Goal: Task Accomplishment & Management: Manage account settings

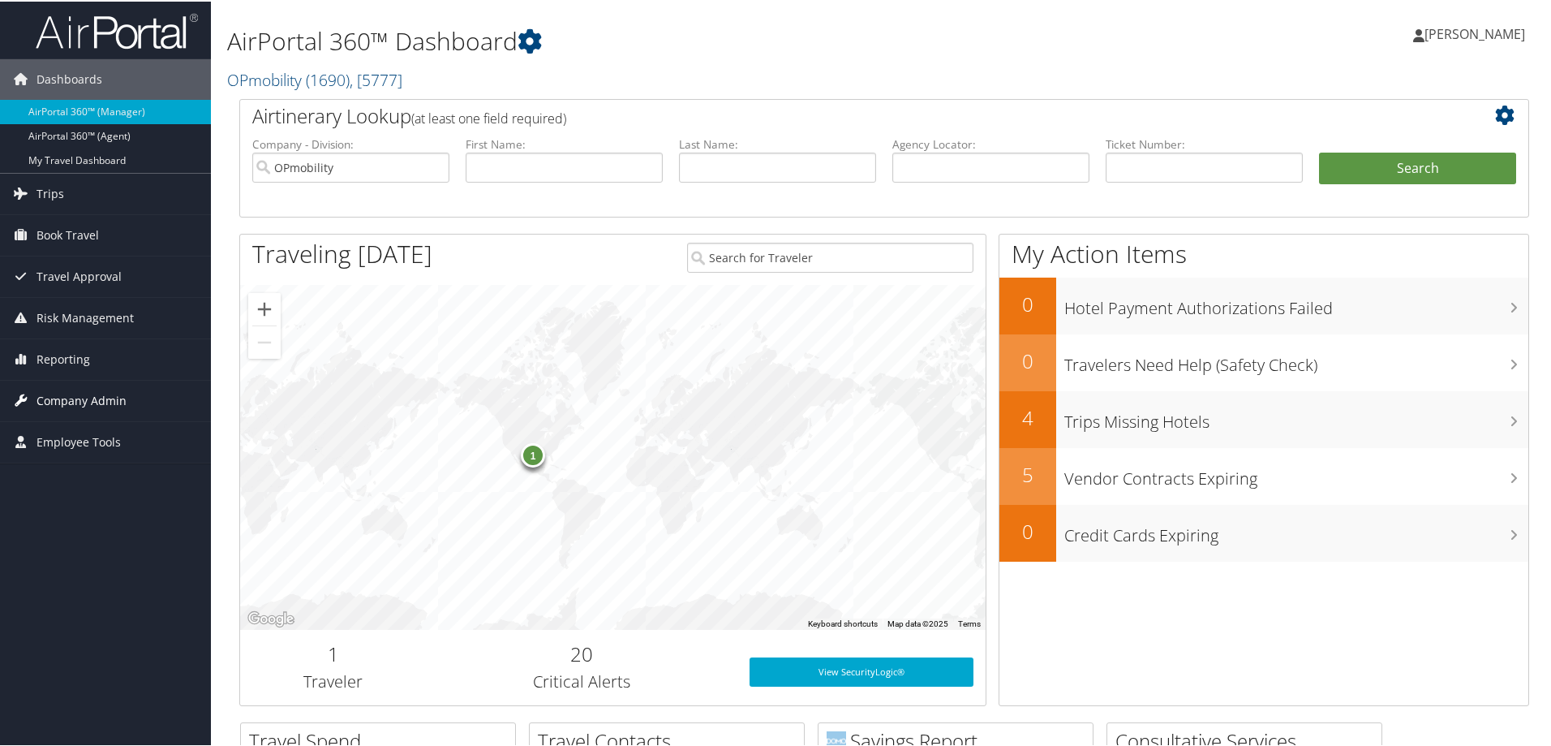
click at [76, 406] on span "Company Admin" at bounding box center [82, 399] width 90 height 41
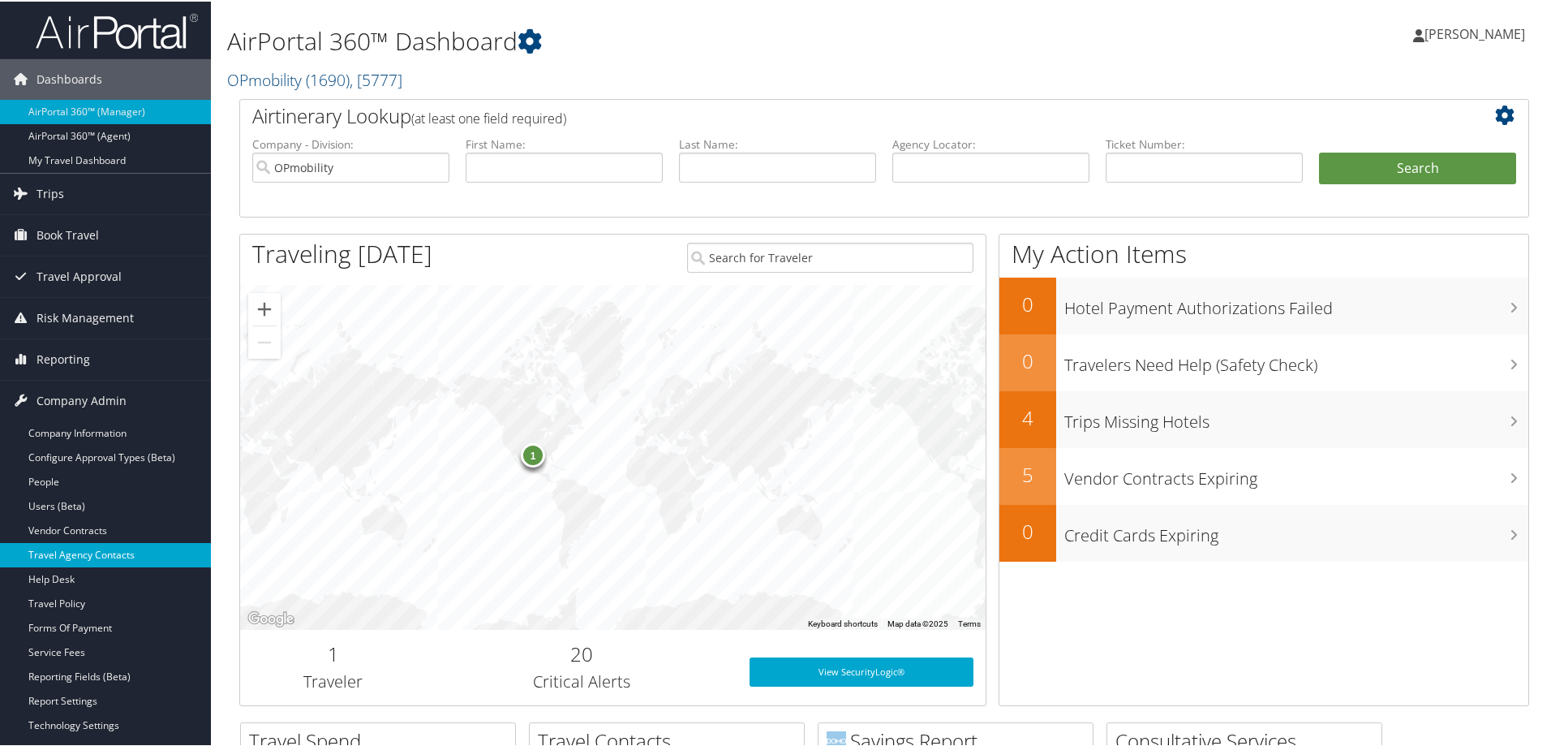
click at [86, 552] on link "Travel Agency Contacts" at bounding box center [105, 553] width 211 height 24
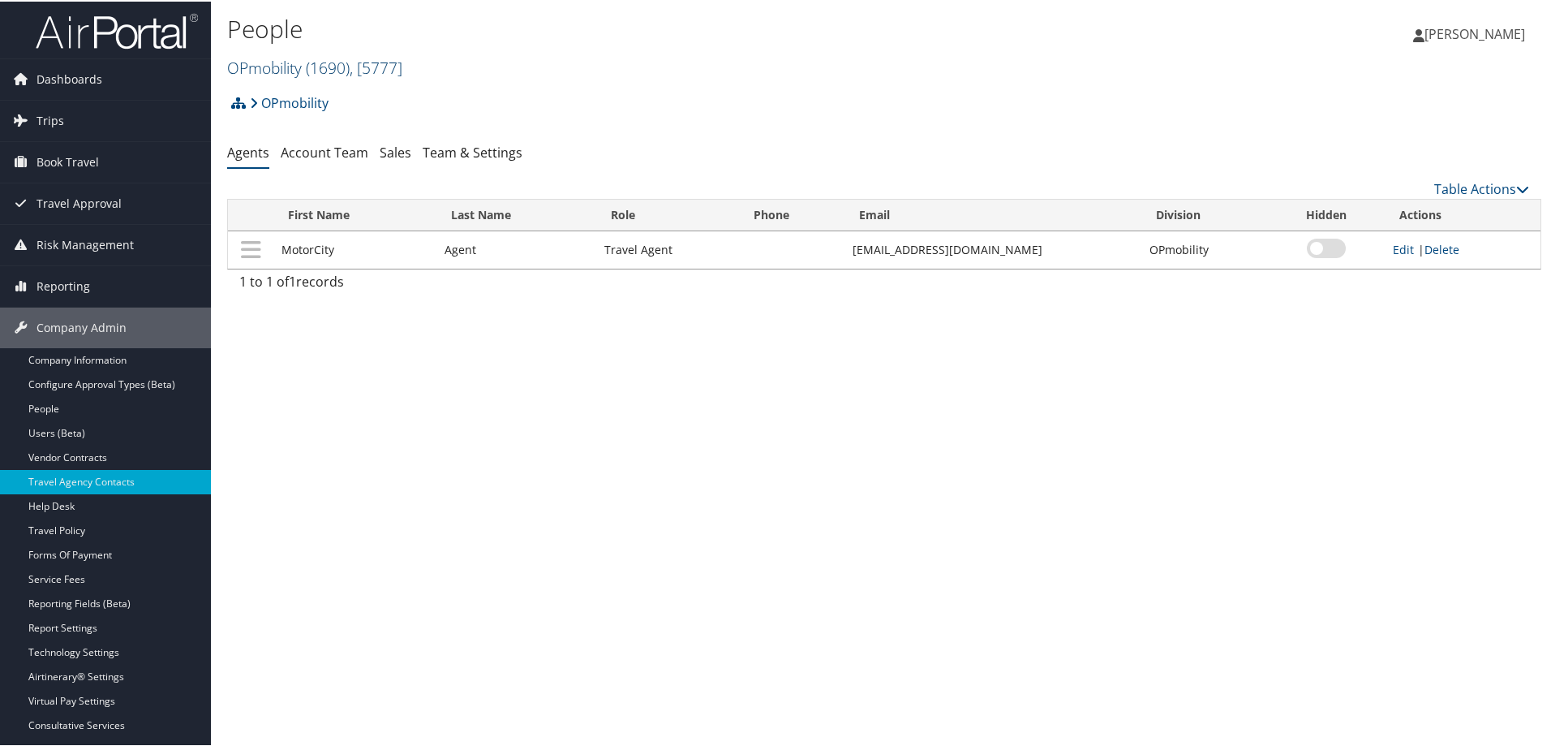
click at [284, 64] on link "OPmobility ( 1690 ) , [ 5777 ]" at bounding box center [314, 66] width 175 height 22
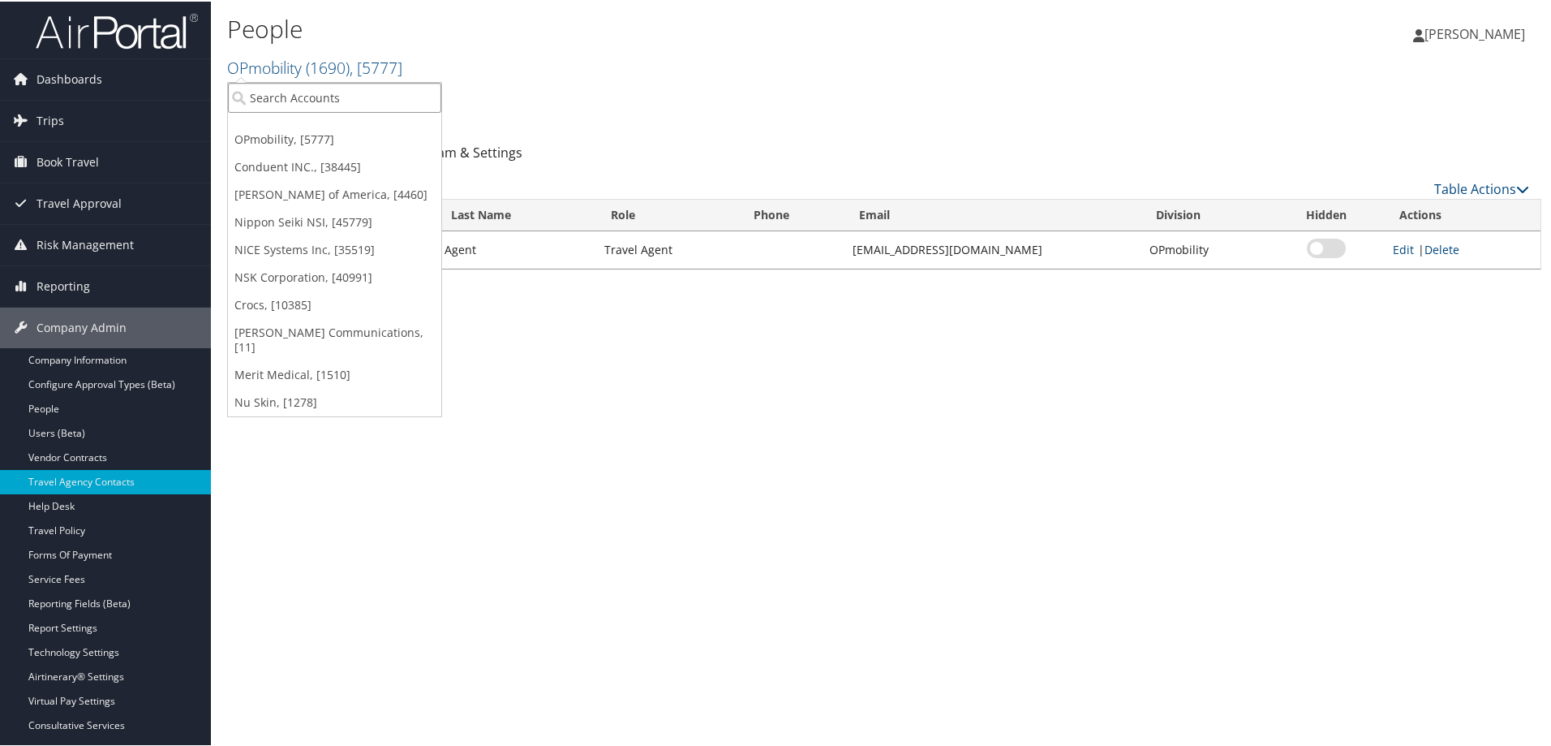
click at [288, 90] on input "search" at bounding box center [334, 96] width 213 height 30
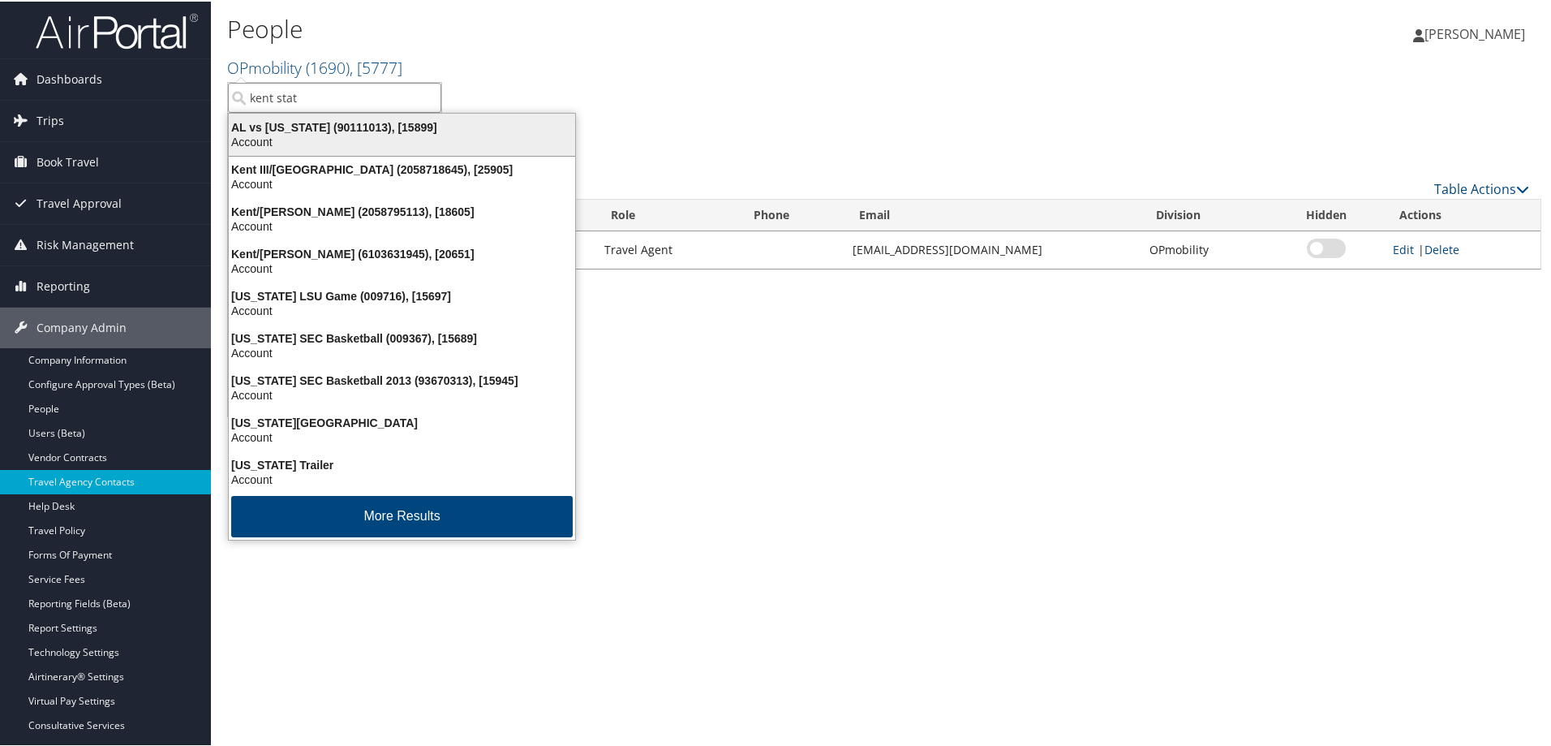
type input "kent state"
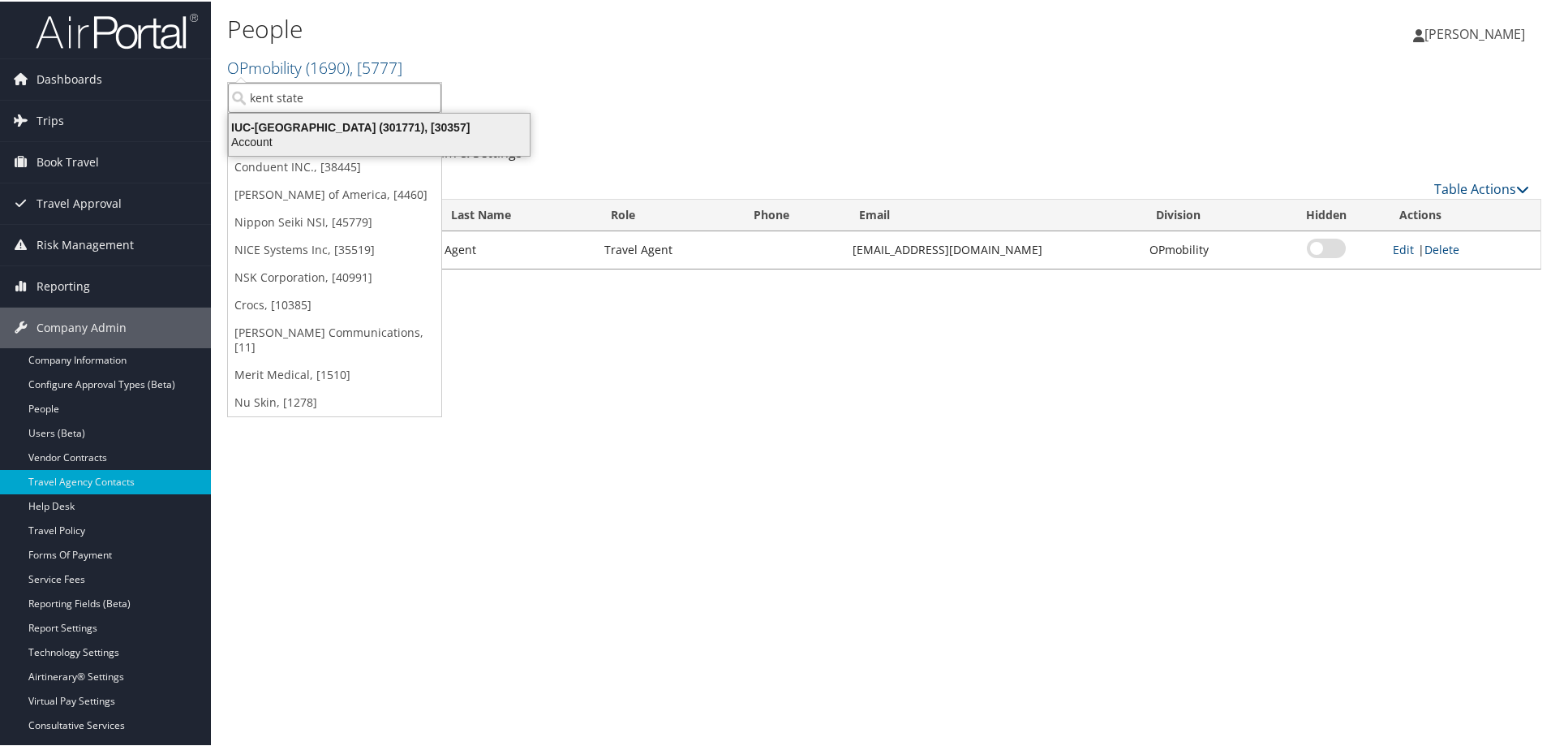
click at [355, 127] on div "IUC-Kent State University (301771), [30357]" at bounding box center [379, 125] width 320 height 15
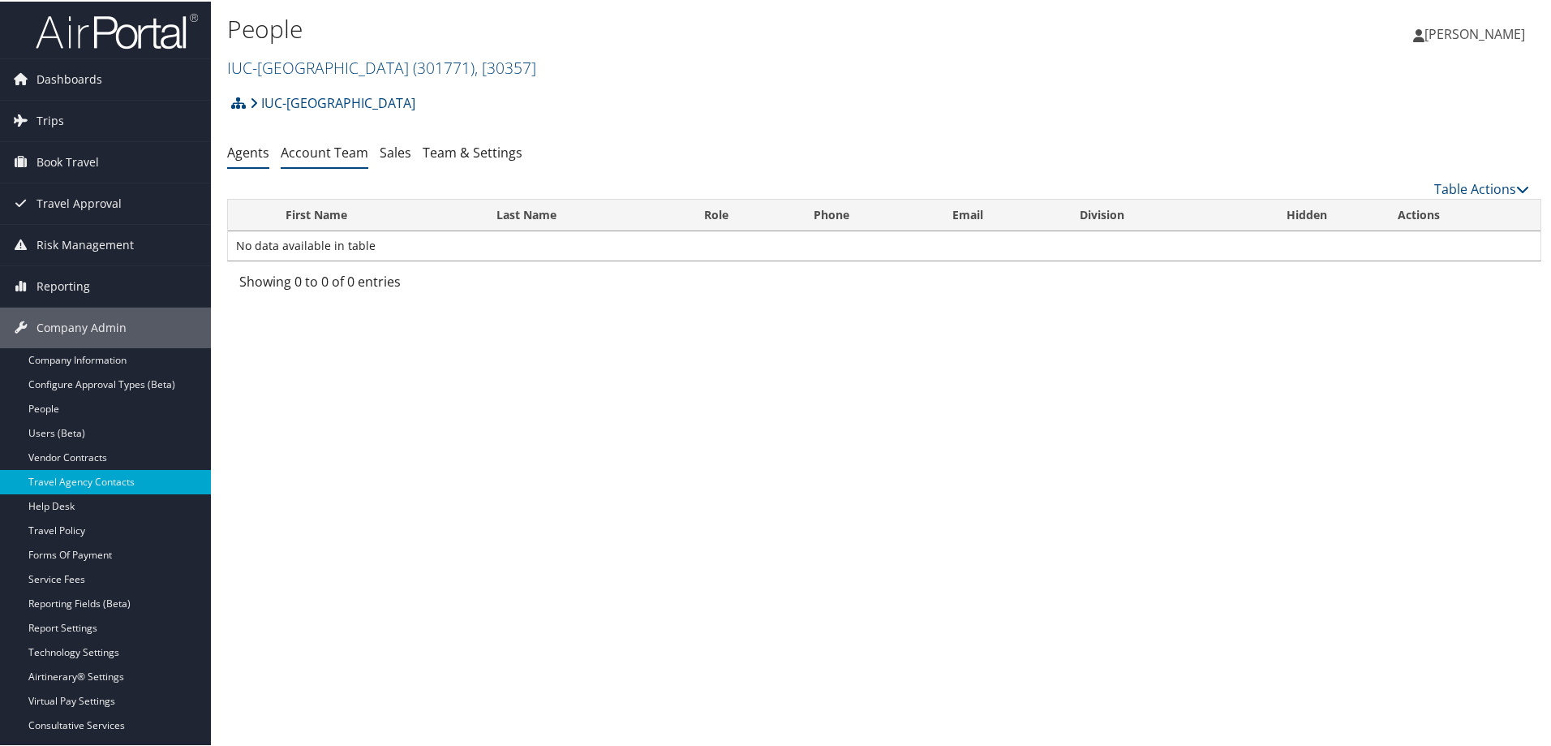
click at [320, 144] on link "Account Team" at bounding box center [325, 151] width 88 height 18
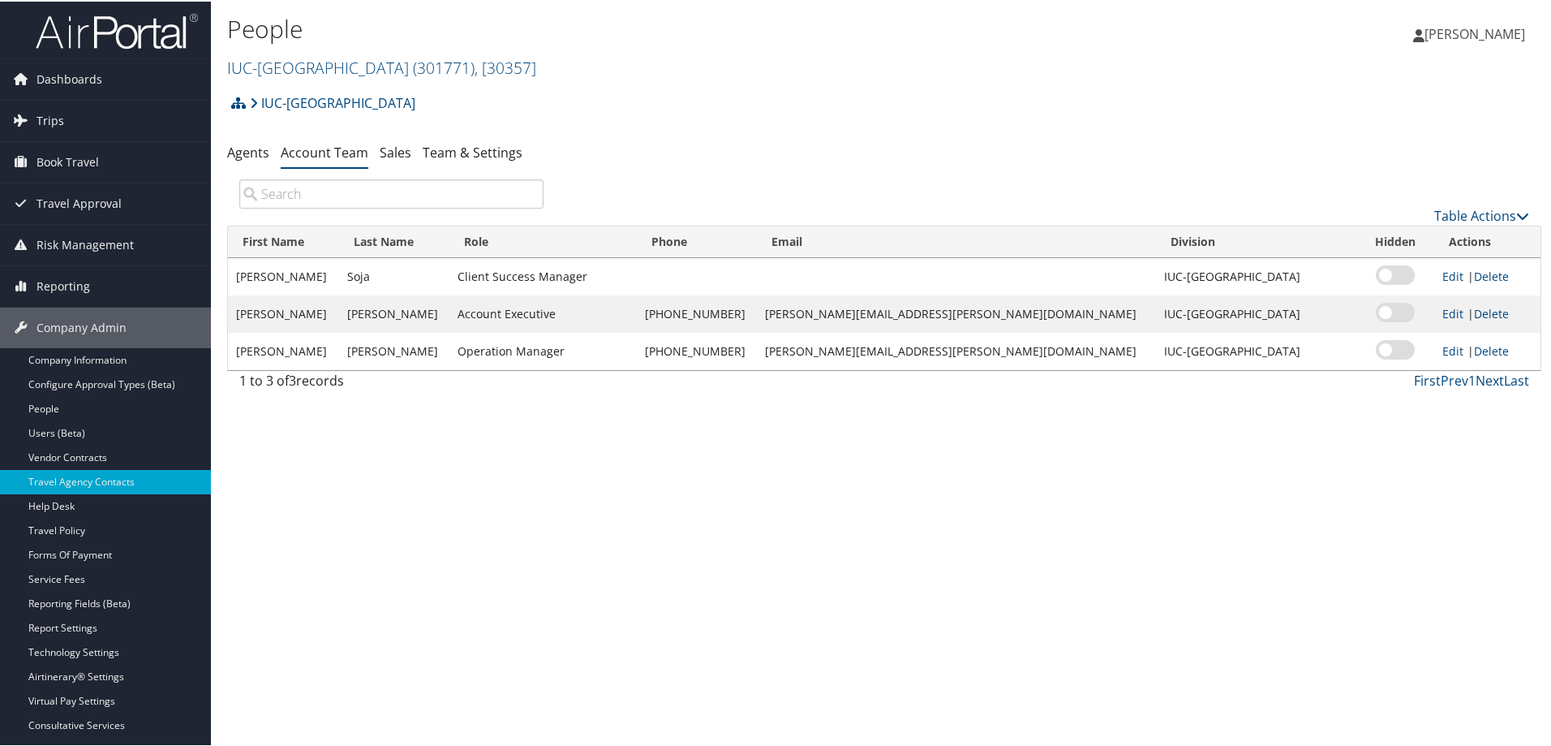
click at [853, 75] on h2 "IUC-[GEOGRAPHIC_DATA] ( 301771 ) , [ 30357 ]" at bounding box center [665, 65] width 876 height 28
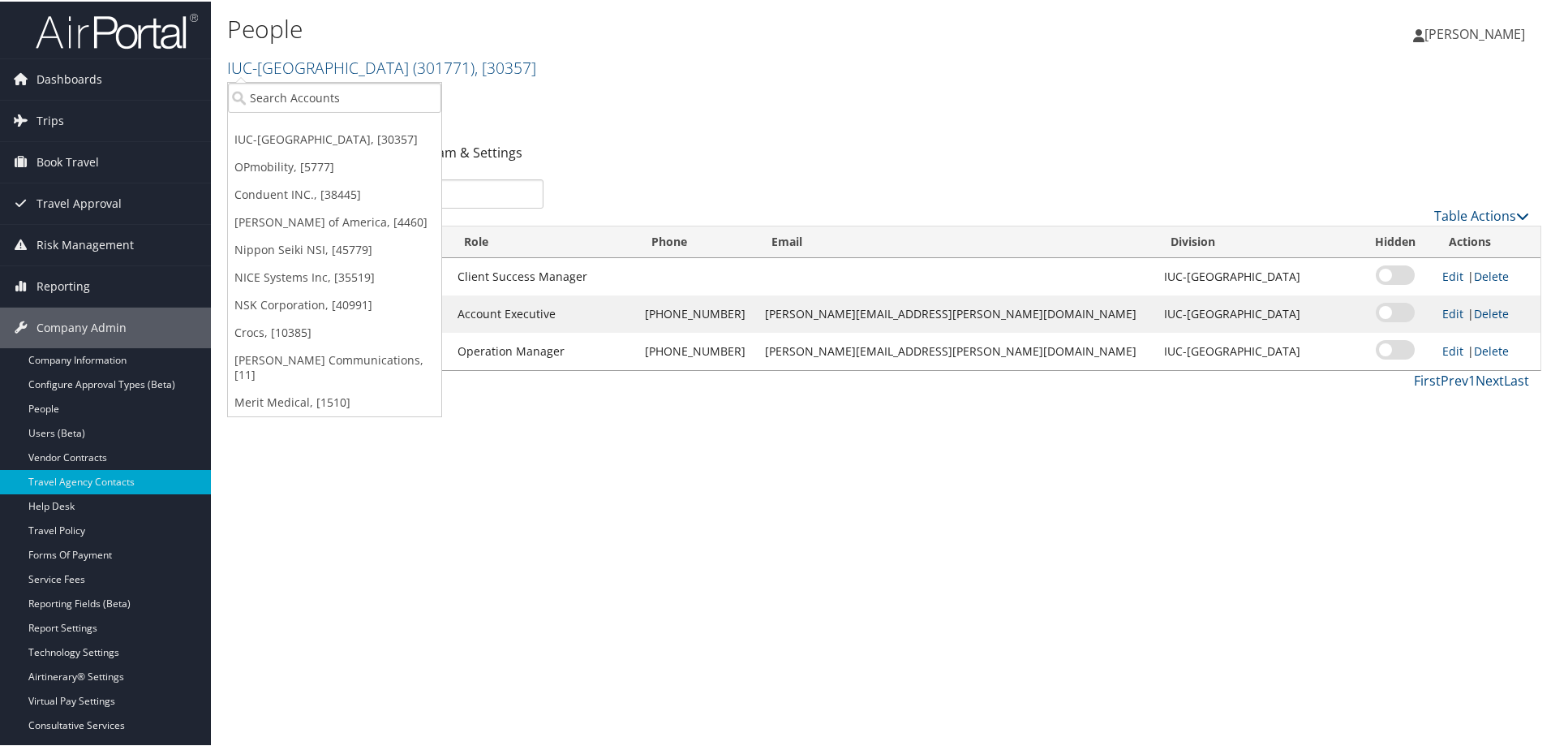
click at [652, 116] on div "IUC-[GEOGRAPHIC_DATA] Account Structure IUC-[GEOGRAPHIC_DATA] (301771) ACTIVE C…" at bounding box center [884, 107] width 1314 height 44
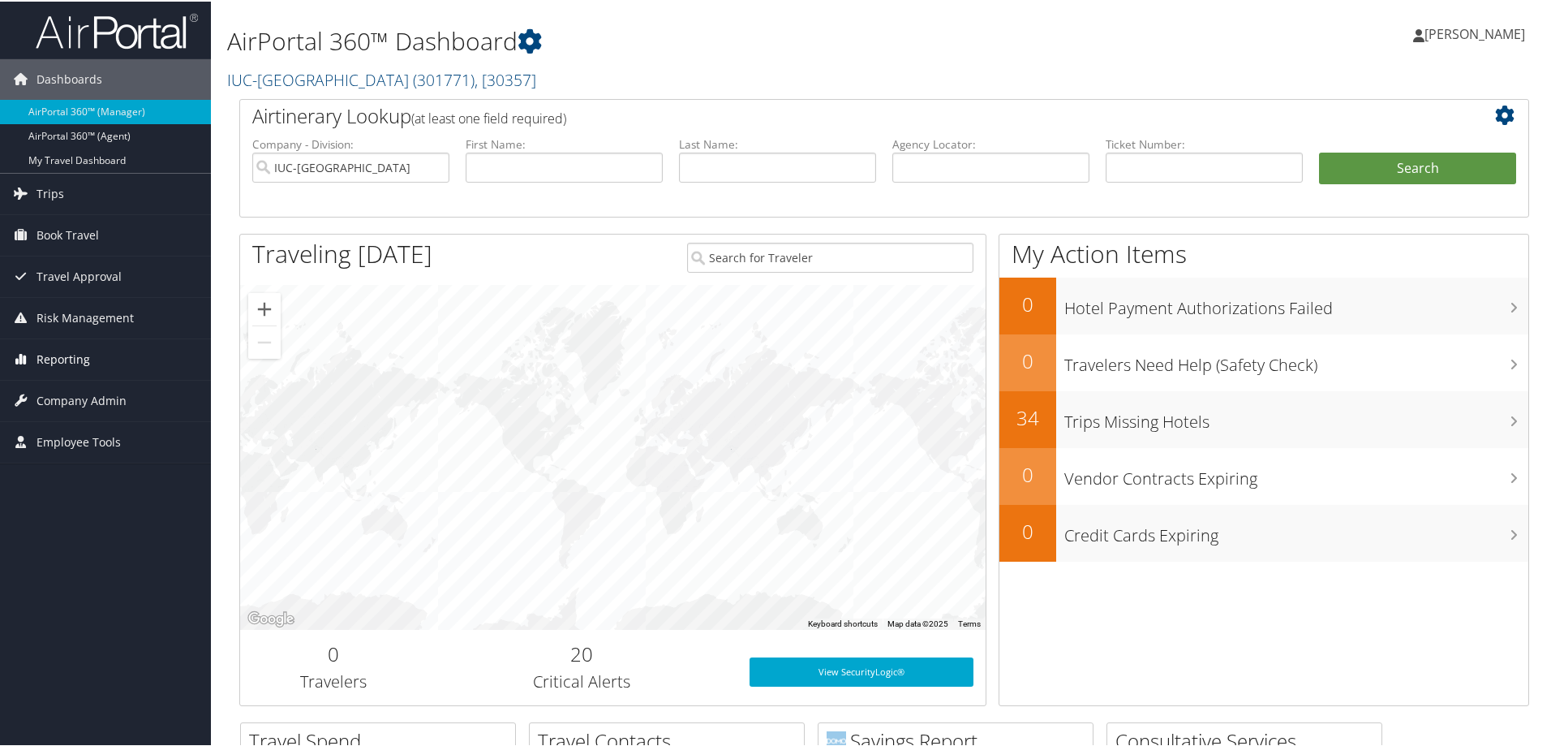
click at [78, 358] on span "Reporting" at bounding box center [64, 357] width 54 height 41
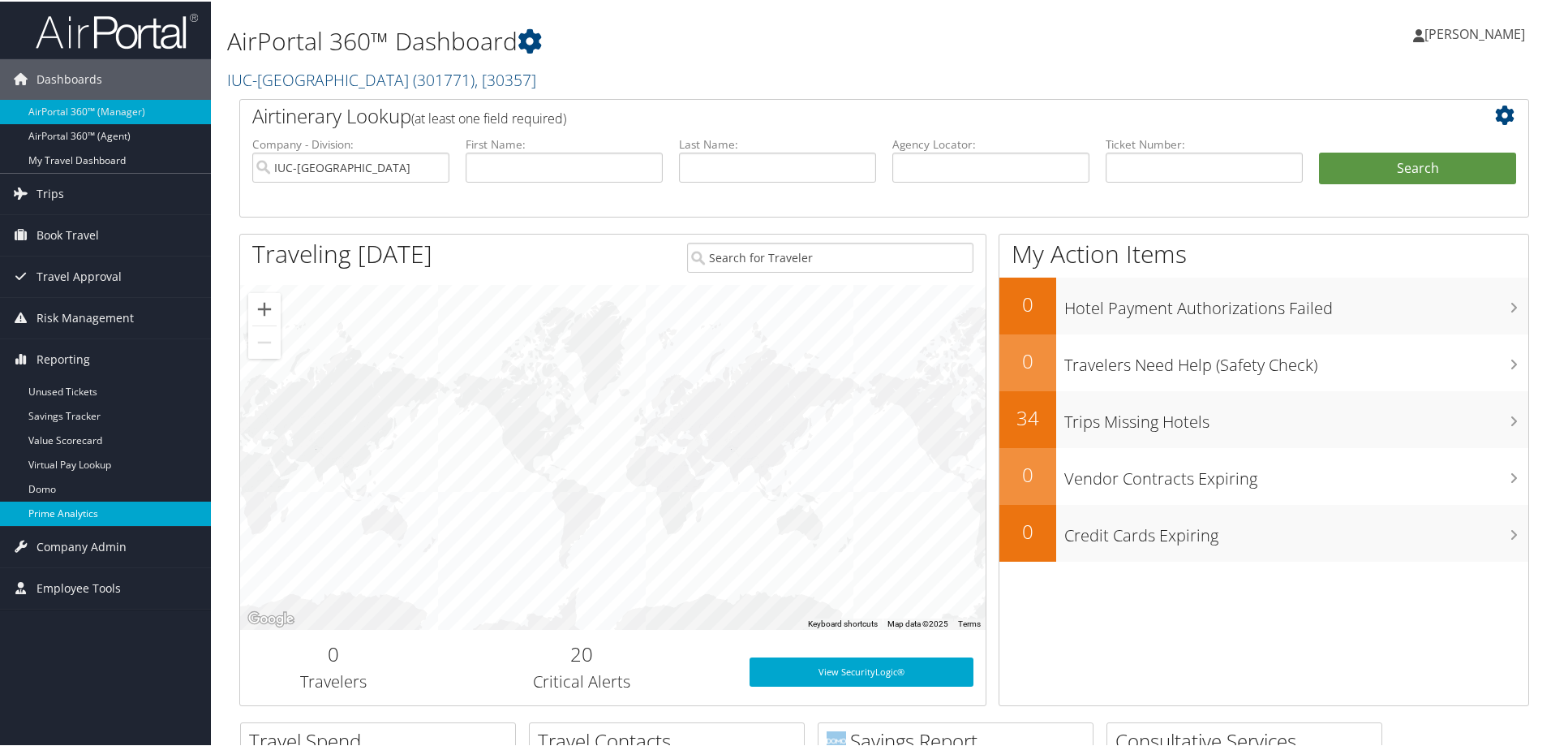
click at [80, 505] on link "Prime Analytics" at bounding box center [105, 512] width 211 height 24
click at [104, 539] on span "Company Admin" at bounding box center [82, 545] width 90 height 41
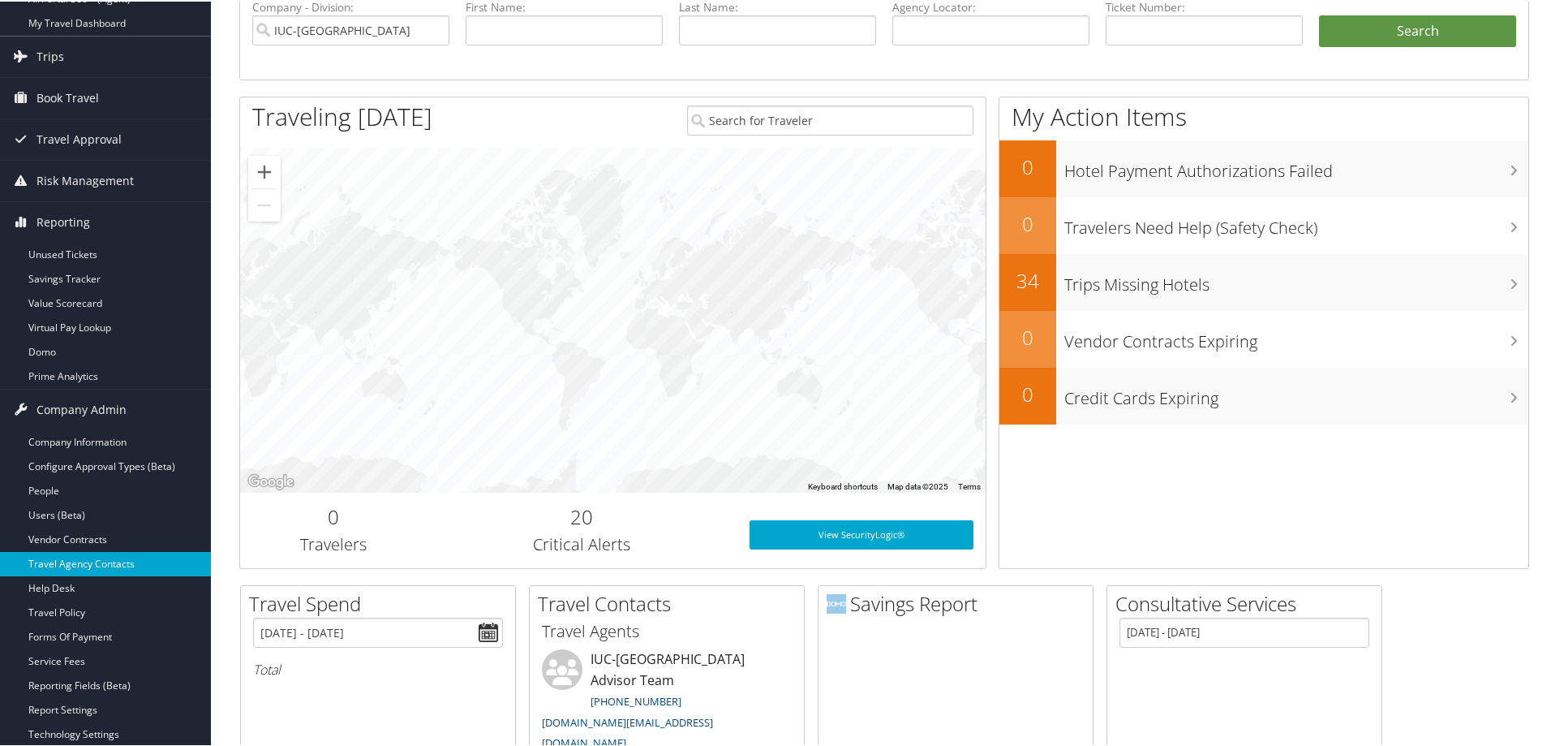
scroll to position [162, 0]
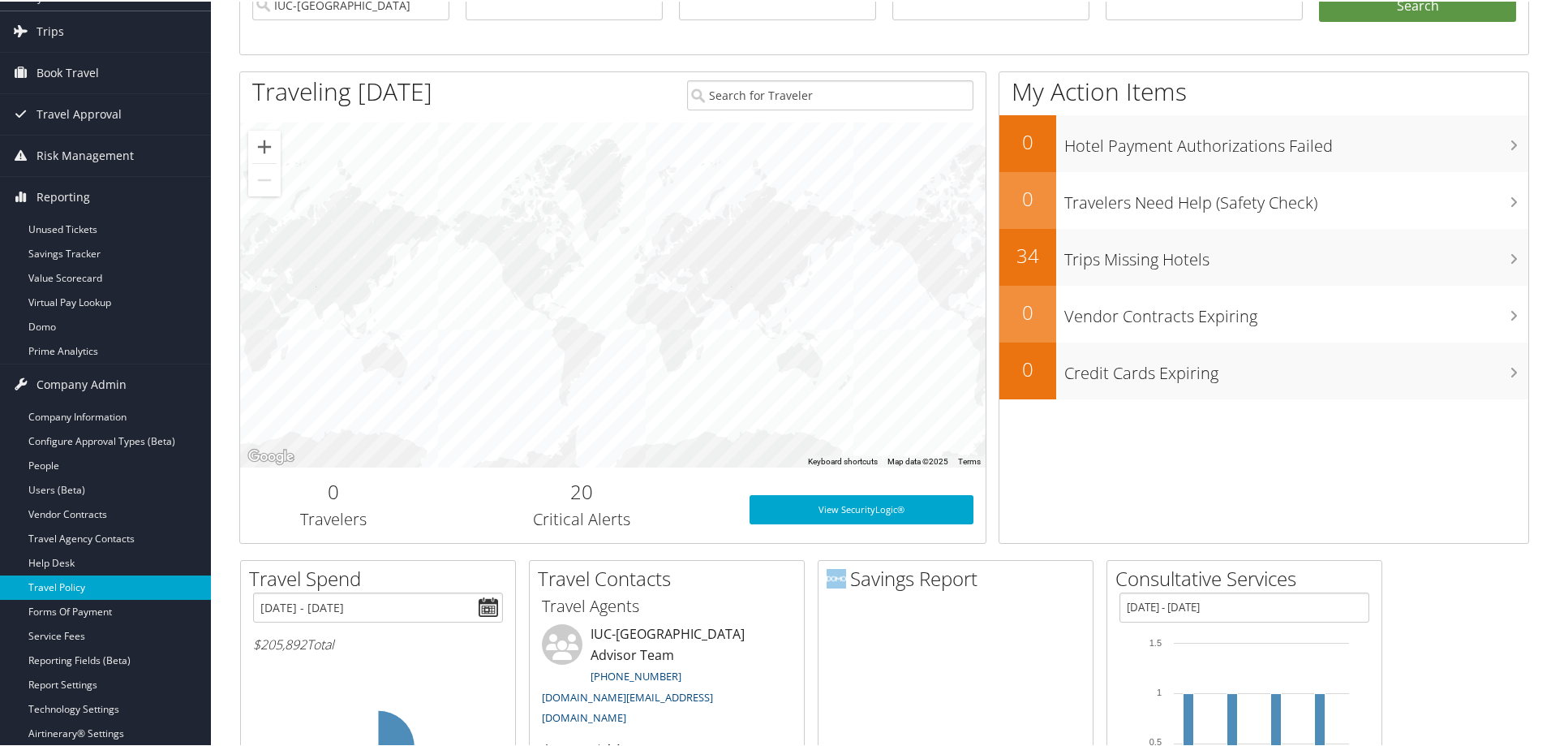
click at [80, 585] on link "Travel Policy" at bounding box center [105, 586] width 211 height 24
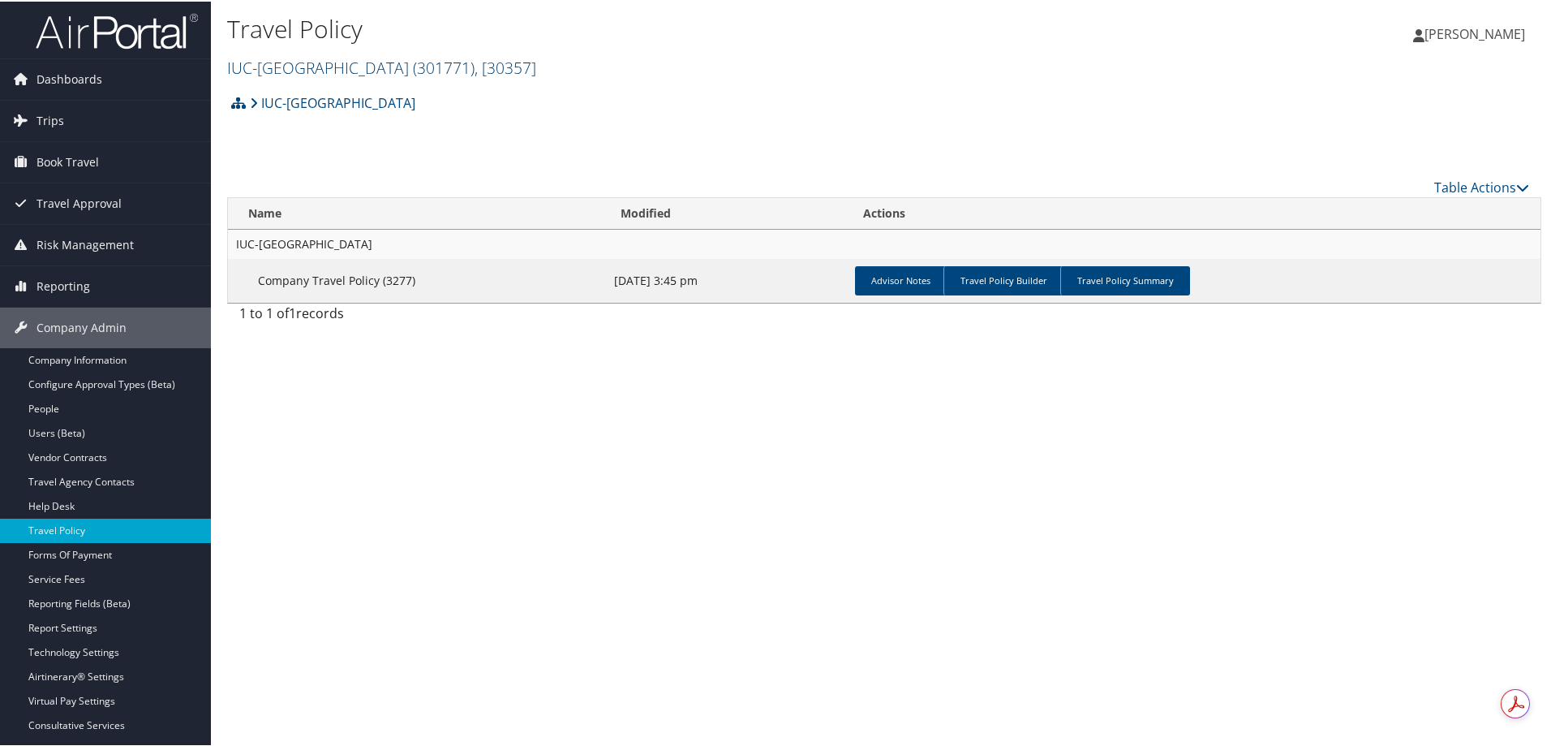
click at [310, 67] on link "IUC-Kent State University ( 301771 ) , [ 30357 ]" at bounding box center [381, 66] width 309 height 22
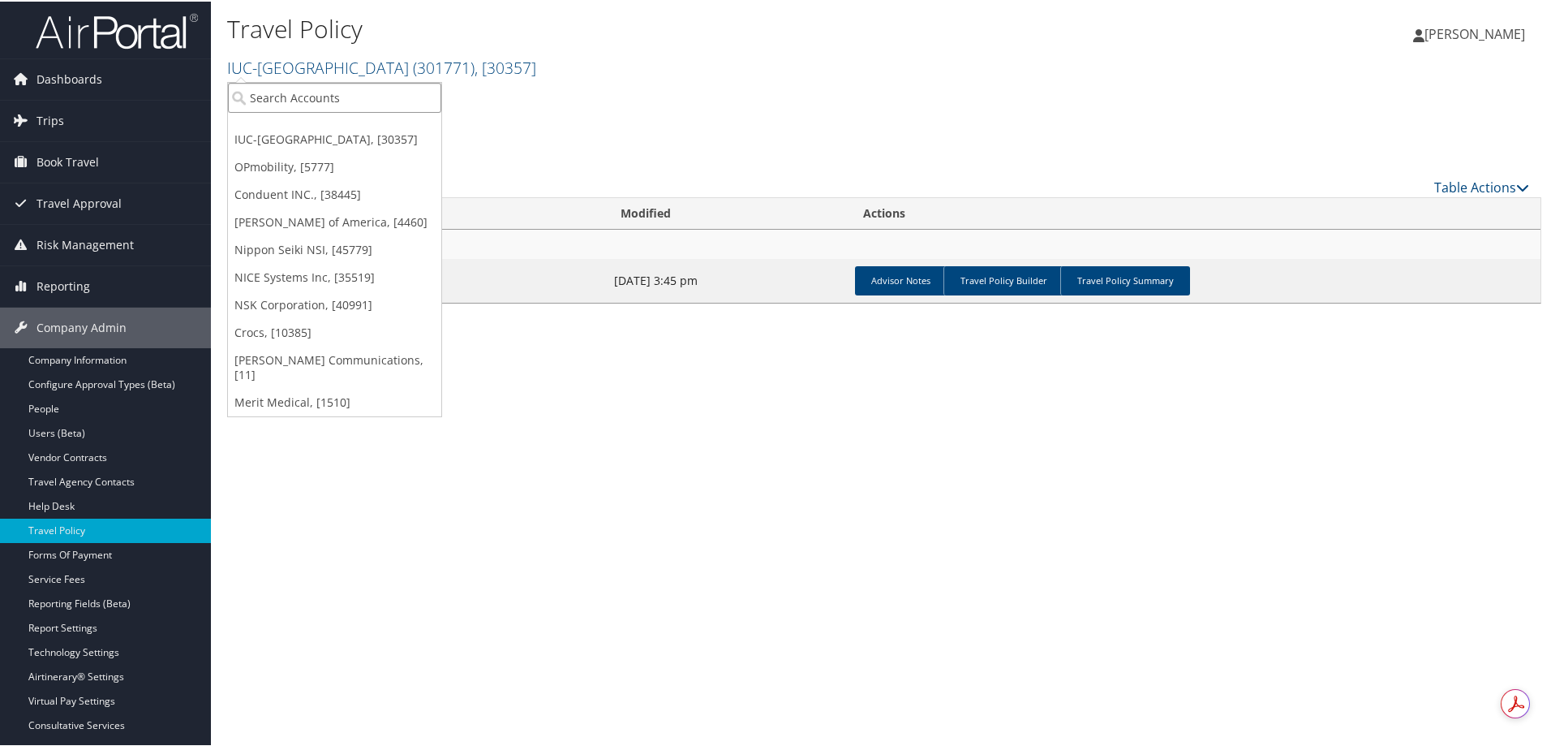
click at [307, 105] on input "search" at bounding box center [334, 96] width 213 height 30
type input "usana"
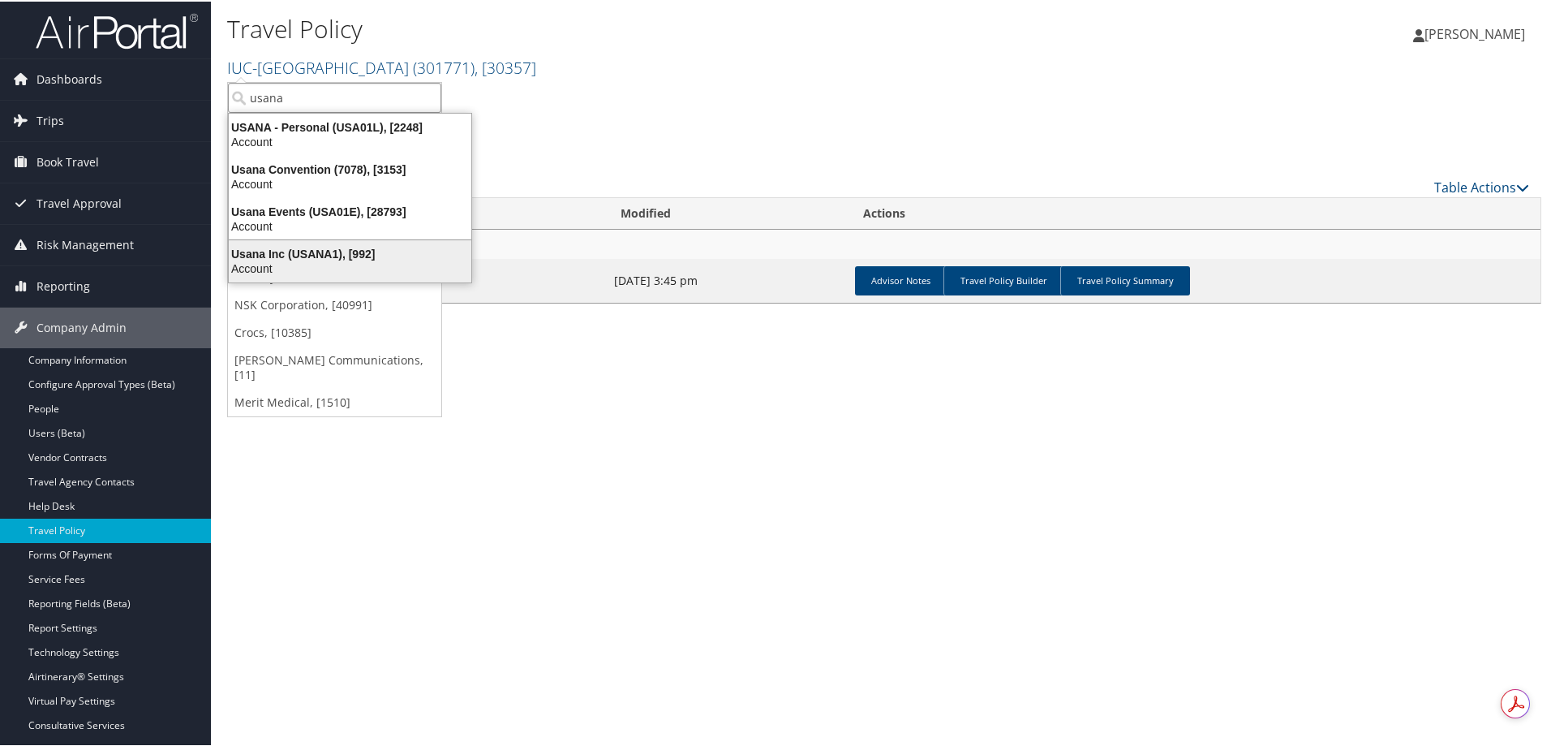
click at [362, 256] on div "Usana Inc (USANA1), [992]" at bounding box center [350, 252] width 262 height 15
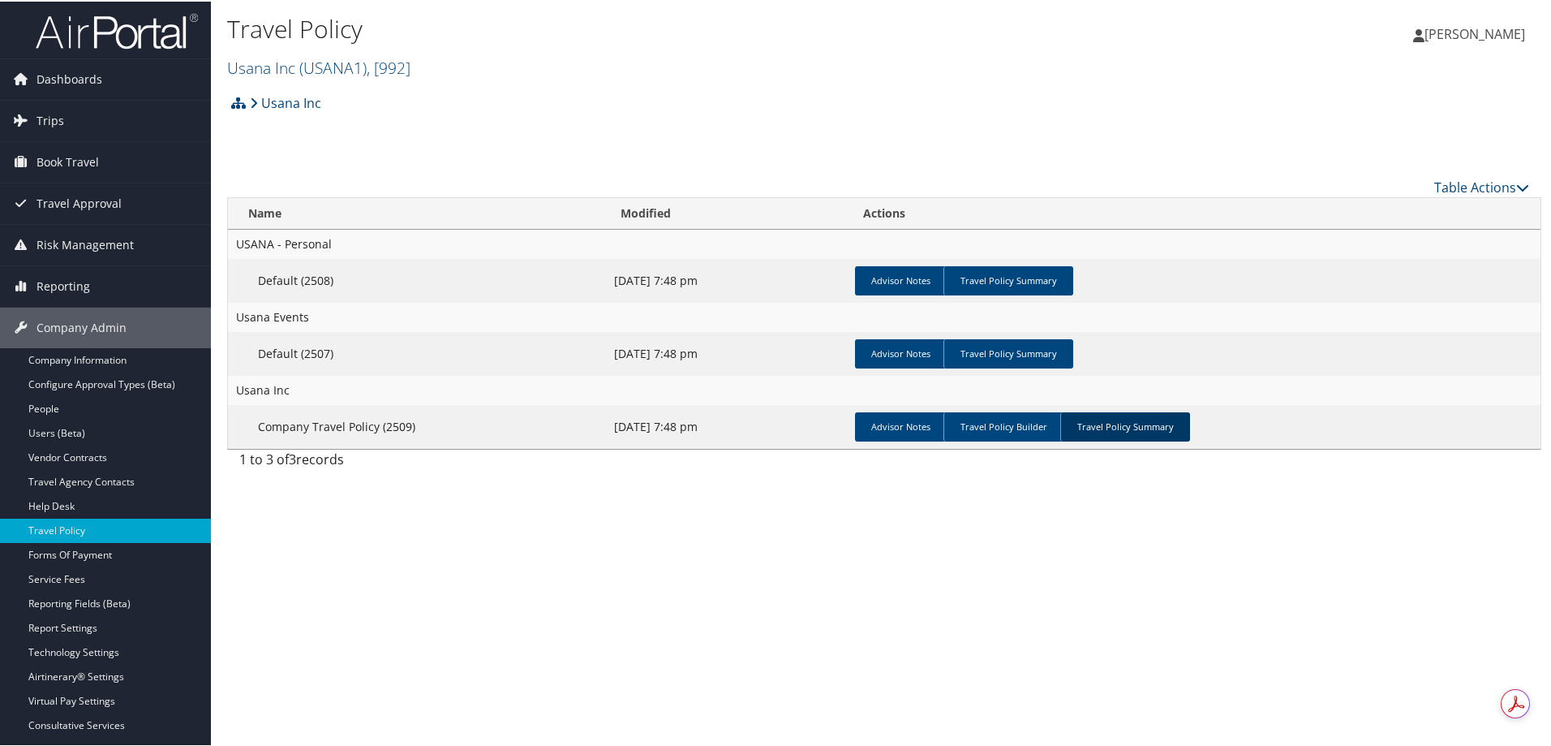
click at [1123, 420] on link "Travel Policy Summary" at bounding box center [1125, 424] width 130 height 29
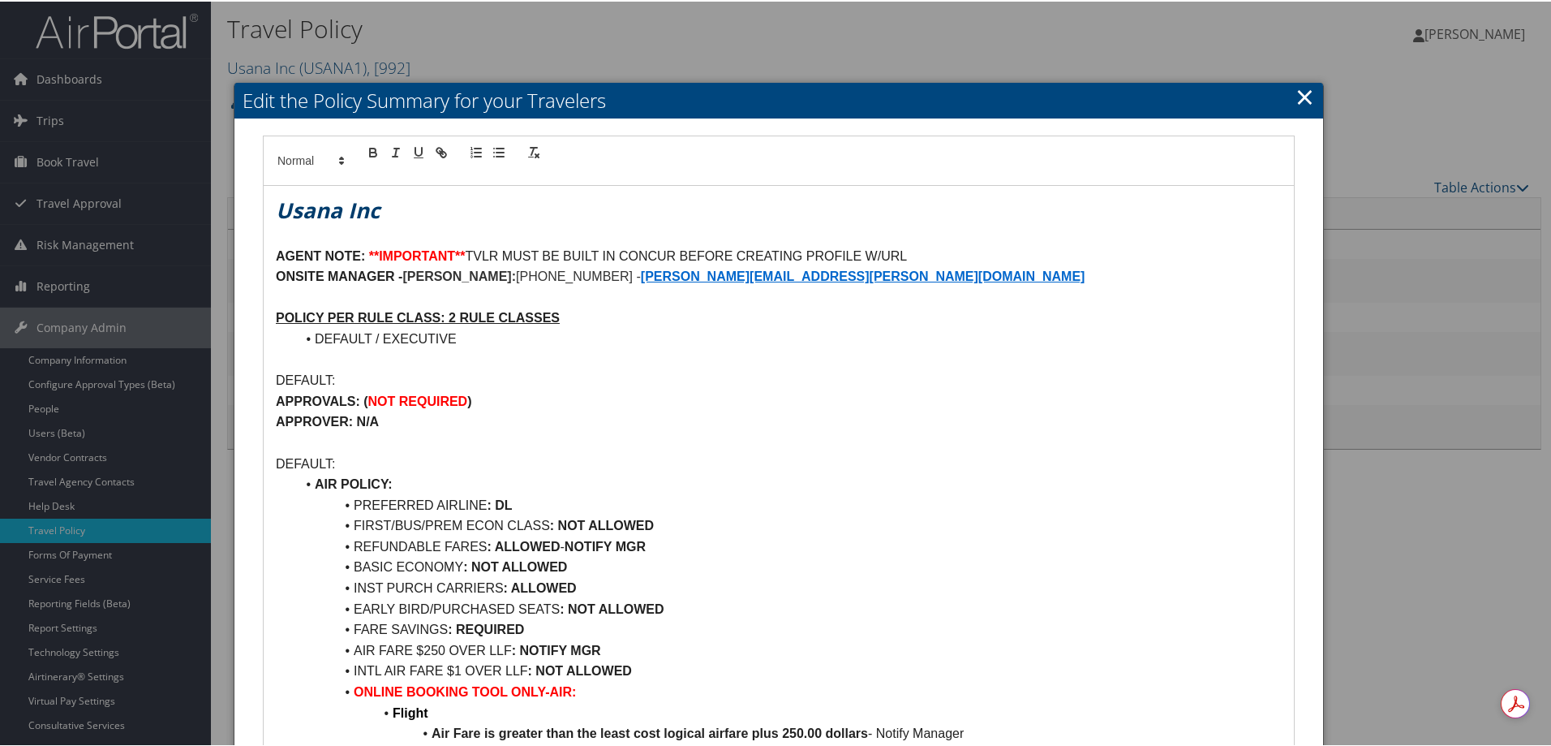
click at [1302, 89] on link "×" at bounding box center [1305, 95] width 19 height 32
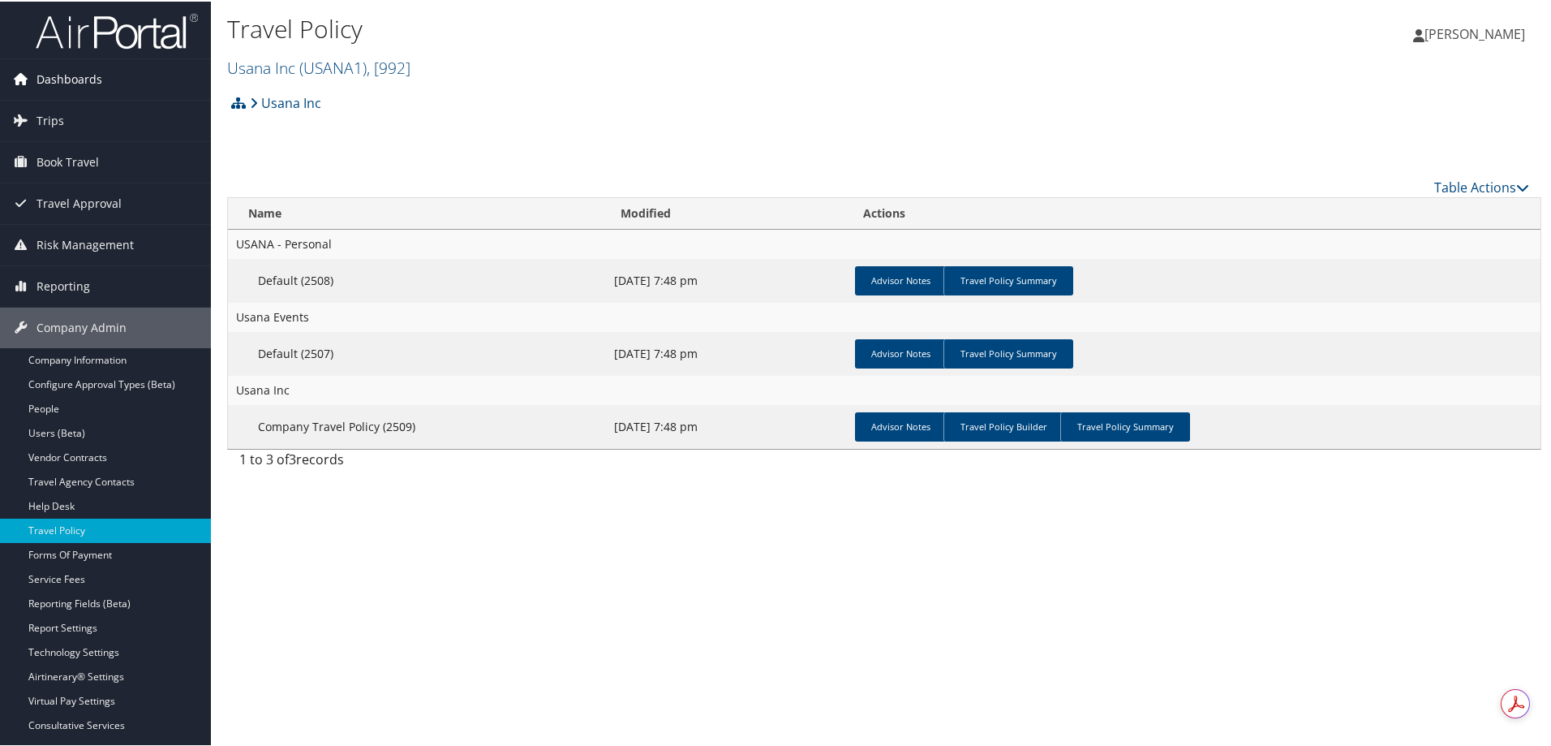
click at [70, 78] on span "Dashboards" at bounding box center [70, 78] width 66 height 41
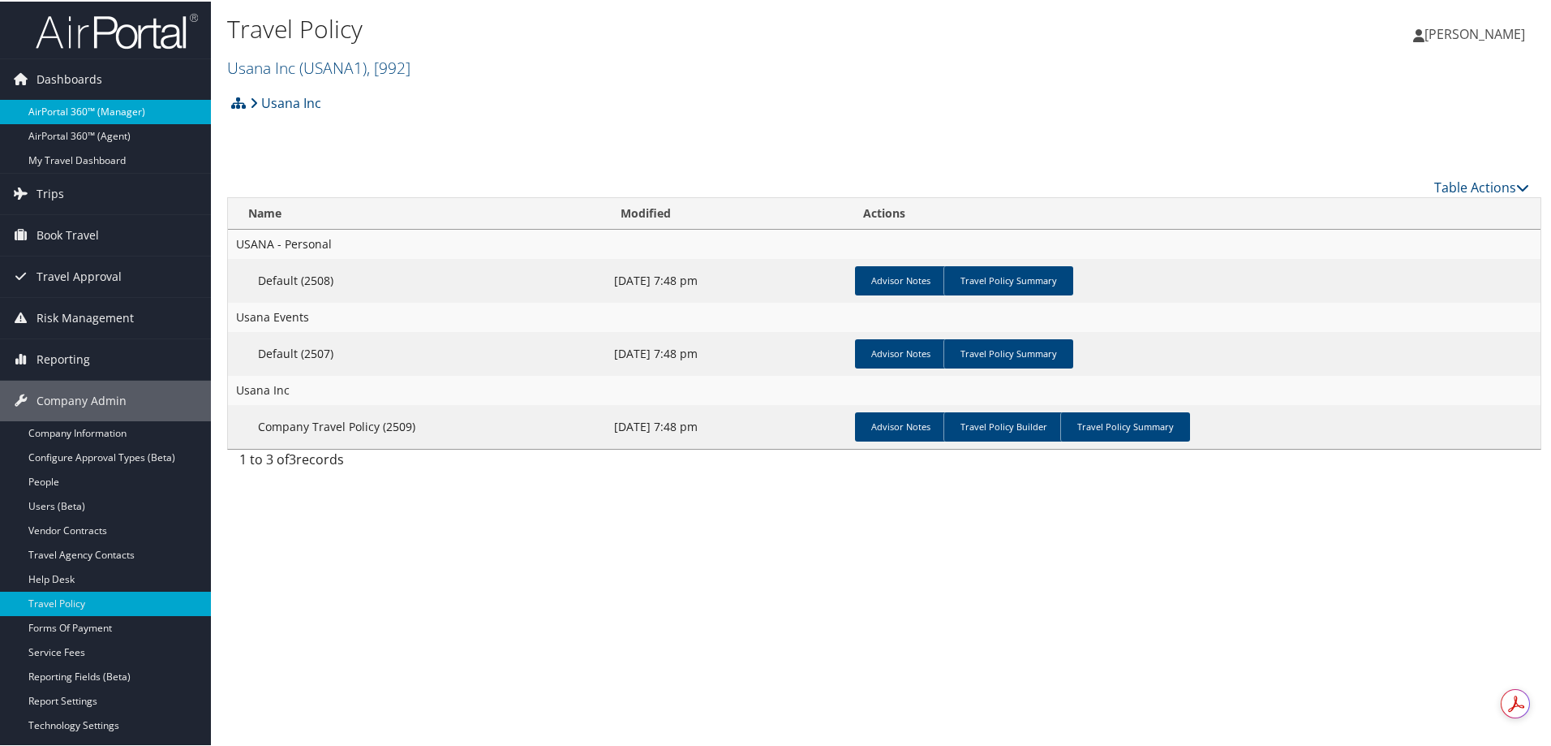
click at [88, 105] on link "AirPortal 360™ (Manager)" at bounding box center [105, 110] width 211 height 24
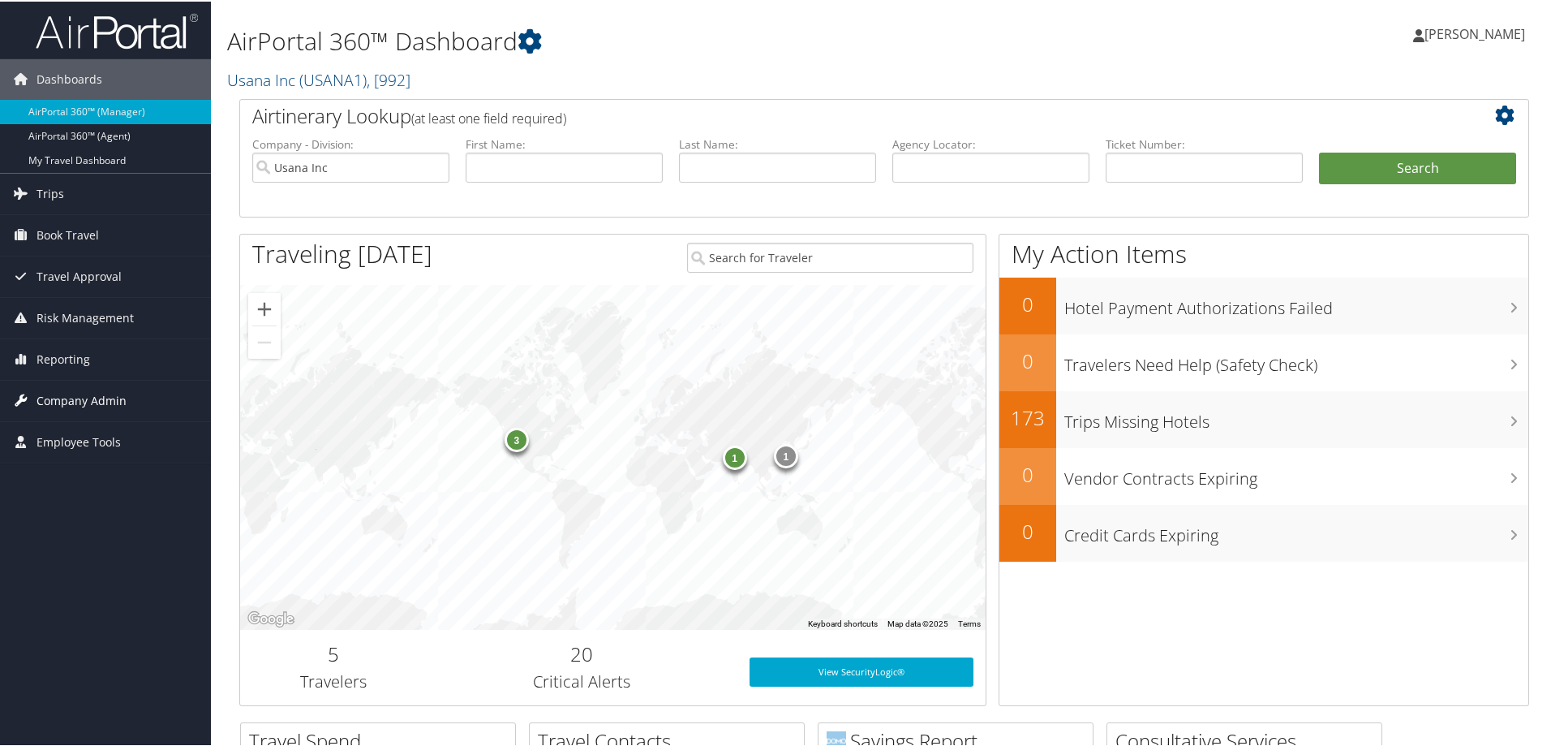
click at [64, 401] on span "Company Admin" at bounding box center [82, 399] width 90 height 41
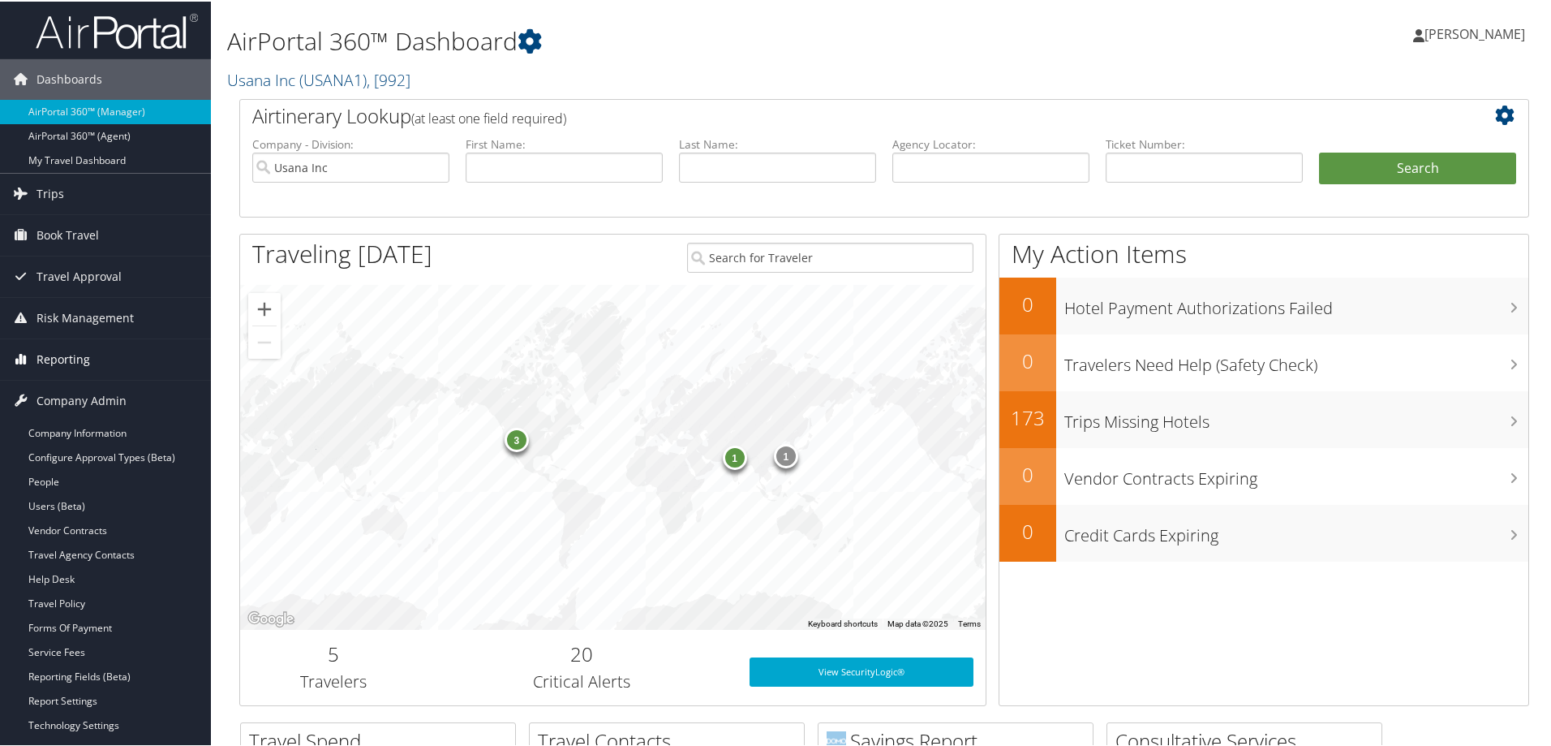
click at [55, 354] on span "Reporting" at bounding box center [64, 357] width 54 height 41
click at [81, 531] on span "Company Admin" at bounding box center [82, 545] width 90 height 41
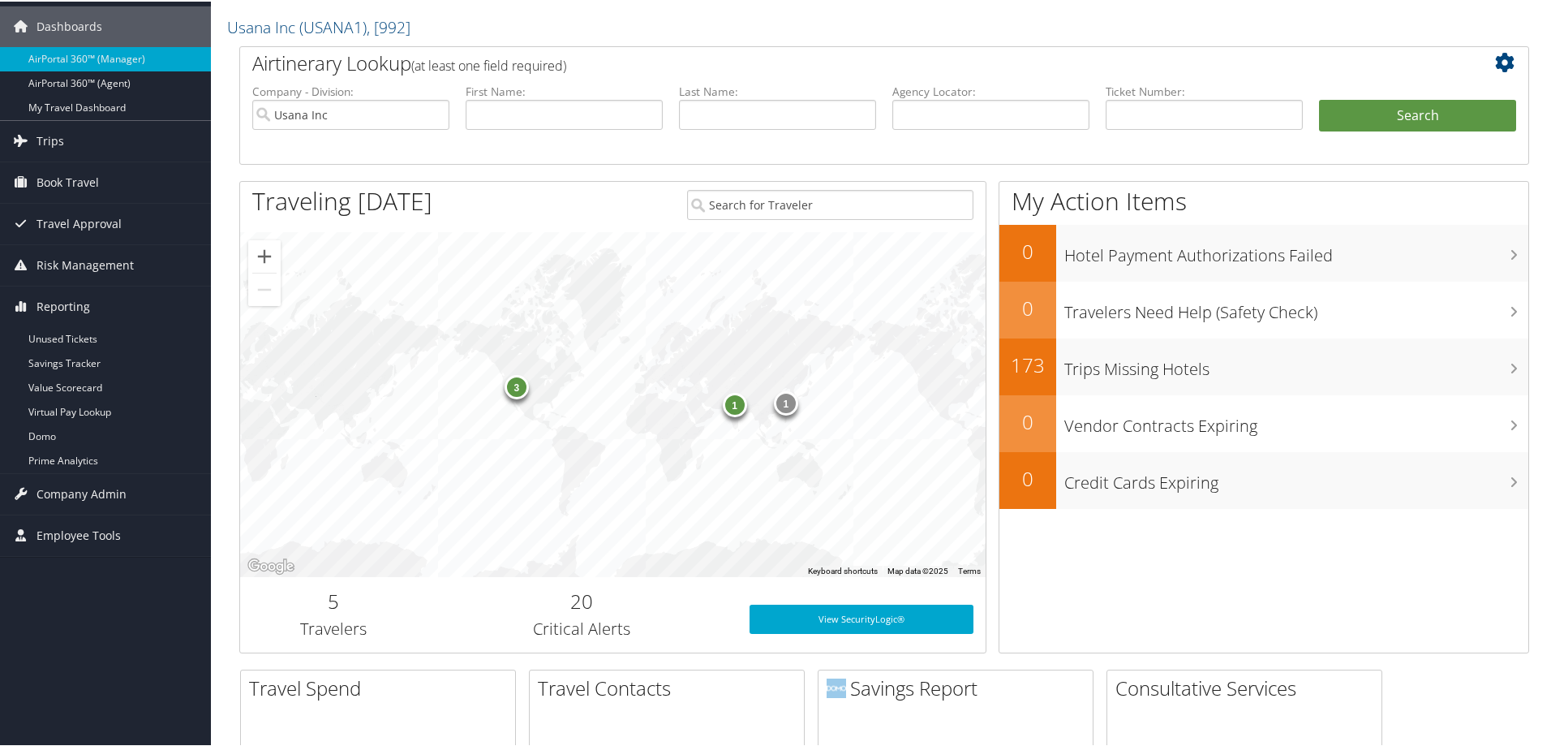
scroll to position [81, 0]
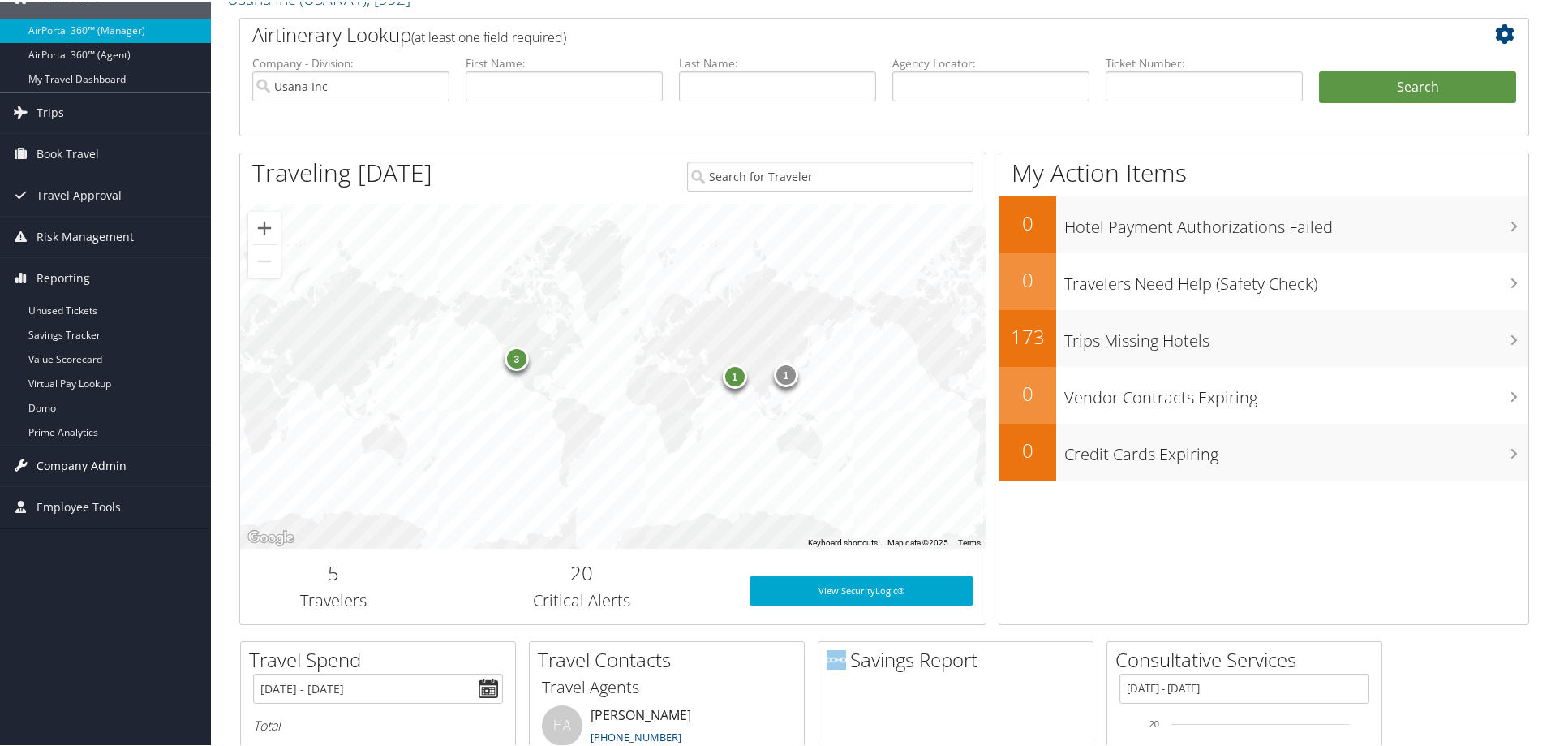
click at [75, 461] on span "Company Admin" at bounding box center [82, 464] width 90 height 41
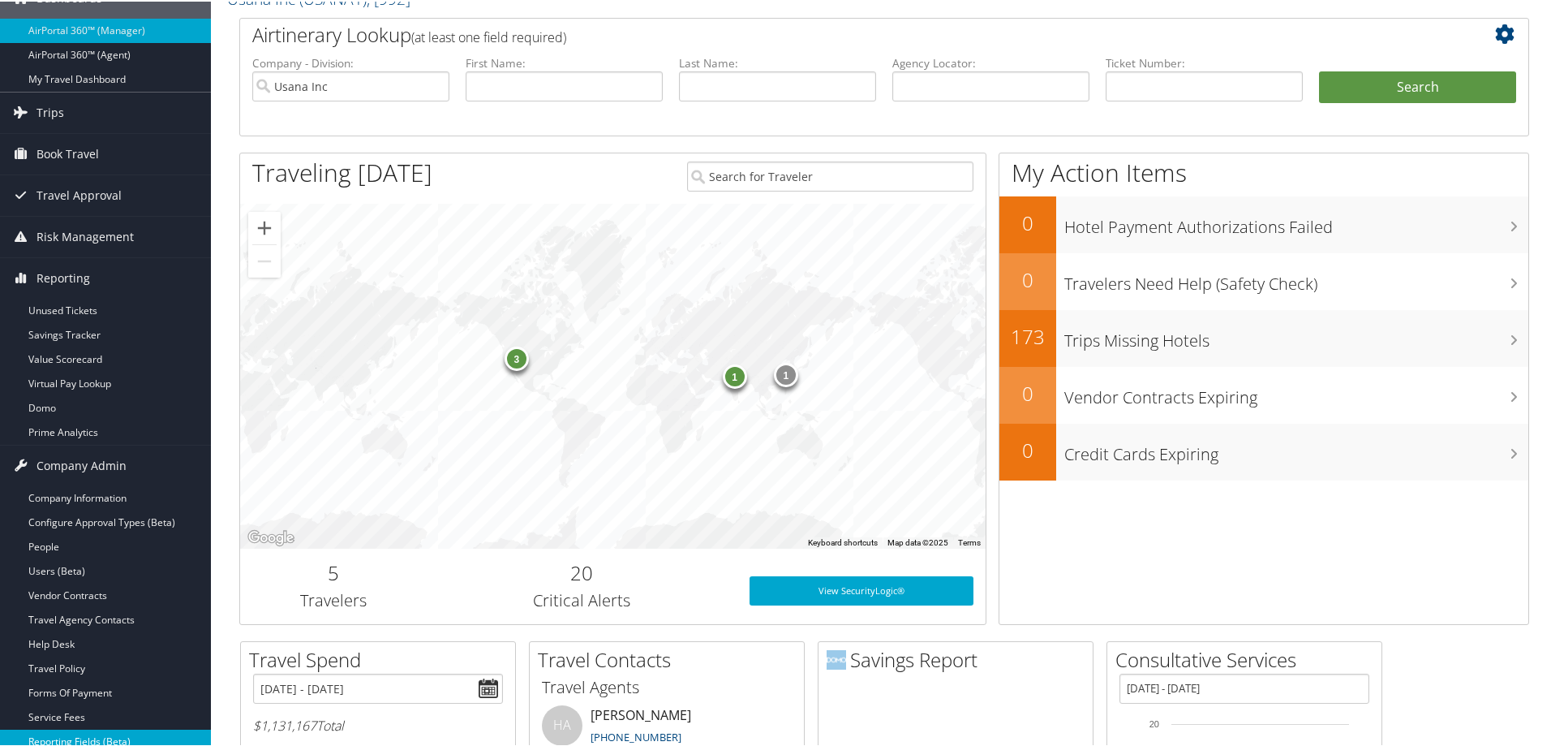
scroll to position [324, 0]
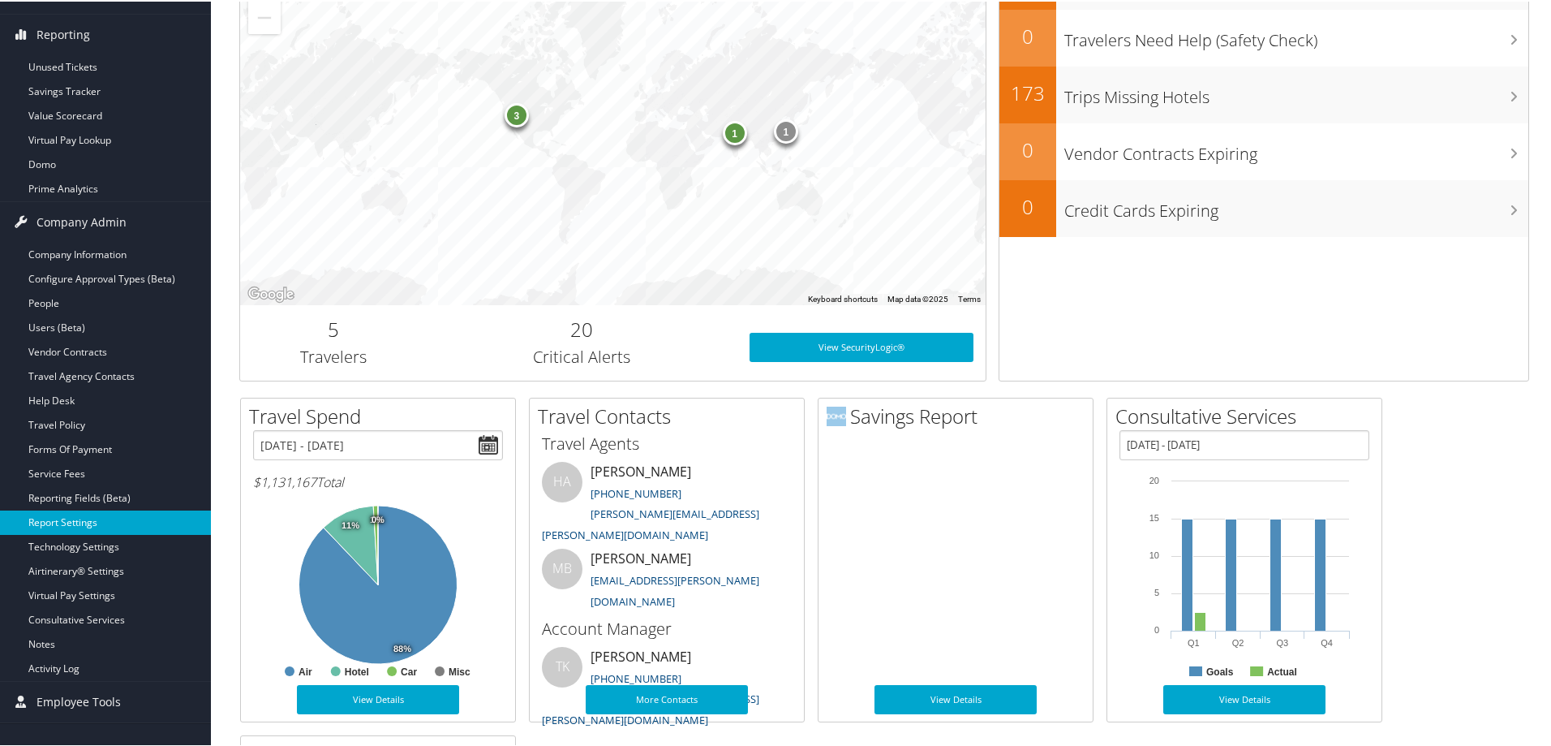
click at [84, 517] on link "Report Settings" at bounding box center [105, 521] width 211 height 24
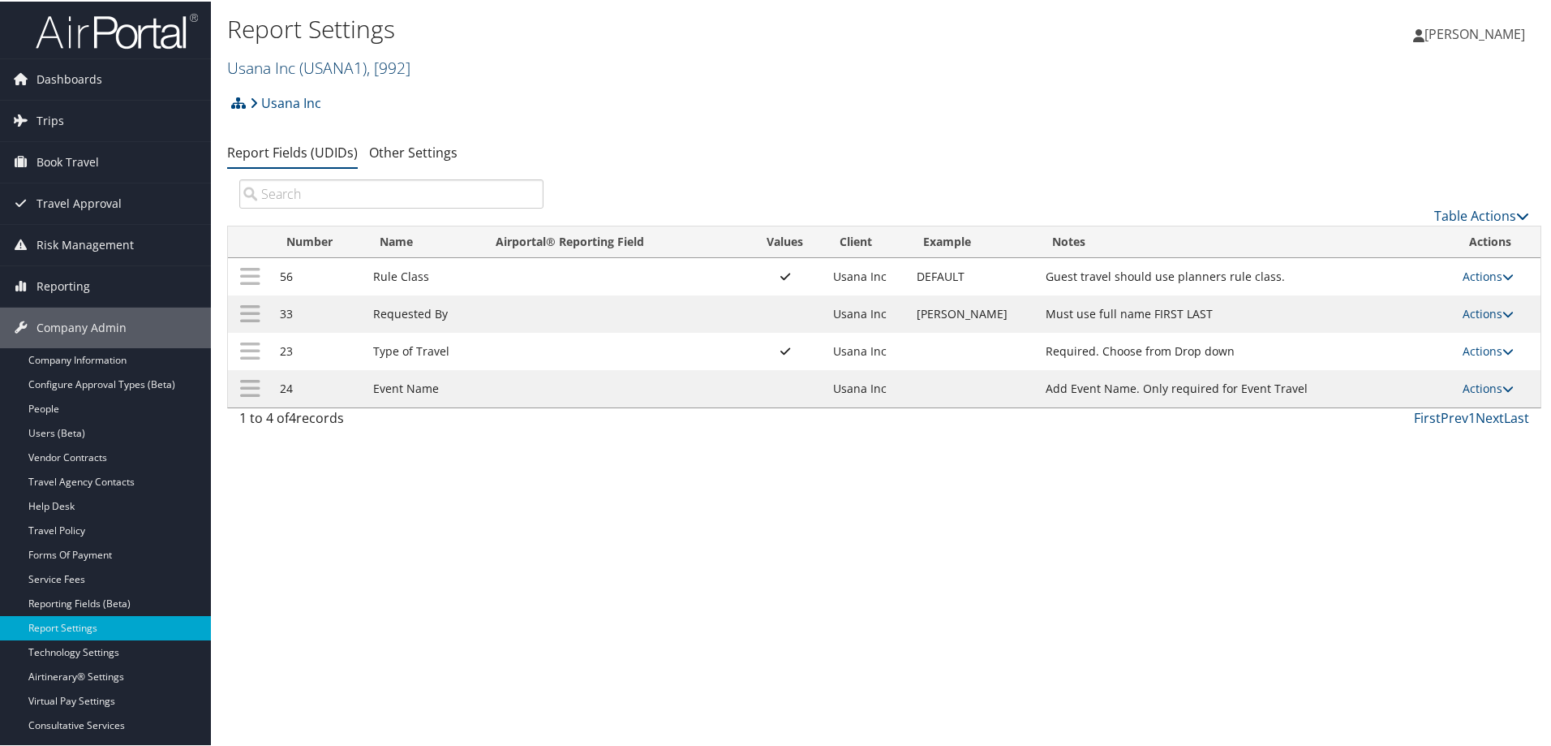
click at [264, 64] on link "Usana Inc ( USANA1 ) , [ 992 ]" at bounding box center [318, 66] width 183 height 22
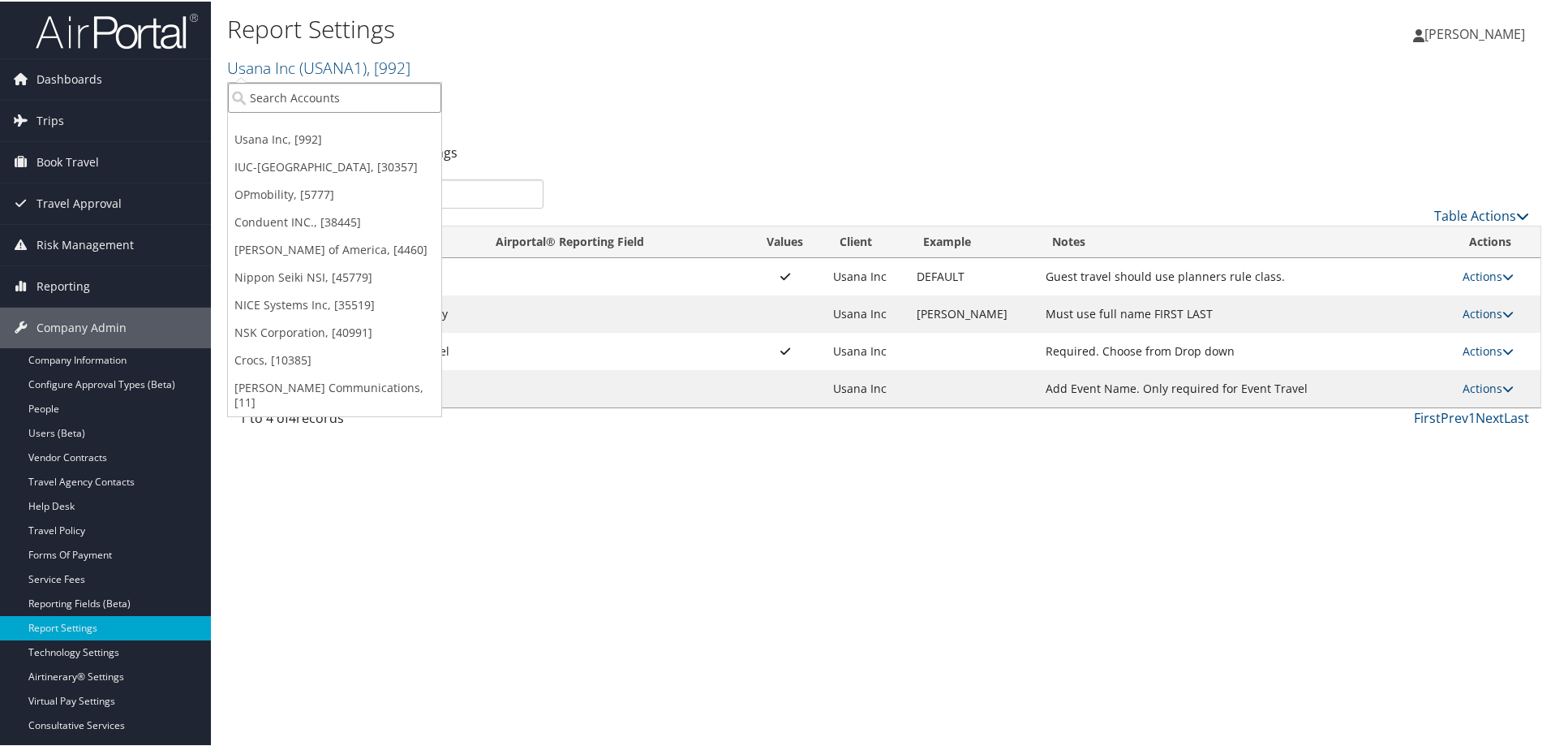
click at [295, 101] on input "search" at bounding box center [334, 96] width 213 height 30
type input "sorenson"
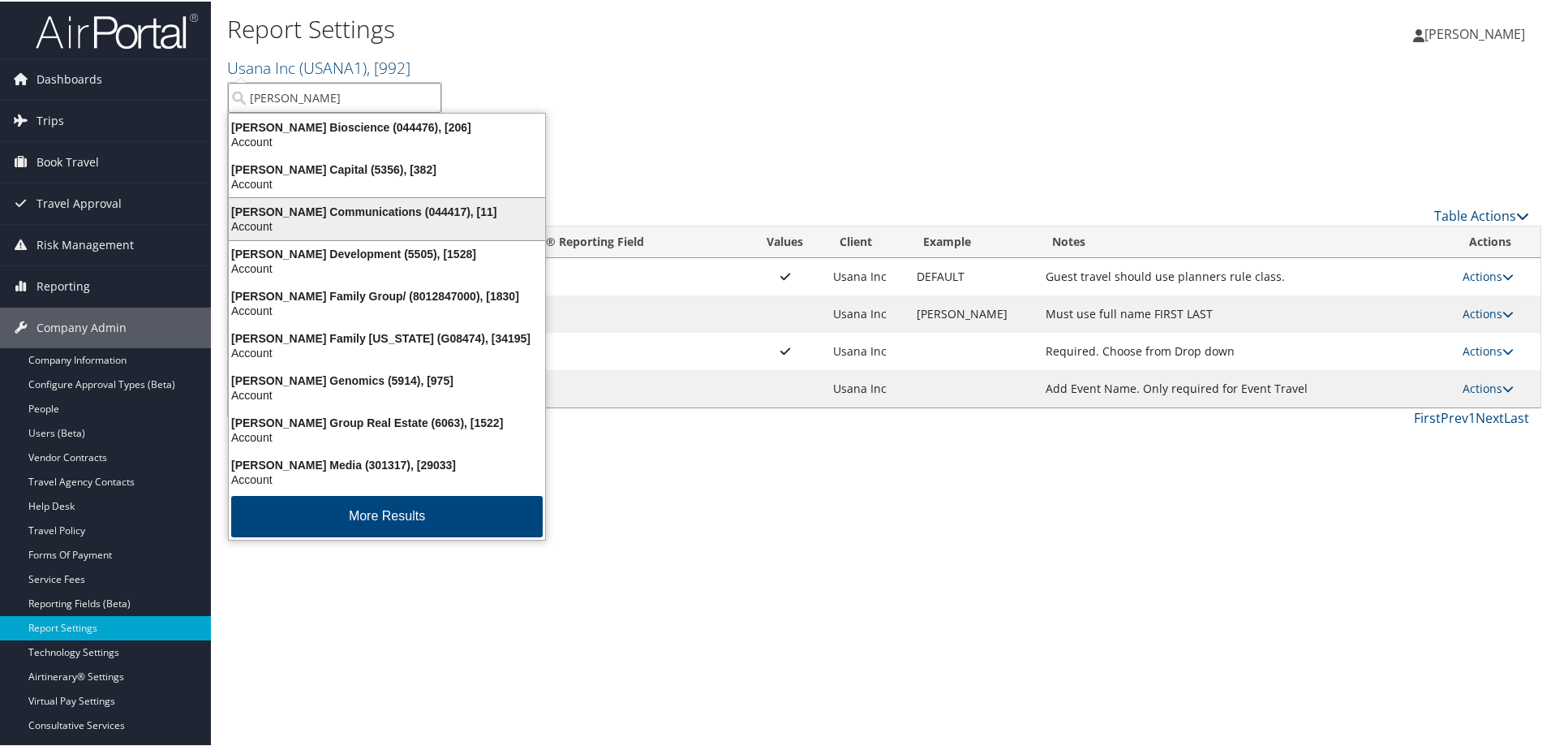
click at [331, 211] on div "Sorenson Communications (044417), [11]" at bounding box center [387, 210] width 336 height 15
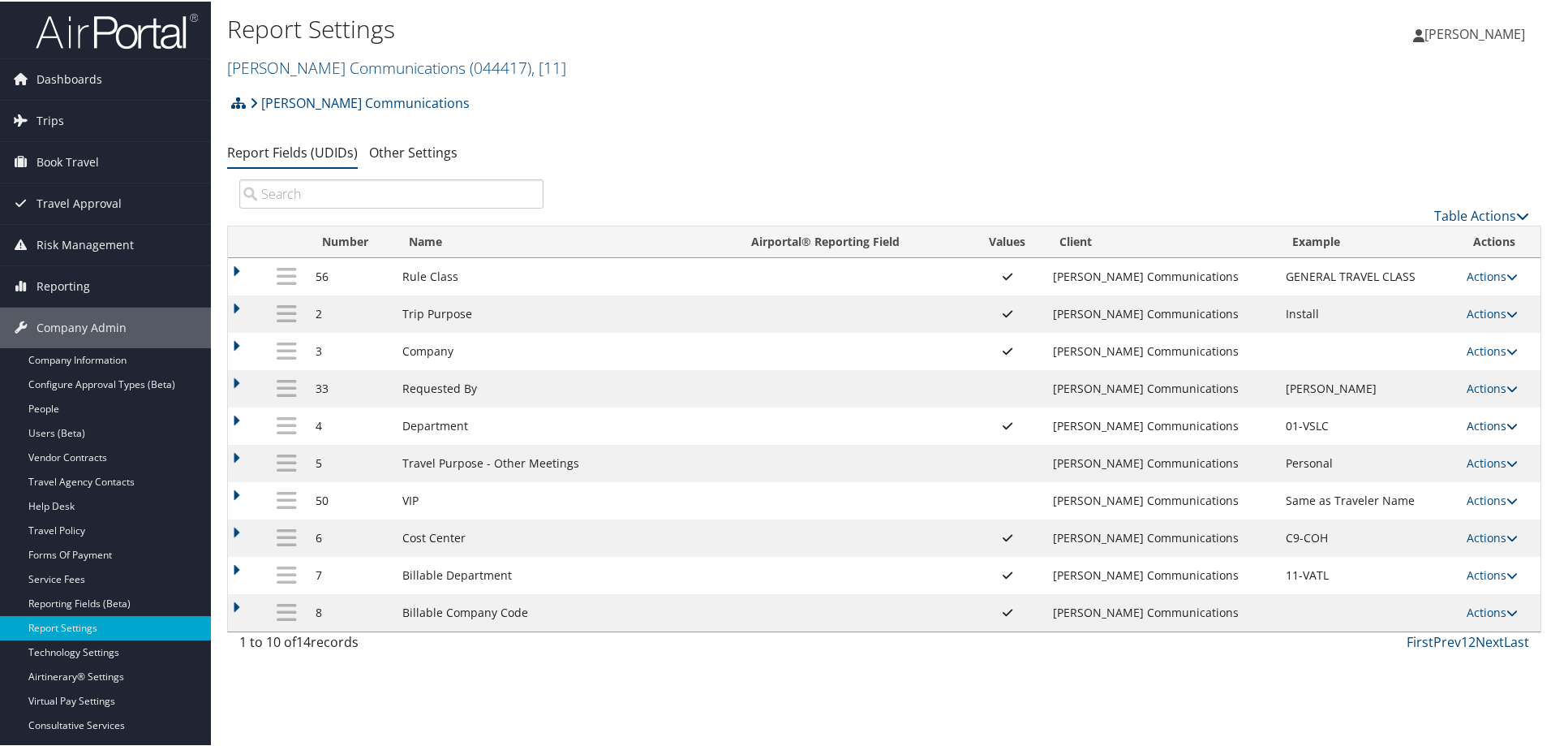
click at [1471, 423] on link "Actions" at bounding box center [1492, 423] width 51 height 15
click at [1394, 452] on link "Update Report Field Values" at bounding box center [1421, 449] width 175 height 28
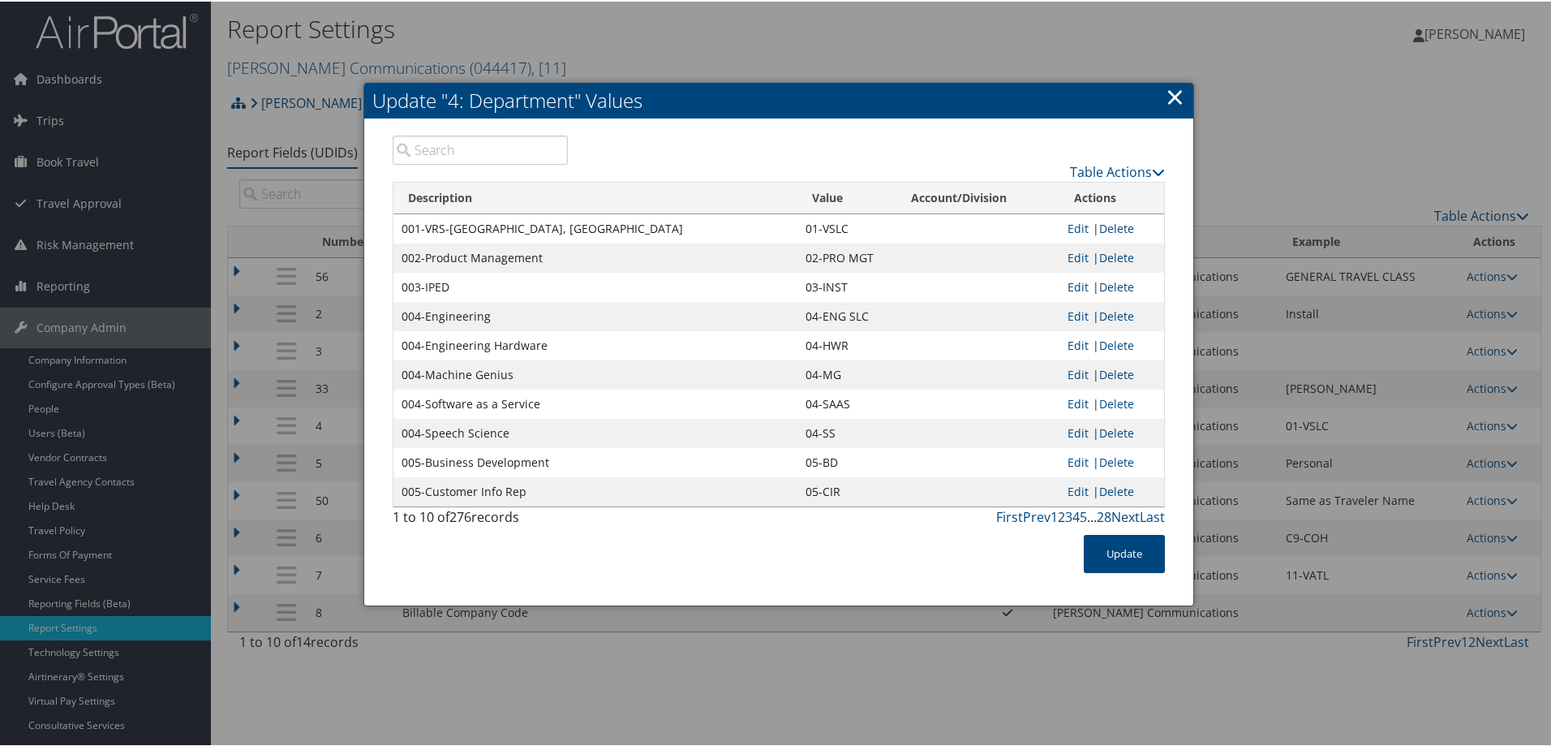
click at [452, 152] on input "search" at bounding box center [480, 148] width 175 height 29
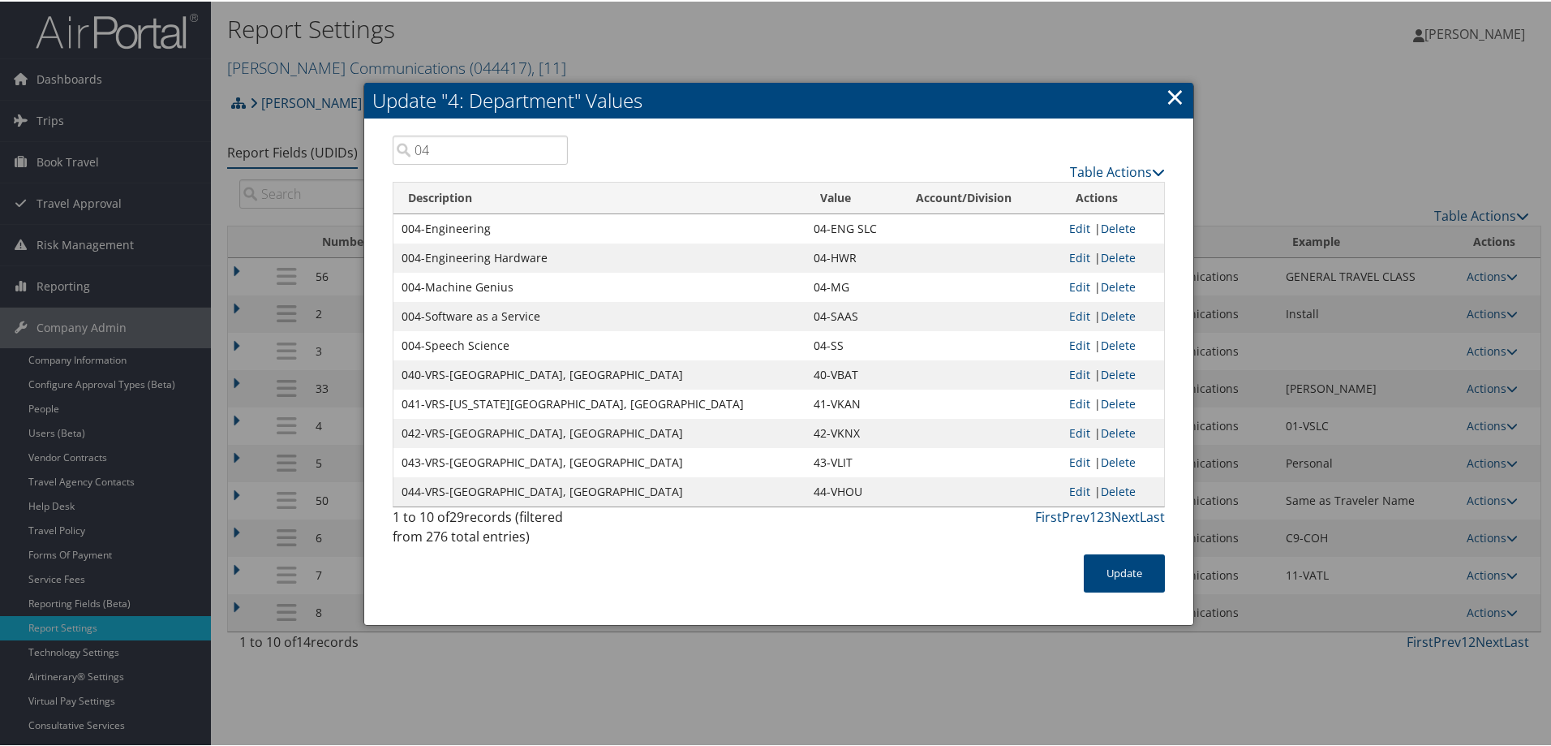
type input "0"
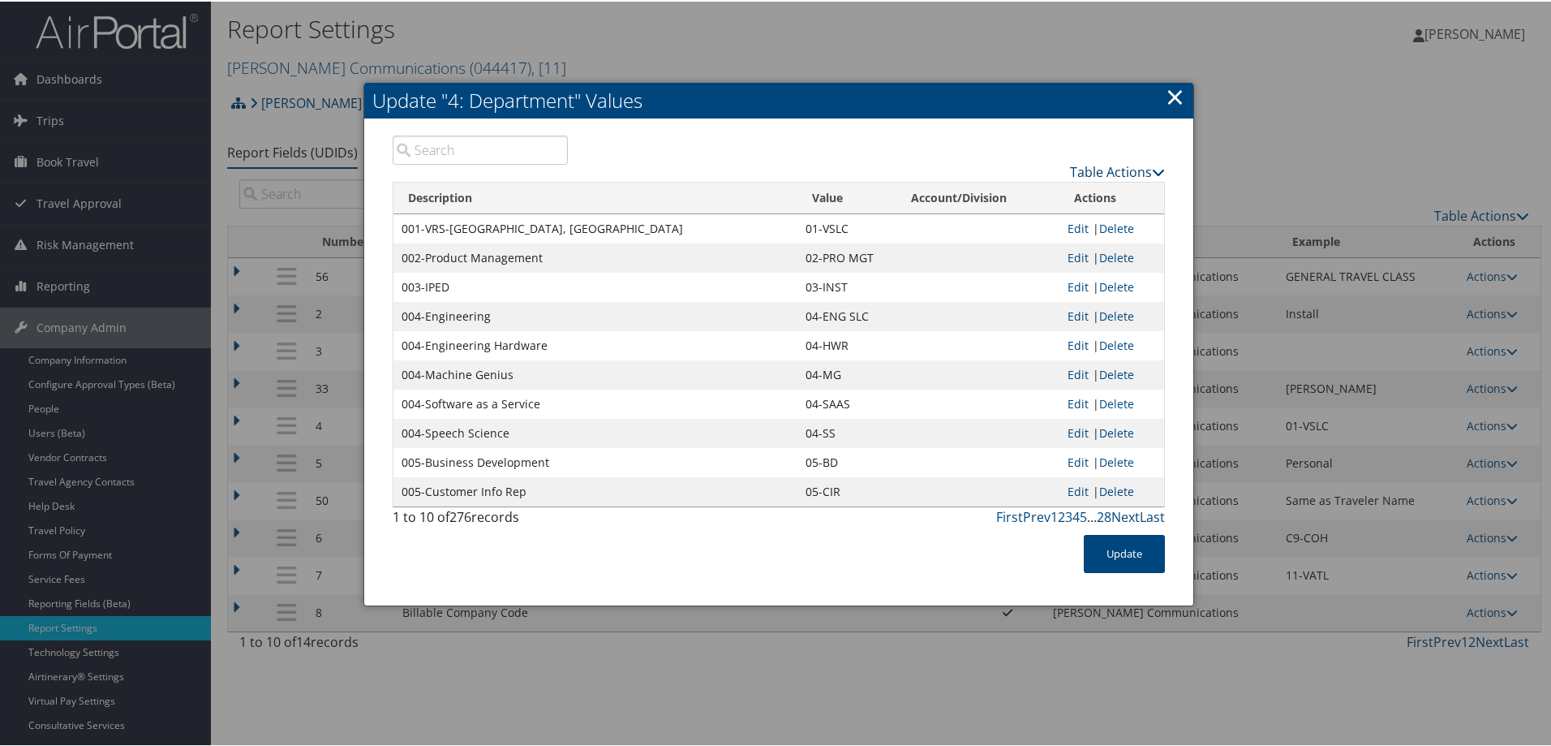
click at [1132, 165] on link "Table Actions" at bounding box center [1117, 170] width 95 height 18
click at [1025, 183] on link "New Record" at bounding box center [1054, 196] width 213 height 28
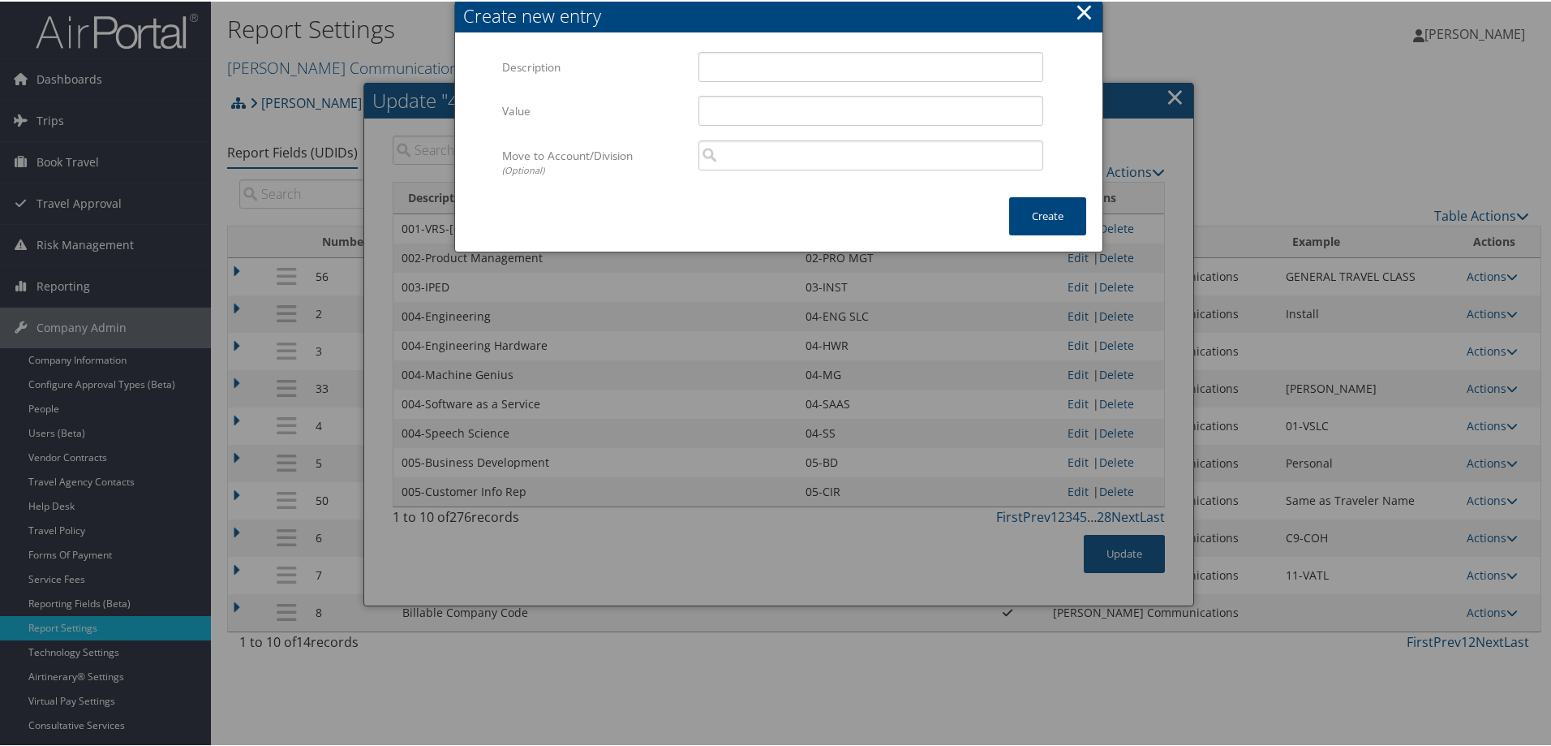
click at [1080, 11] on button "×" at bounding box center [1084, 10] width 19 height 32
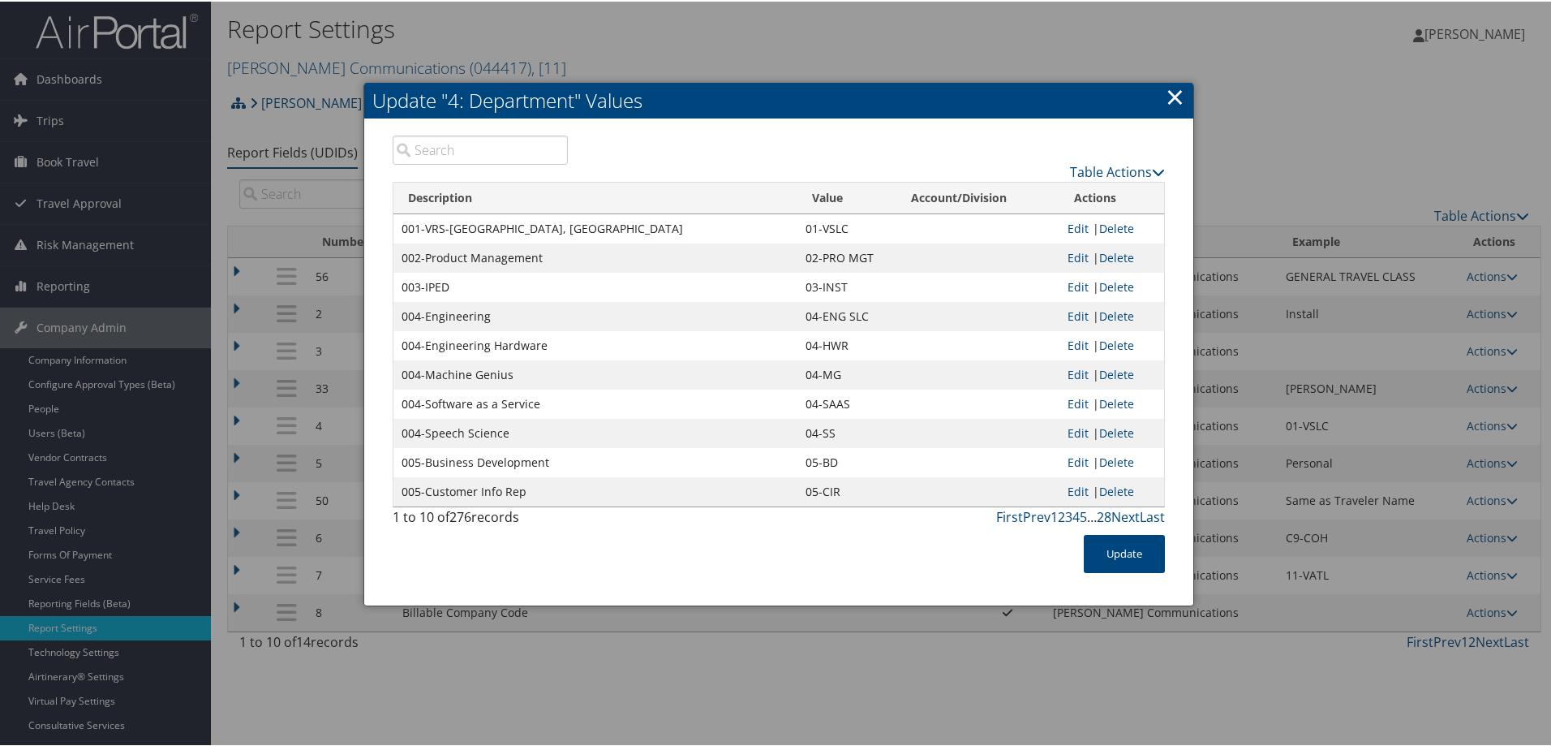
click at [774, 141] on div "Table Actions" at bounding box center [879, 157] width 598 height 46
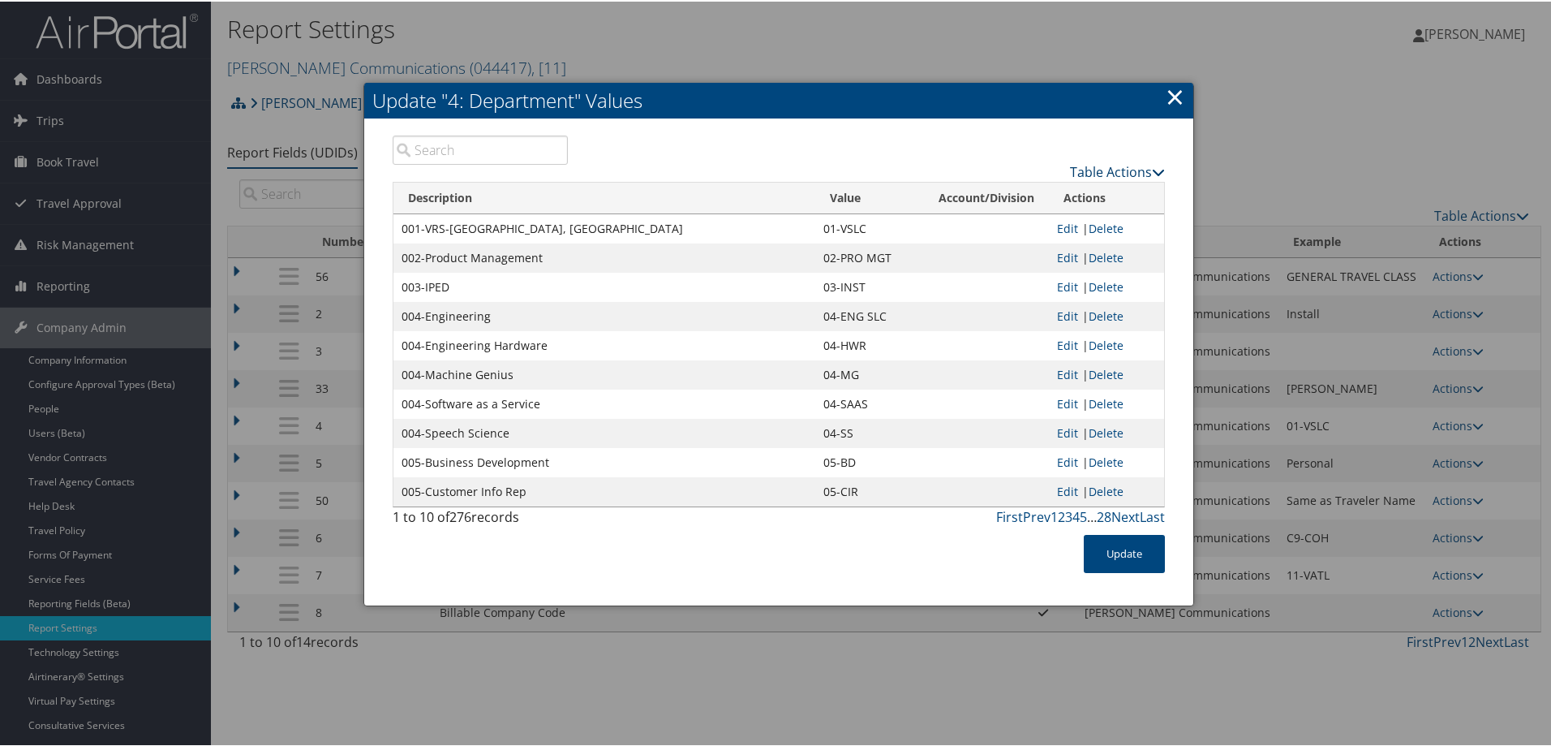
click at [1089, 170] on link "Table Actions" at bounding box center [1117, 170] width 95 height 18
click at [997, 193] on link "New Record" at bounding box center [1054, 196] width 213 height 28
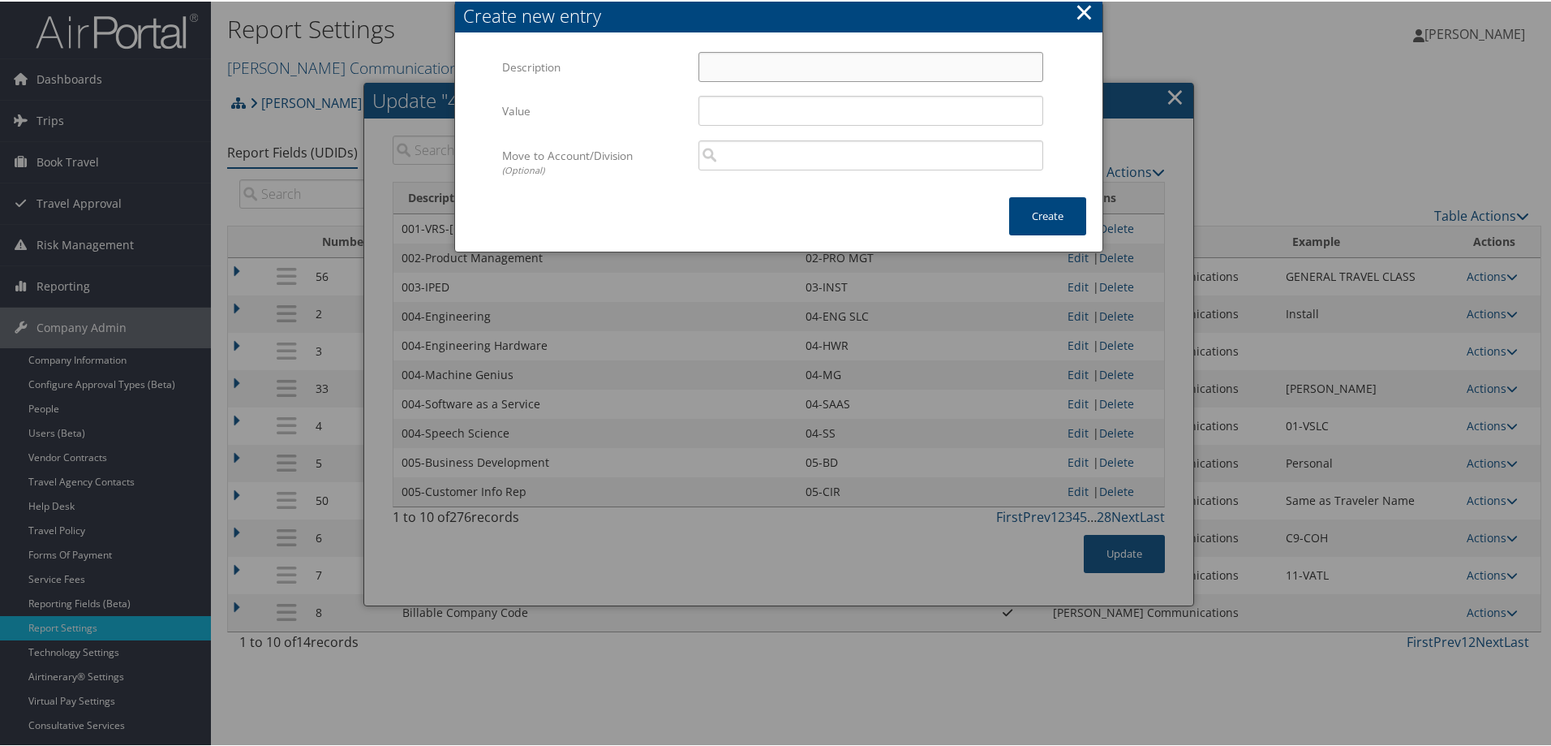
click at [735, 70] on input "Description" at bounding box center [870, 65] width 345 height 30
paste input "004-AI Science"
type input "004-AI Science"
click at [760, 118] on input "Value" at bounding box center [870, 109] width 345 height 30
type input "04-AI"
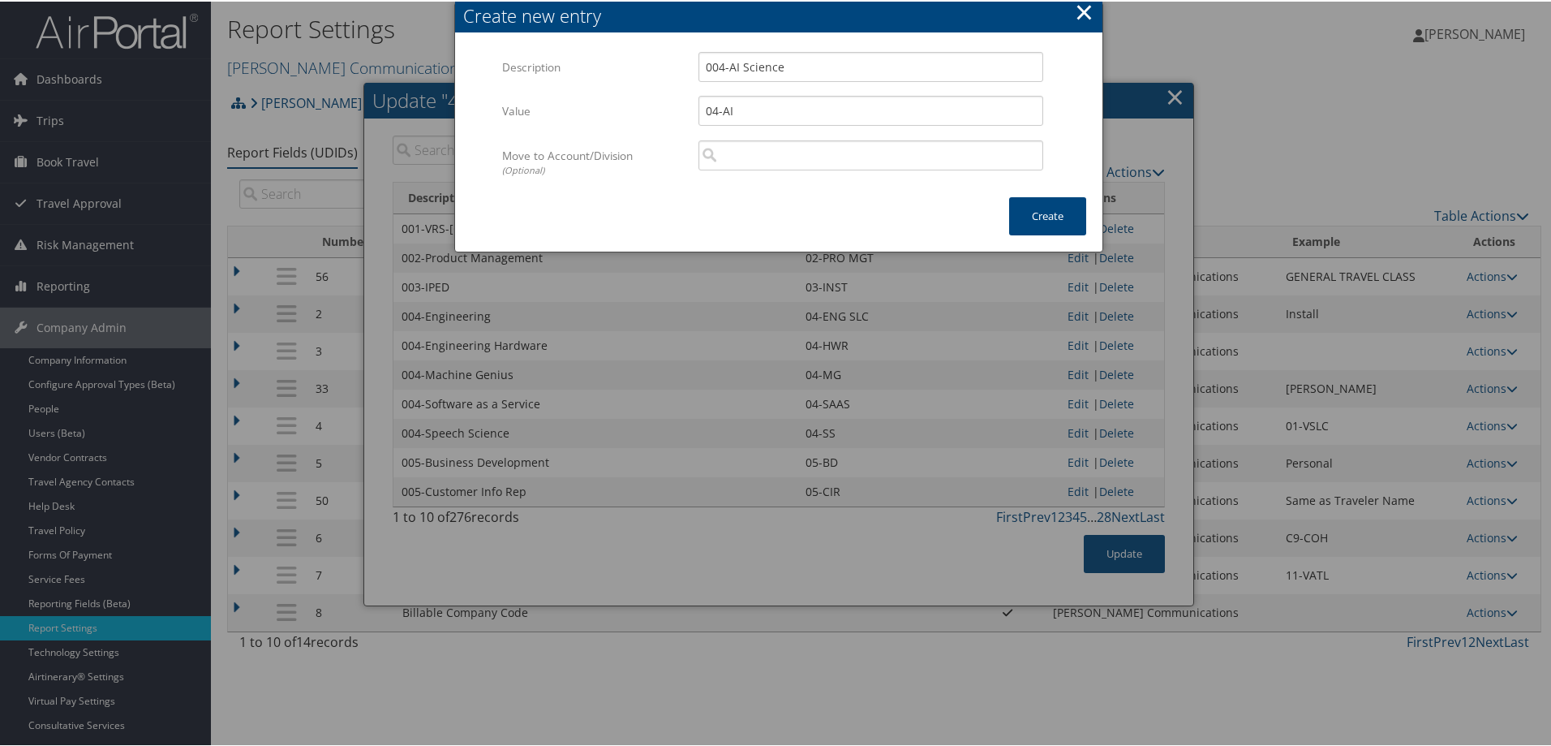
click at [796, 191] on div "Move to Account/Division (Optional) Multiple values The selected items contain …" at bounding box center [778, 168] width 553 height 58
click at [1031, 212] on button "Create" at bounding box center [1047, 215] width 77 height 38
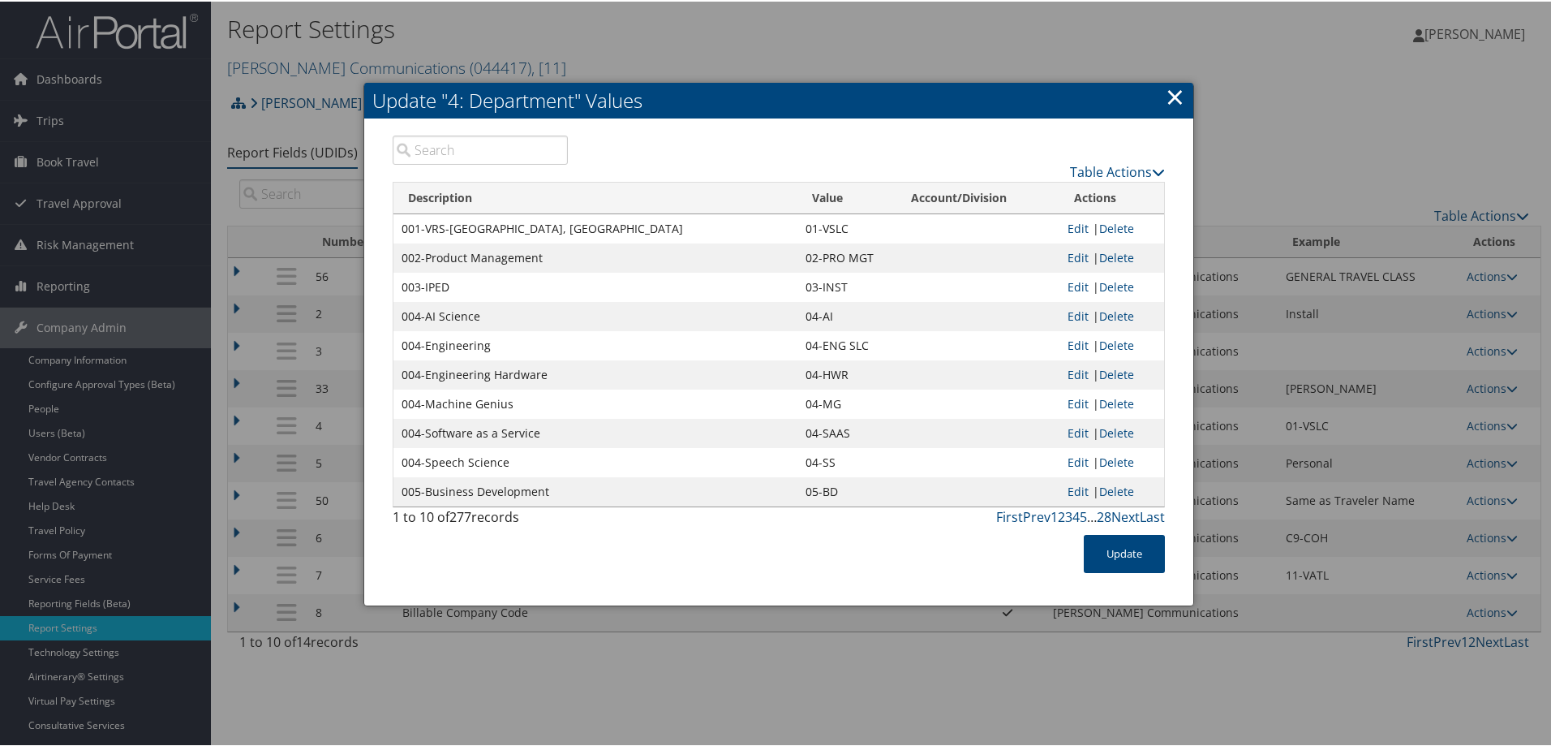
click at [434, 148] on input "search" at bounding box center [480, 148] width 175 height 29
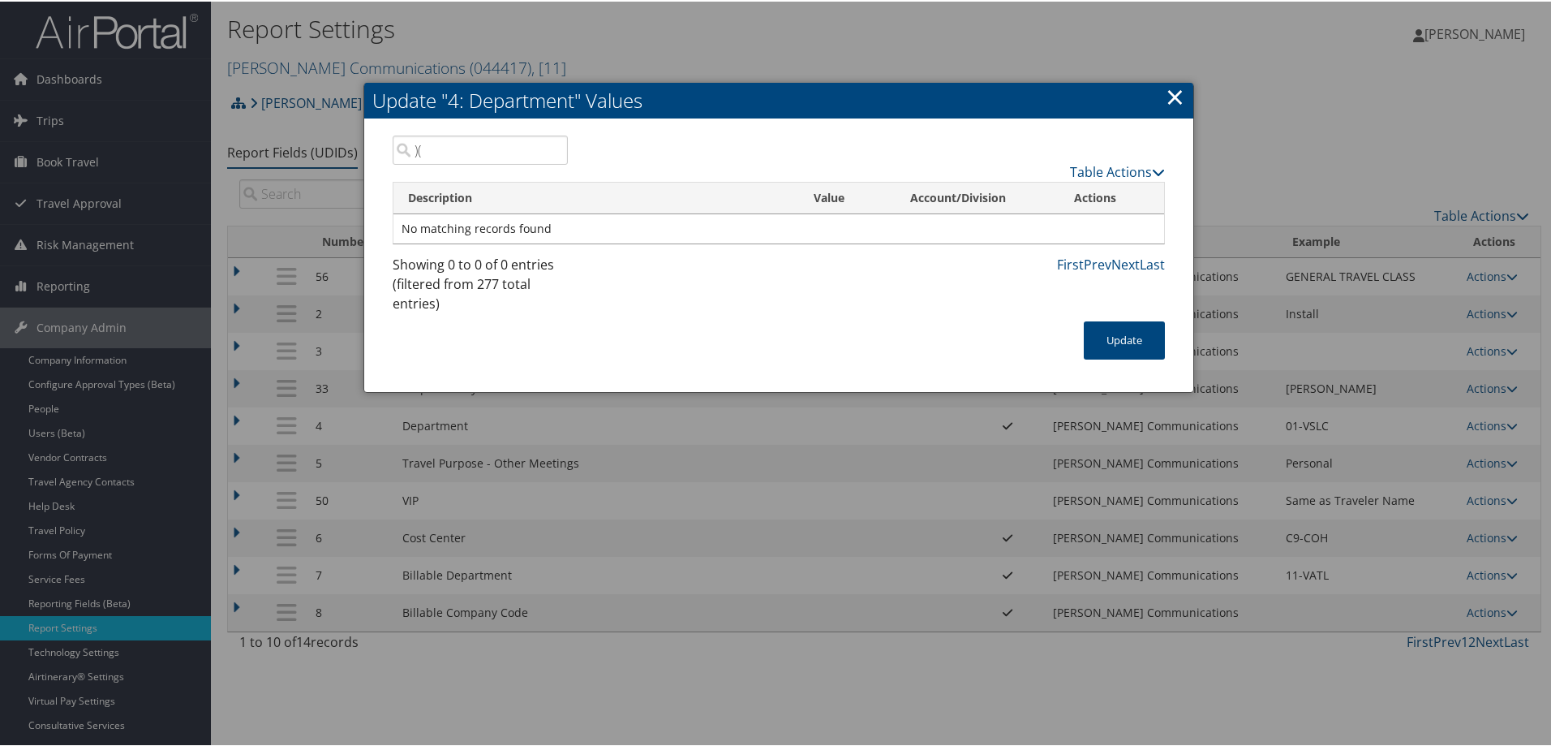
type input ")"
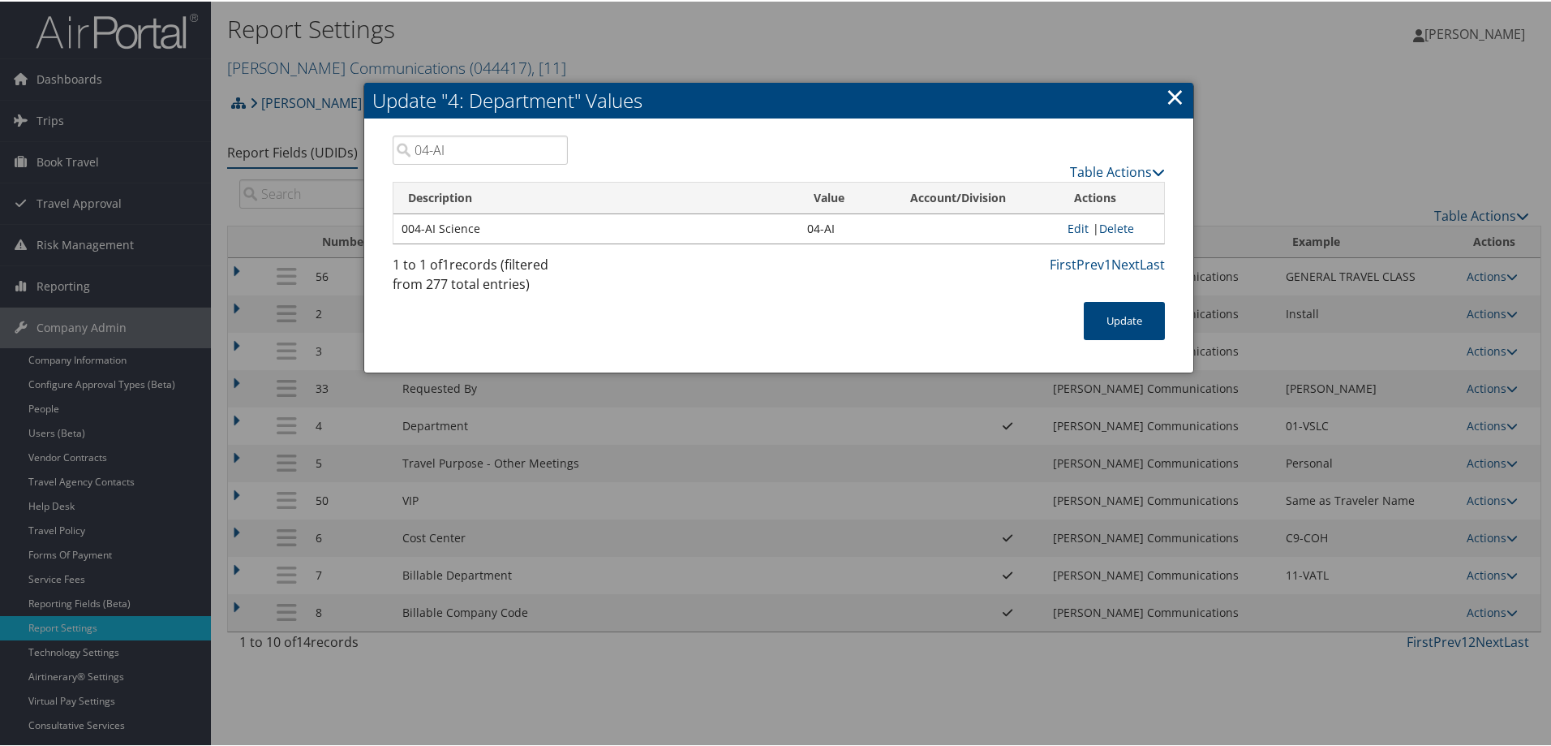
type input "04-AI"
click at [1171, 94] on link "×" at bounding box center [1175, 95] width 19 height 32
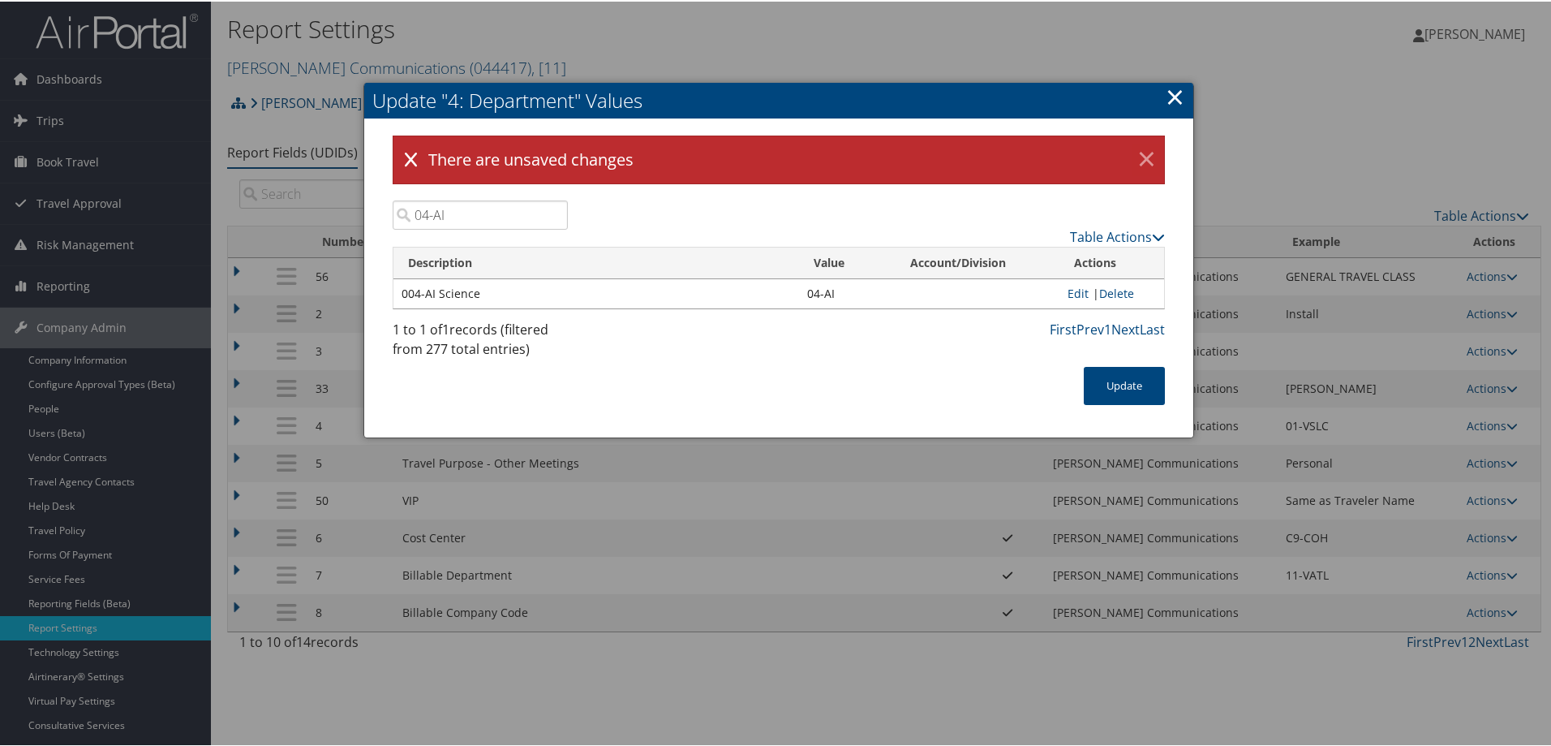
click at [1143, 154] on link "×" at bounding box center [1146, 158] width 28 height 32
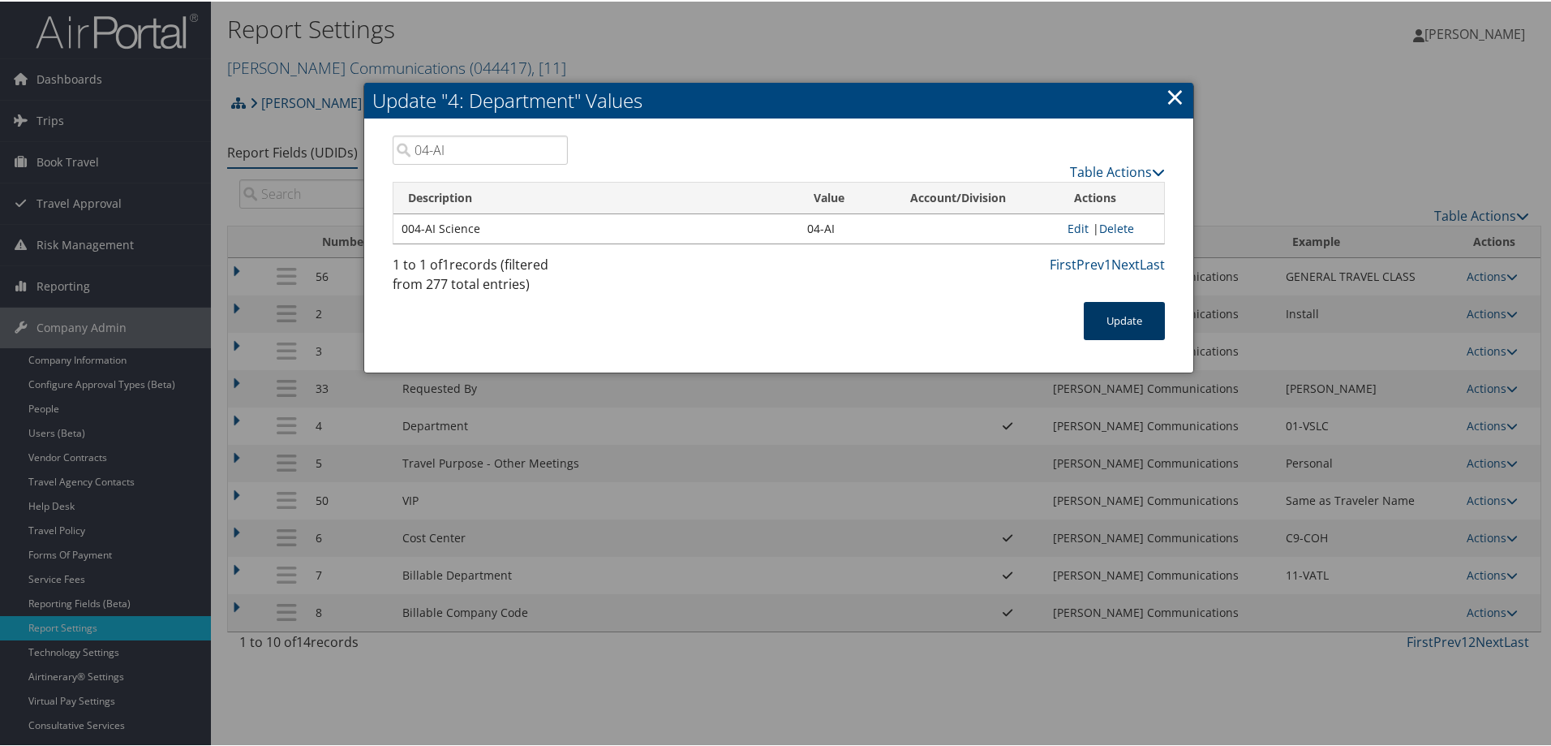
click at [1115, 328] on button "Update" at bounding box center [1124, 319] width 81 height 38
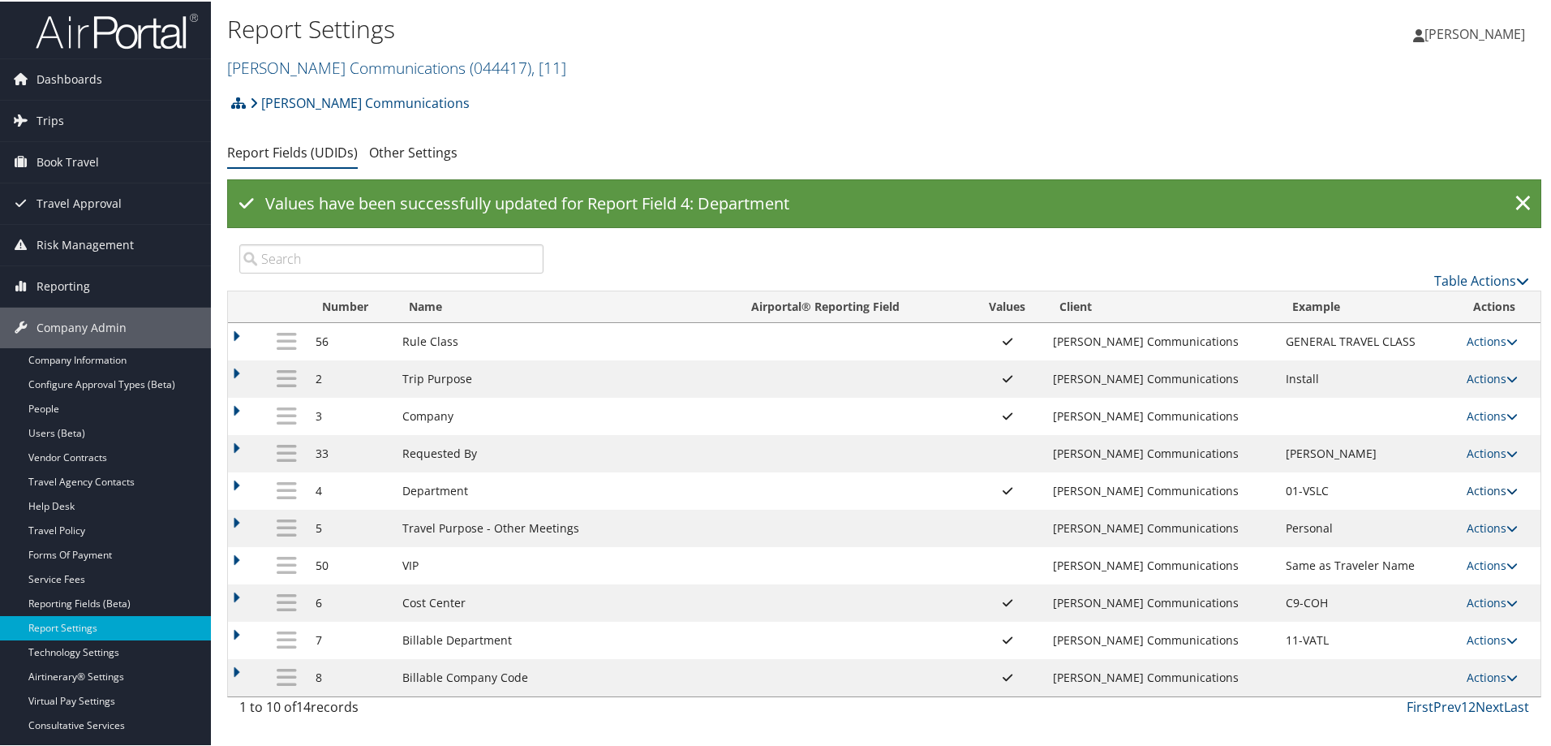
click at [1489, 487] on link "Actions" at bounding box center [1492, 488] width 51 height 15
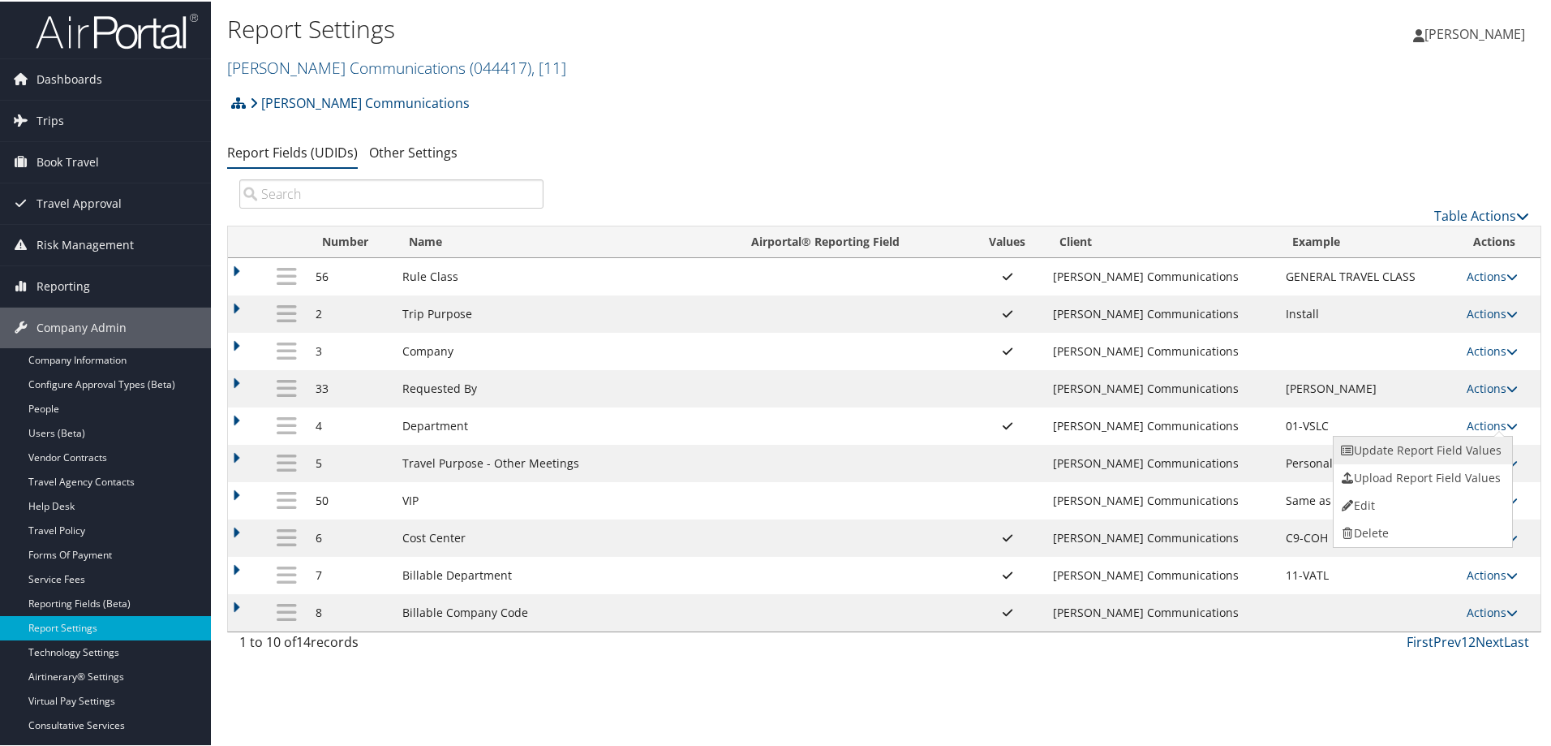
click at [1386, 445] on link "Update Report Field Values" at bounding box center [1421, 449] width 175 height 28
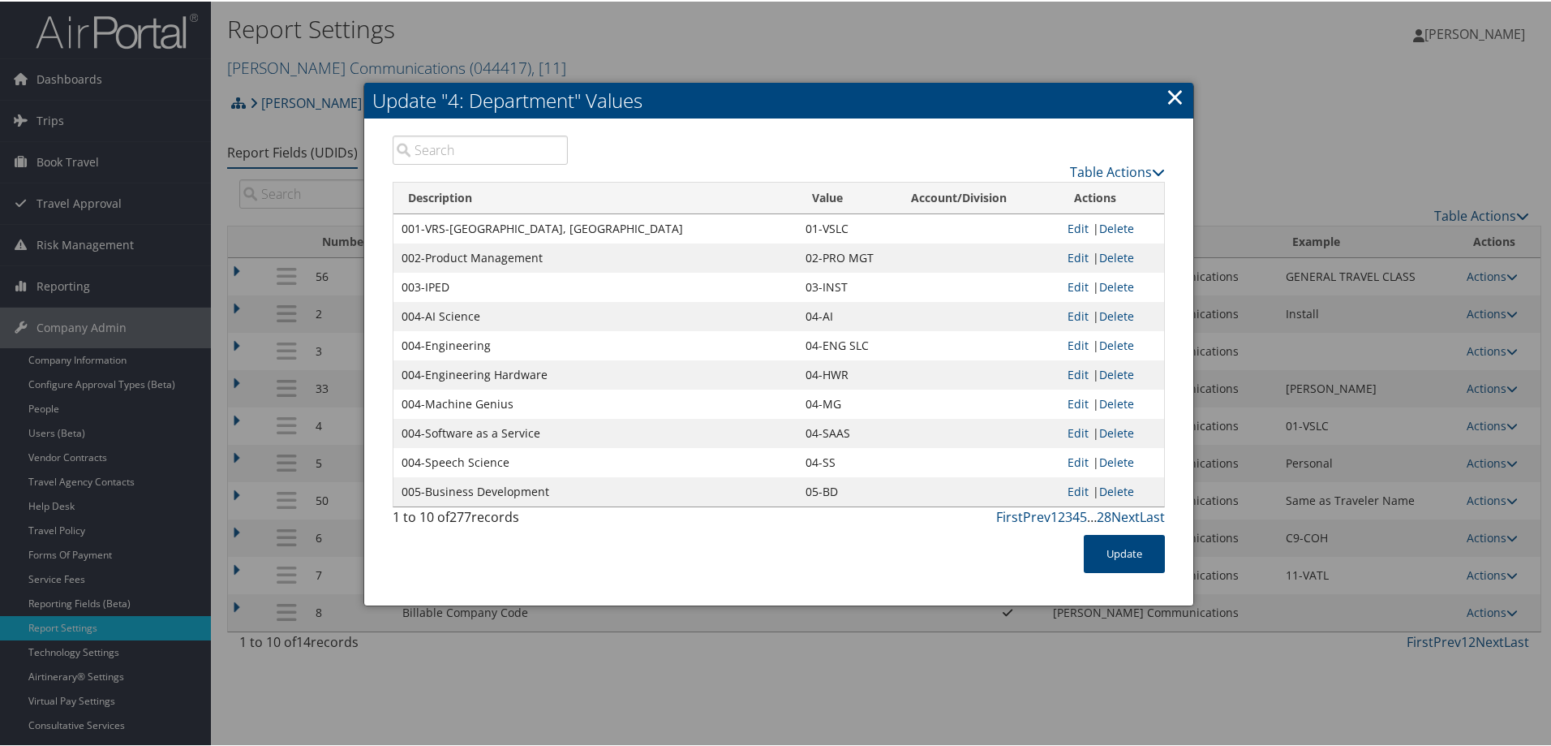
click at [455, 149] on input "search" at bounding box center [480, 148] width 175 height 29
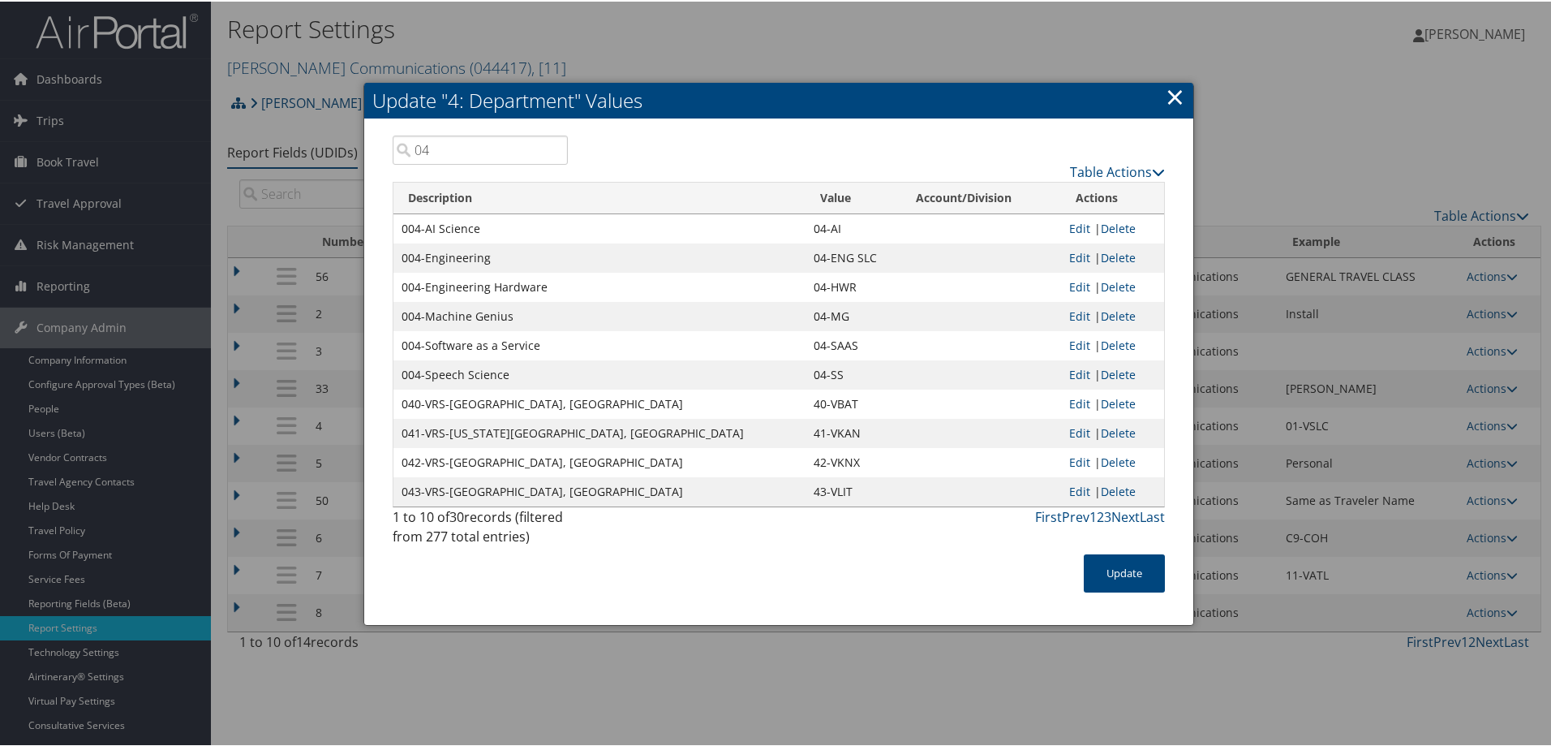
type input "0"
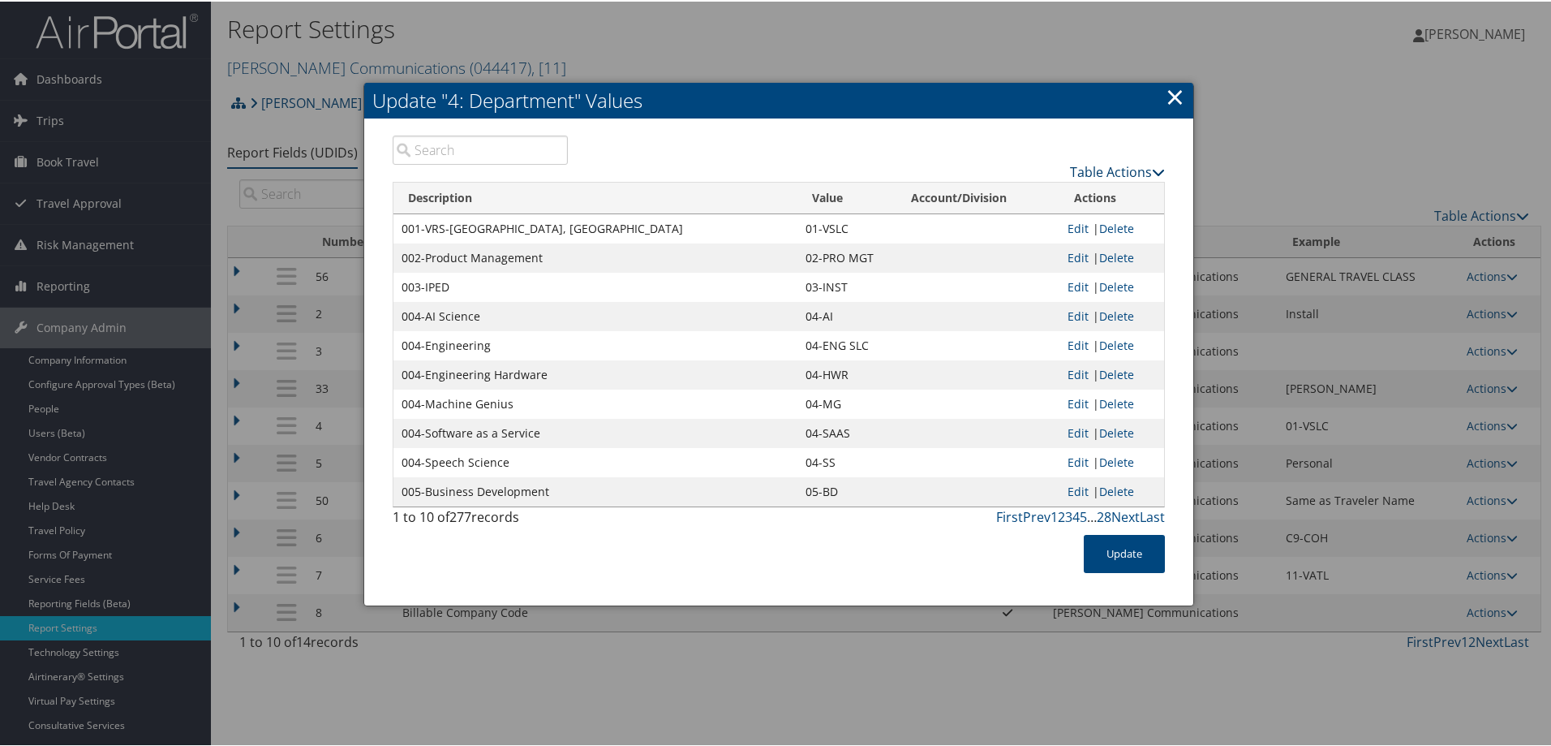
click at [1105, 162] on link "Table Actions" at bounding box center [1117, 170] width 95 height 18
click at [995, 196] on link "New Record" at bounding box center [1054, 196] width 213 height 28
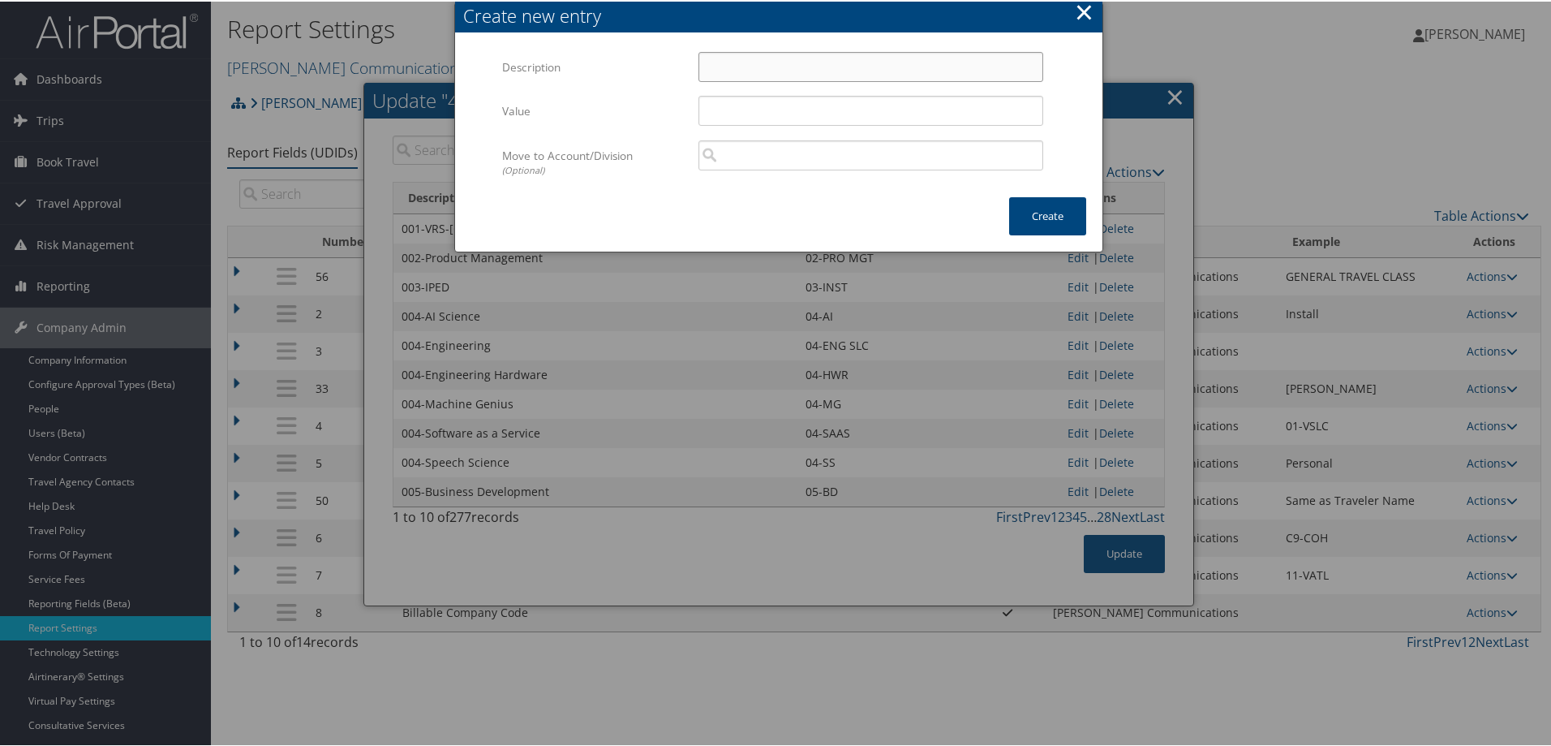
click at [713, 68] on input "Description" at bounding box center [870, 65] width 345 height 30
paste input "04-AST Engineering"
type input "04-AST Engineering"
click at [766, 110] on input "Value" at bounding box center [870, 109] width 345 height 30
type input "04-AST ENG"
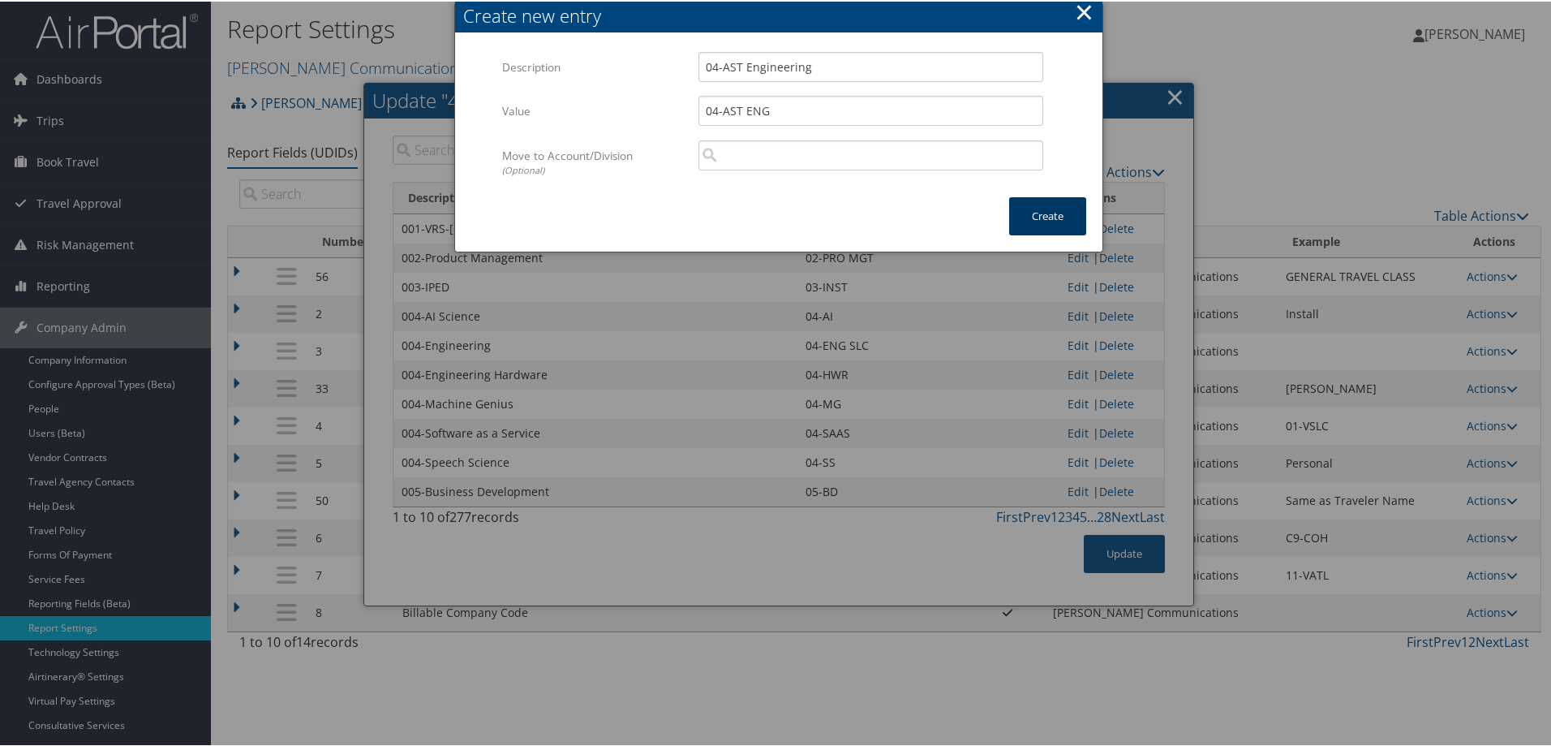
click at [1025, 214] on button "Create" at bounding box center [1047, 215] width 77 height 38
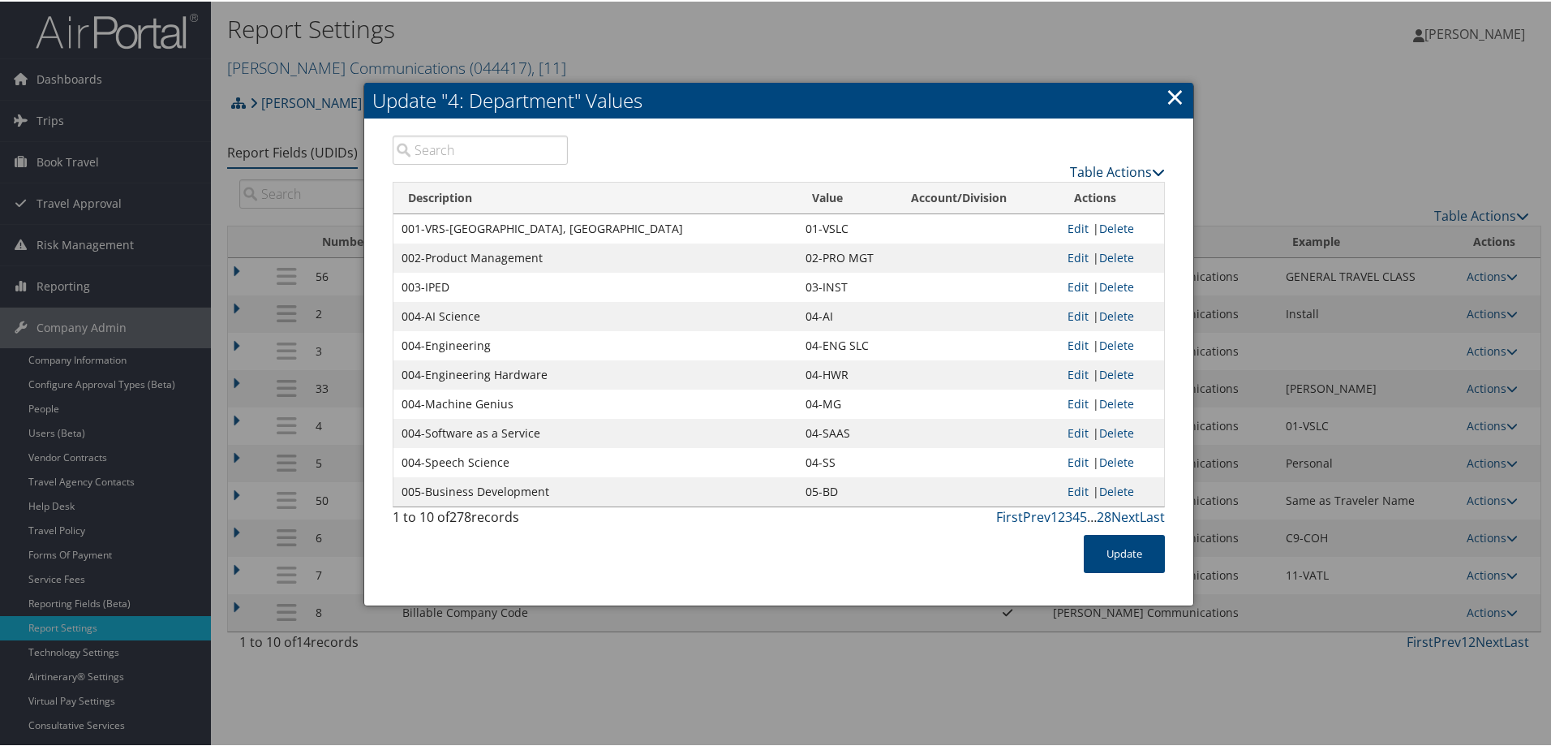
click at [1107, 165] on link "Table Actions" at bounding box center [1117, 170] width 95 height 18
click at [993, 187] on link "New Record" at bounding box center [1054, 196] width 213 height 28
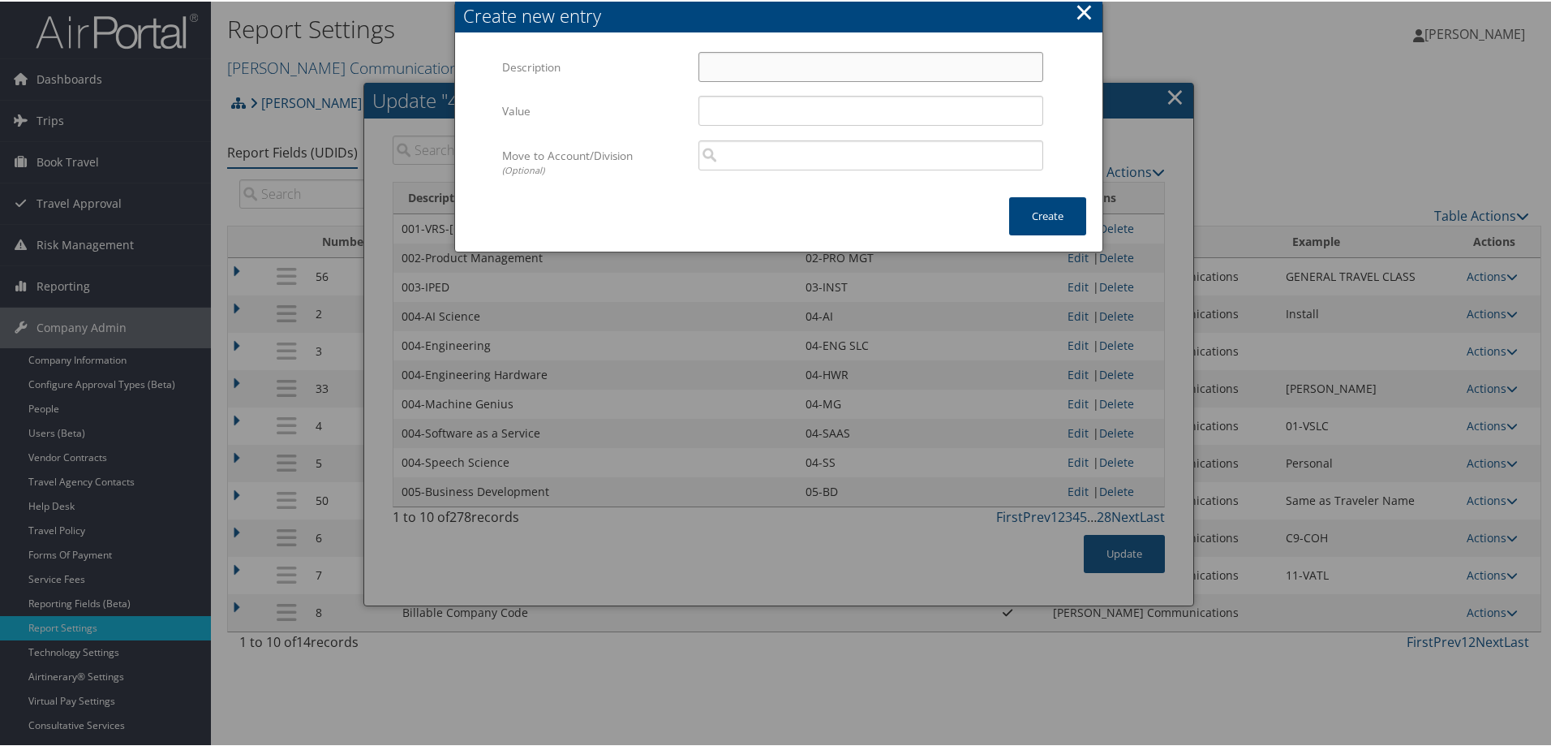
click at [716, 61] on input "Description" at bounding box center [870, 65] width 345 height 30
paste input "007-Data Analytics"
type input "007-Data Analytics"
click at [750, 105] on input "Value" at bounding box center [870, 109] width 345 height 30
type input "07-DA"
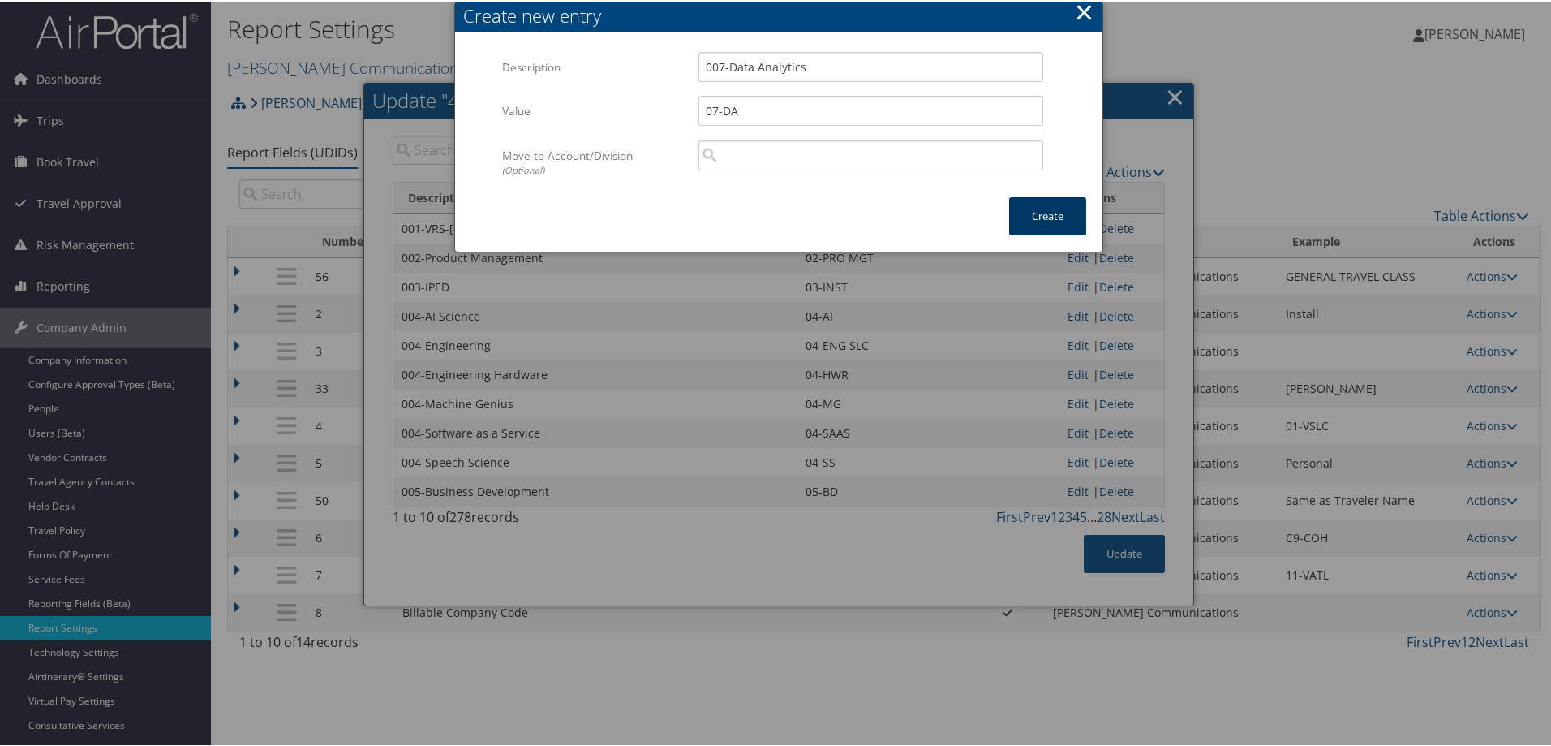
click at [1050, 215] on button "Create" at bounding box center [1047, 215] width 77 height 38
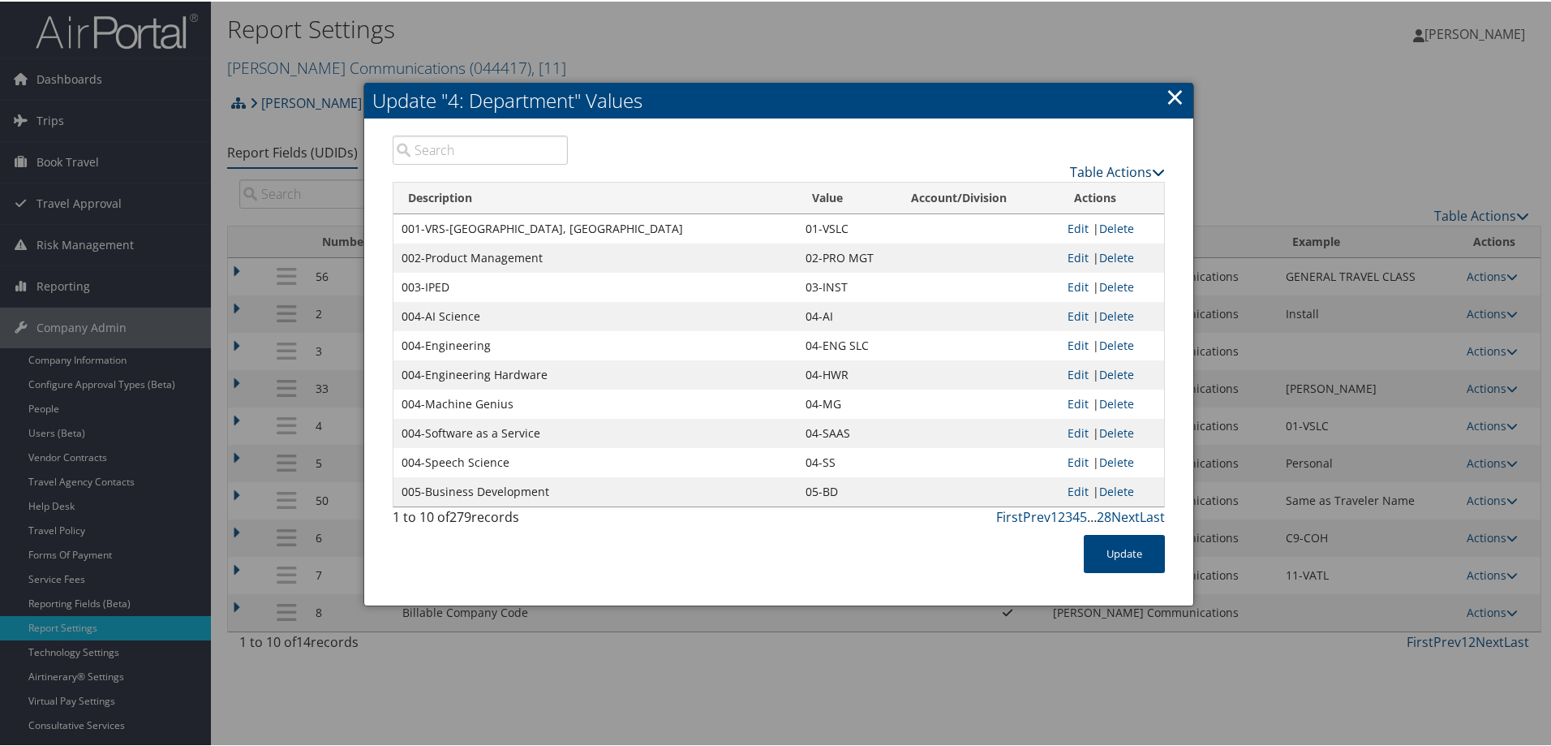
click at [1103, 169] on link "Table Actions" at bounding box center [1117, 170] width 95 height 18
click at [1010, 193] on link "New Record" at bounding box center [1054, 196] width 213 height 28
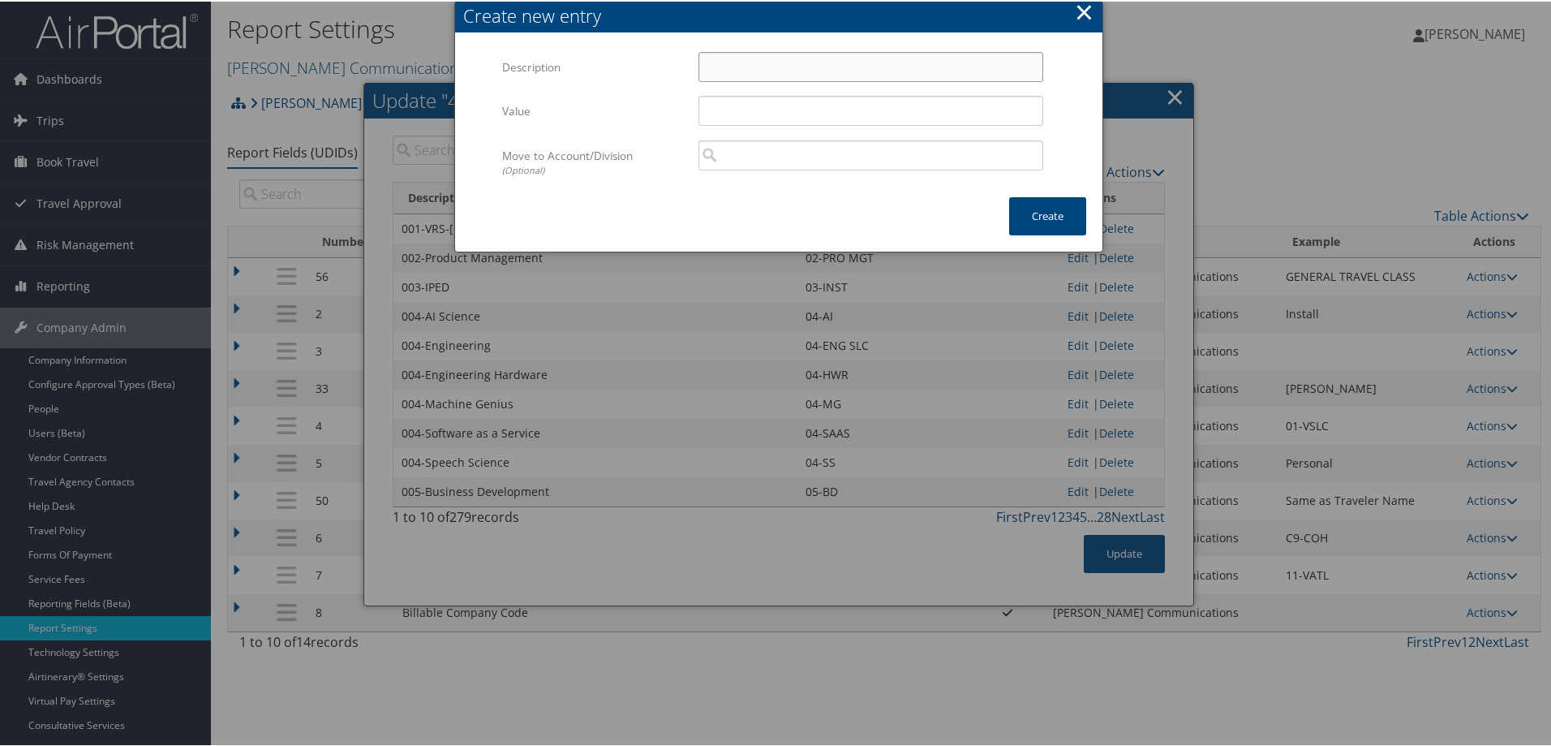
click at [731, 69] on input "Description" at bounding box center [870, 65] width 345 height 30
paste input "008-Delivery Performance"
type input "008-Delivery Performance"
click at [748, 108] on input "Value" at bounding box center [870, 109] width 345 height 30
type input "08-DP"
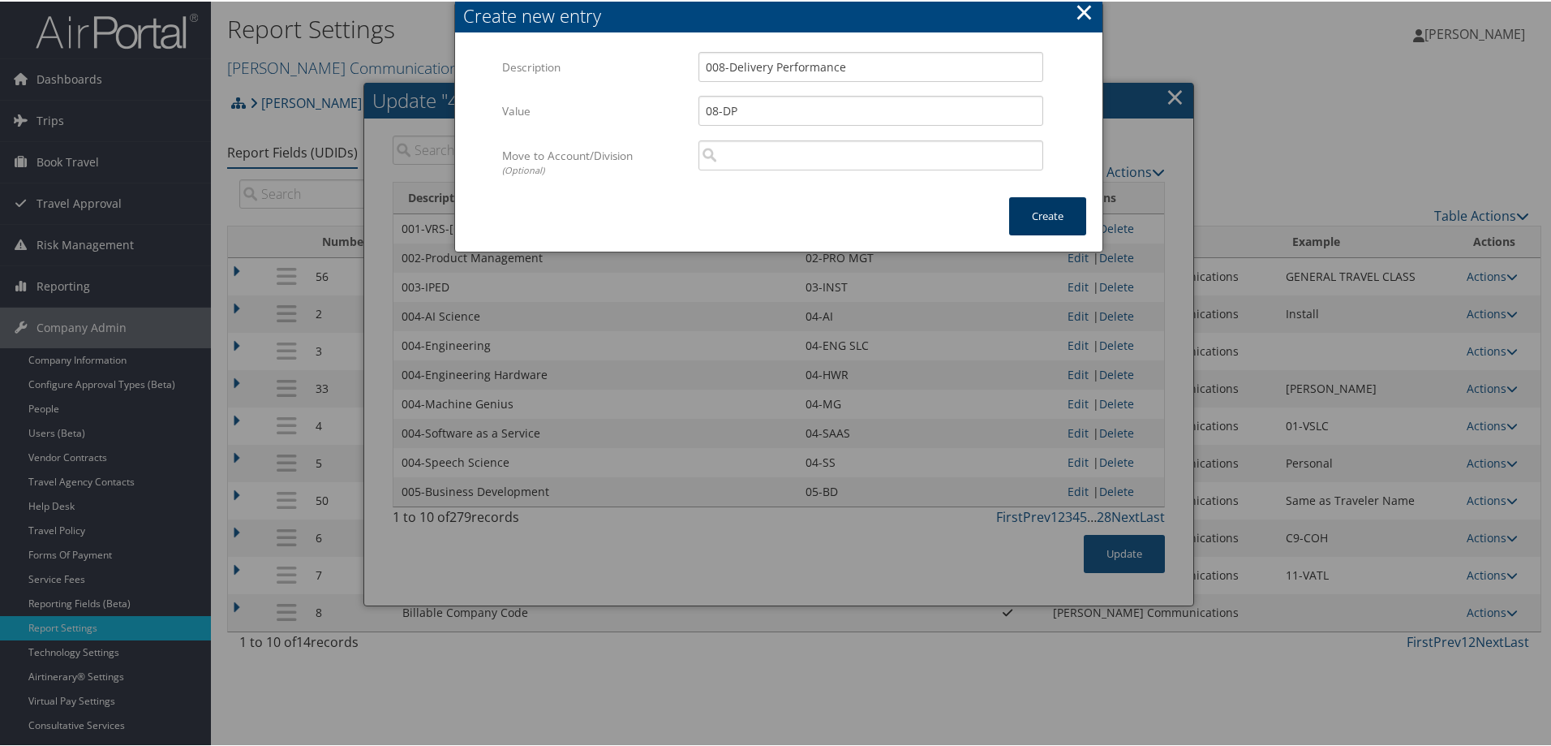
click at [1065, 210] on button "Create" at bounding box center [1047, 215] width 77 height 38
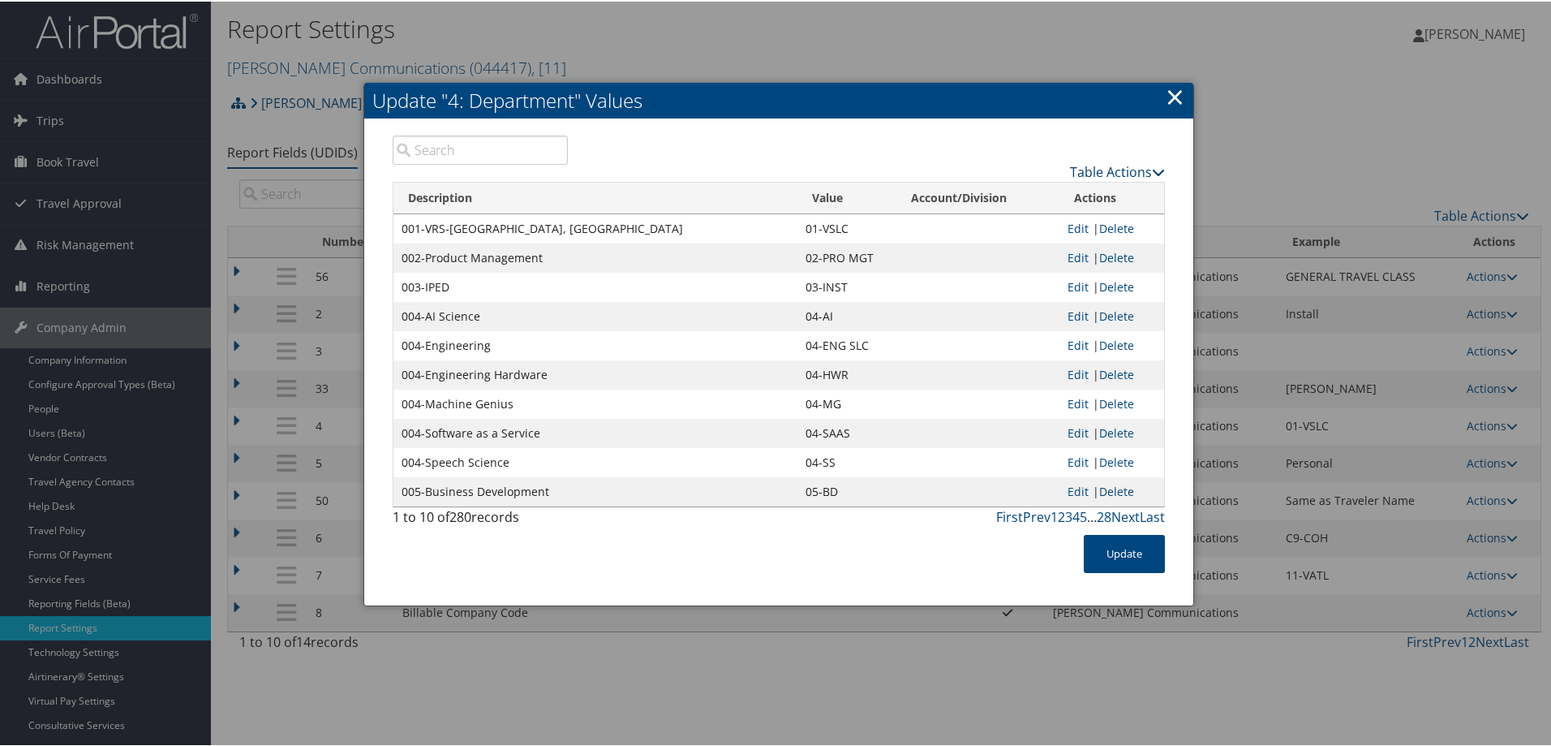
click at [1130, 166] on link "Table Actions" at bounding box center [1117, 170] width 95 height 18
click at [1019, 226] on link "Download Report" at bounding box center [1054, 223] width 213 height 28
click at [460, 140] on input "search" at bounding box center [480, 148] width 175 height 29
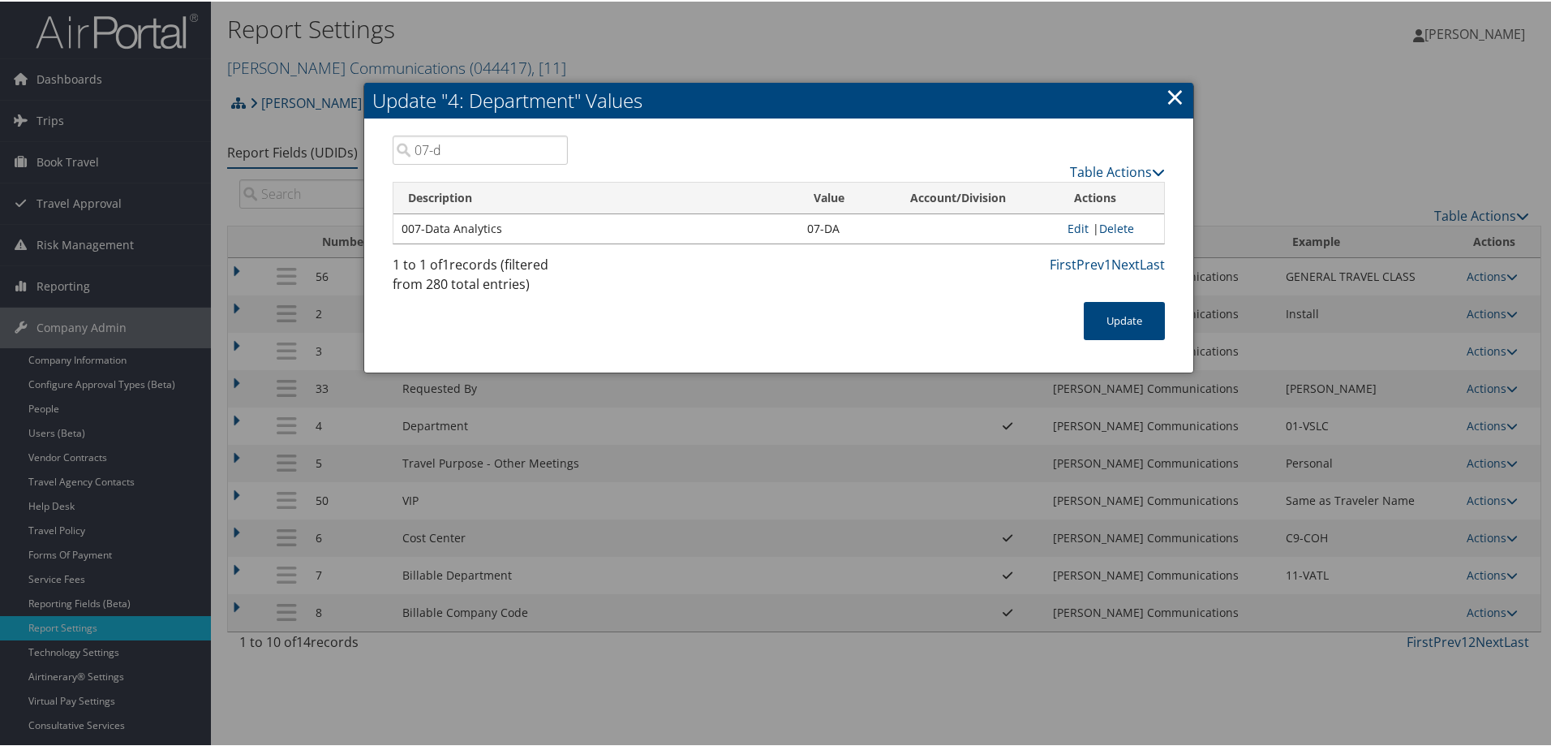
type input "07-d"
click at [828, 118] on div "07-d Table Actions Loading... Description Value Account/Division Actions 007-Da…" at bounding box center [778, 244] width 829 height 253
click at [547, 148] on input "07-d" at bounding box center [480, 148] width 175 height 29
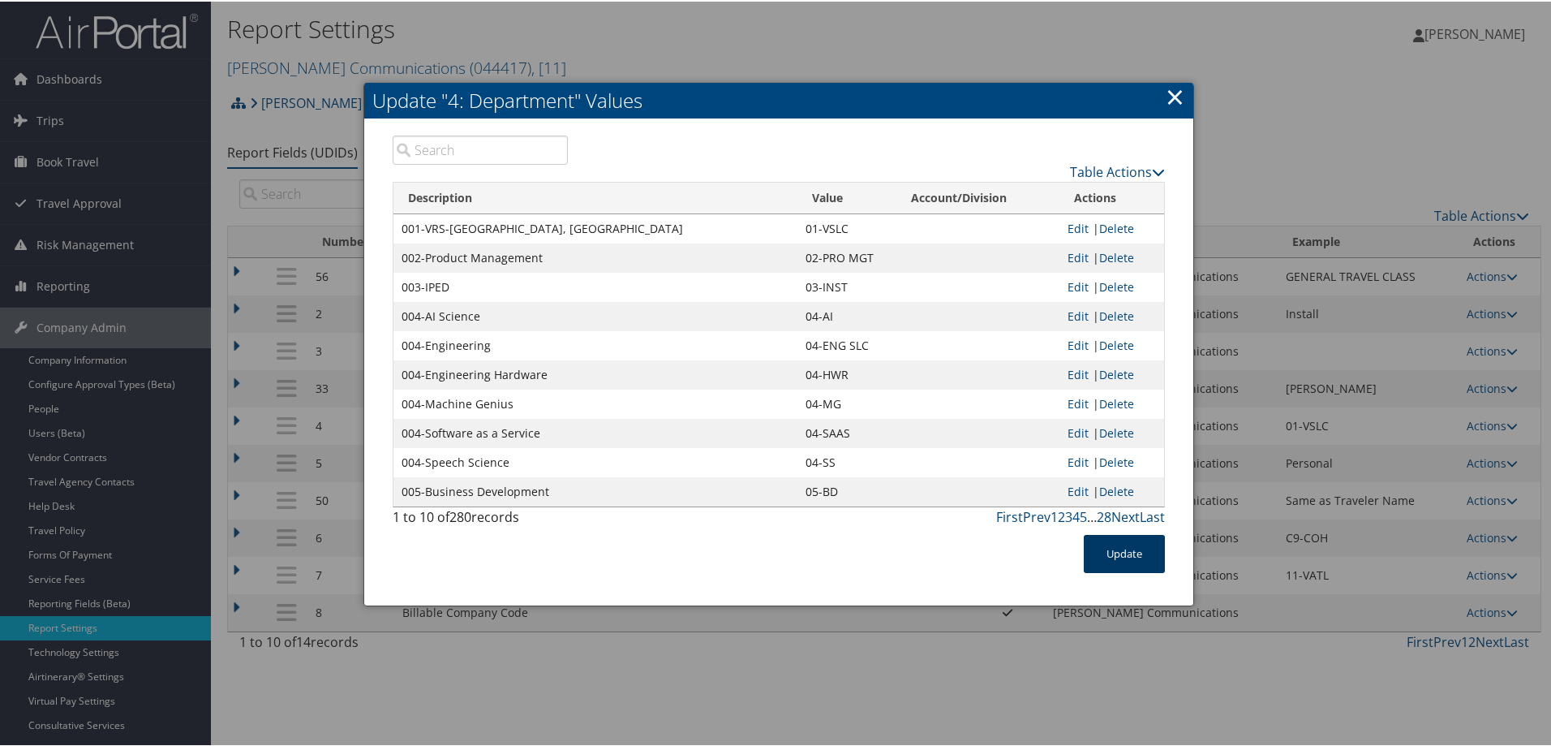
click at [1124, 551] on button "Update" at bounding box center [1124, 552] width 81 height 38
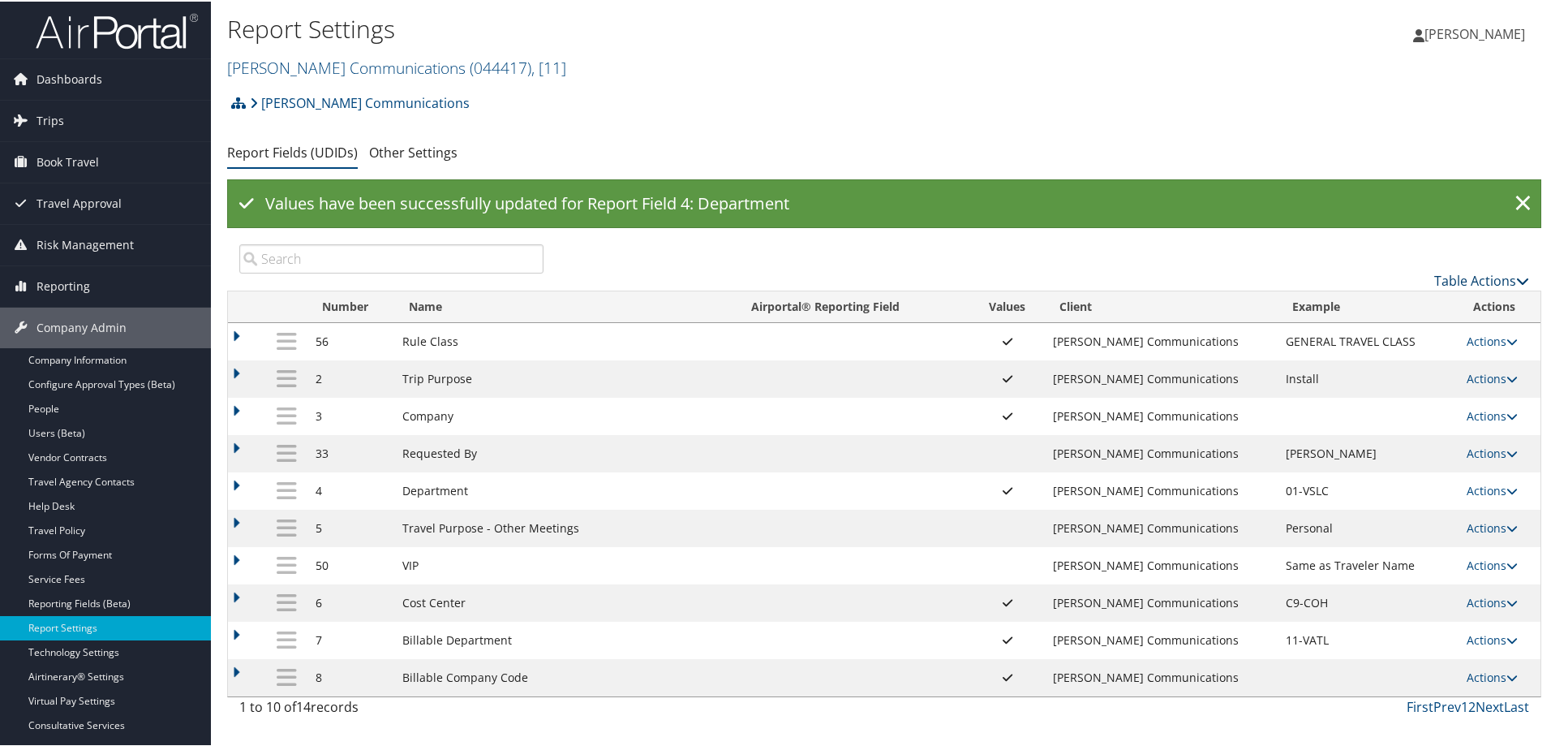
click at [1480, 285] on link "Table Actions" at bounding box center [1481, 279] width 95 height 18
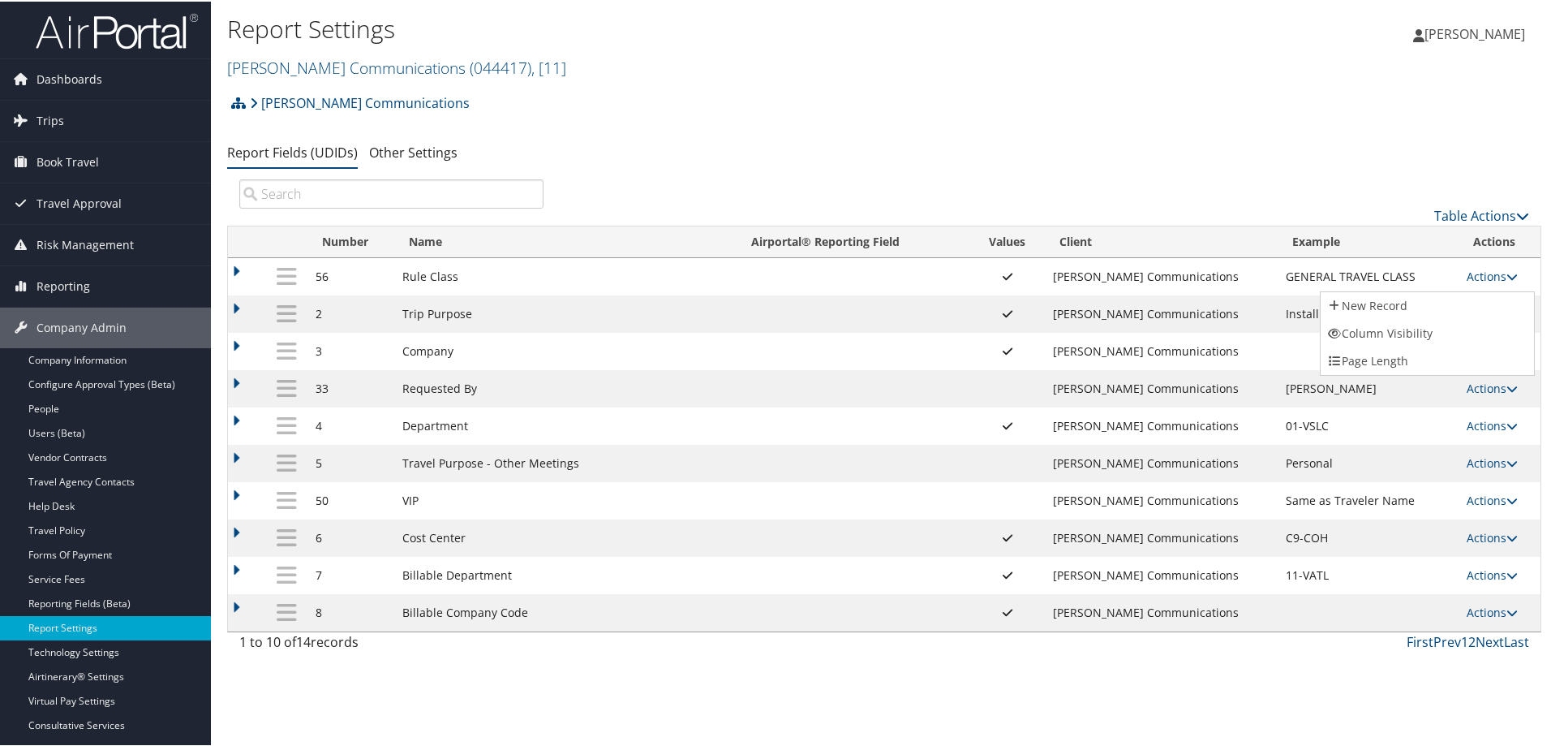
drag, startPoint x: 1355, startPoint y: 151, endPoint x: 1356, endPoint y: 142, distance: 9.0
click at [1355, 148] on div at bounding box center [779, 373] width 1558 height 746
click at [1458, 216] on link "Table Actions" at bounding box center [1481, 214] width 95 height 18
click at [1062, 103] on div at bounding box center [779, 373] width 1558 height 746
click at [1486, 420] on link "Actions" at bounding box center [1492, 423] width 51 height 15
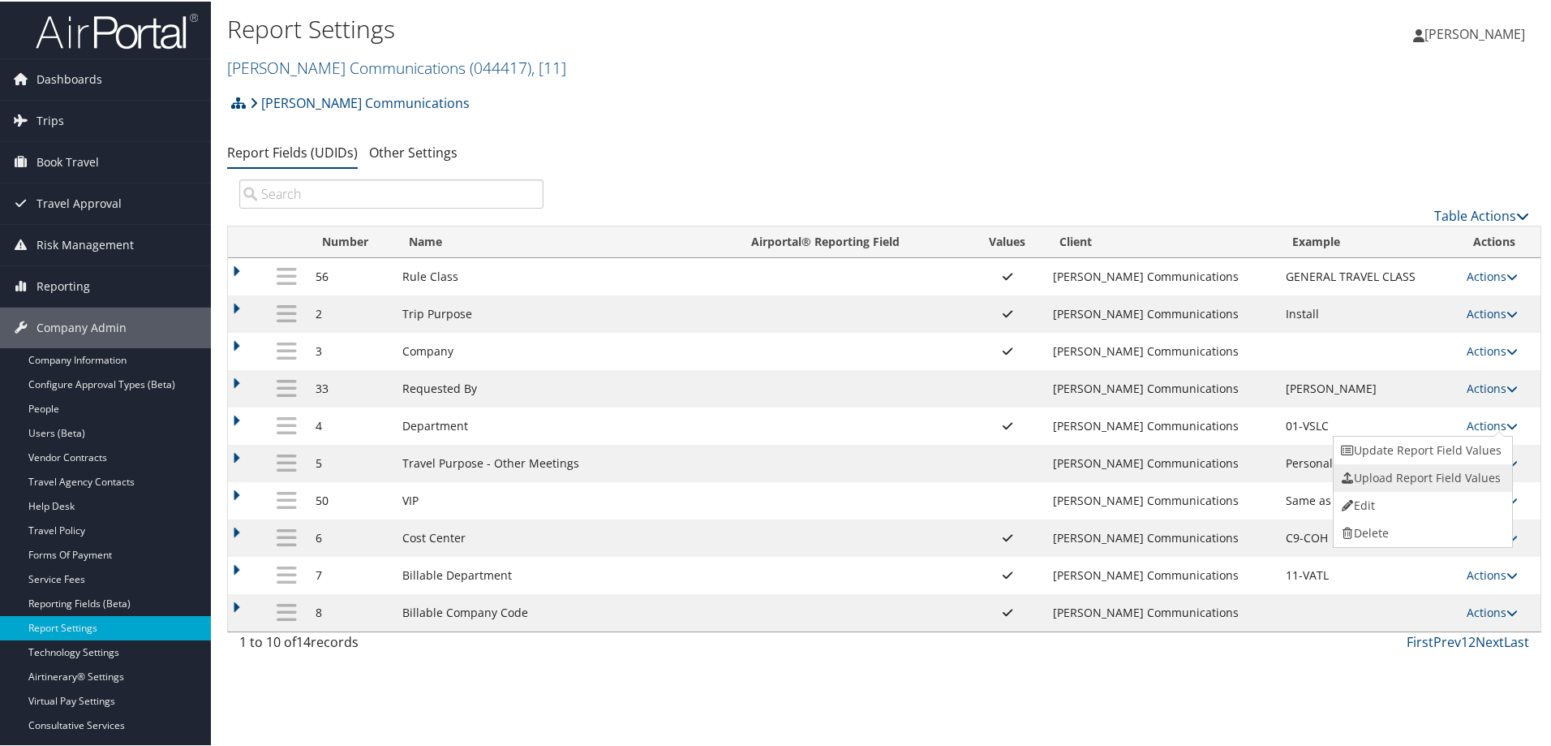
click at [1397, 473] on link "Upload Report Field Values" at bounding box center [1421, 476] width 175 height 28
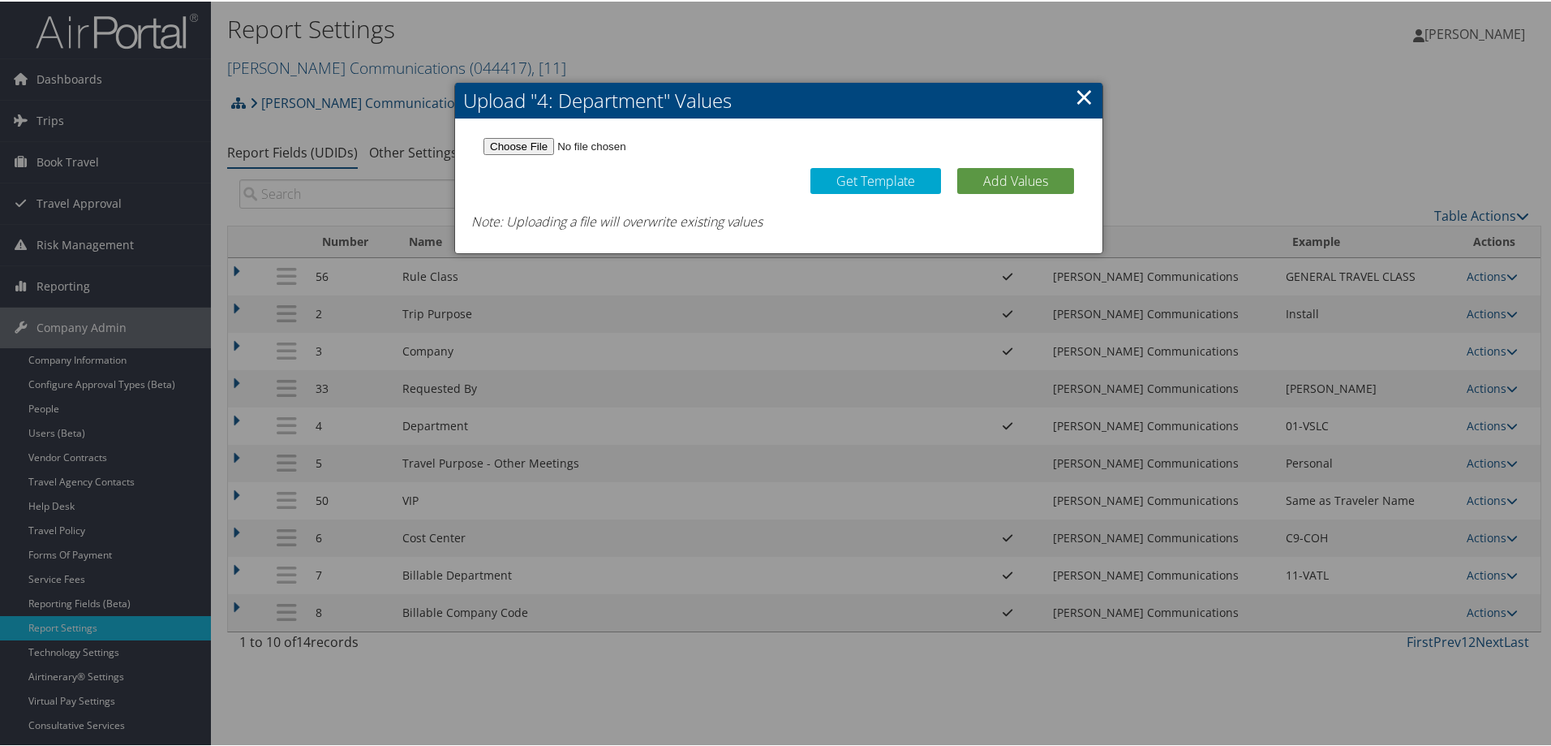
click at [1082, 97] on link "×" at bounding box center [1084, 95] width 19 height 32
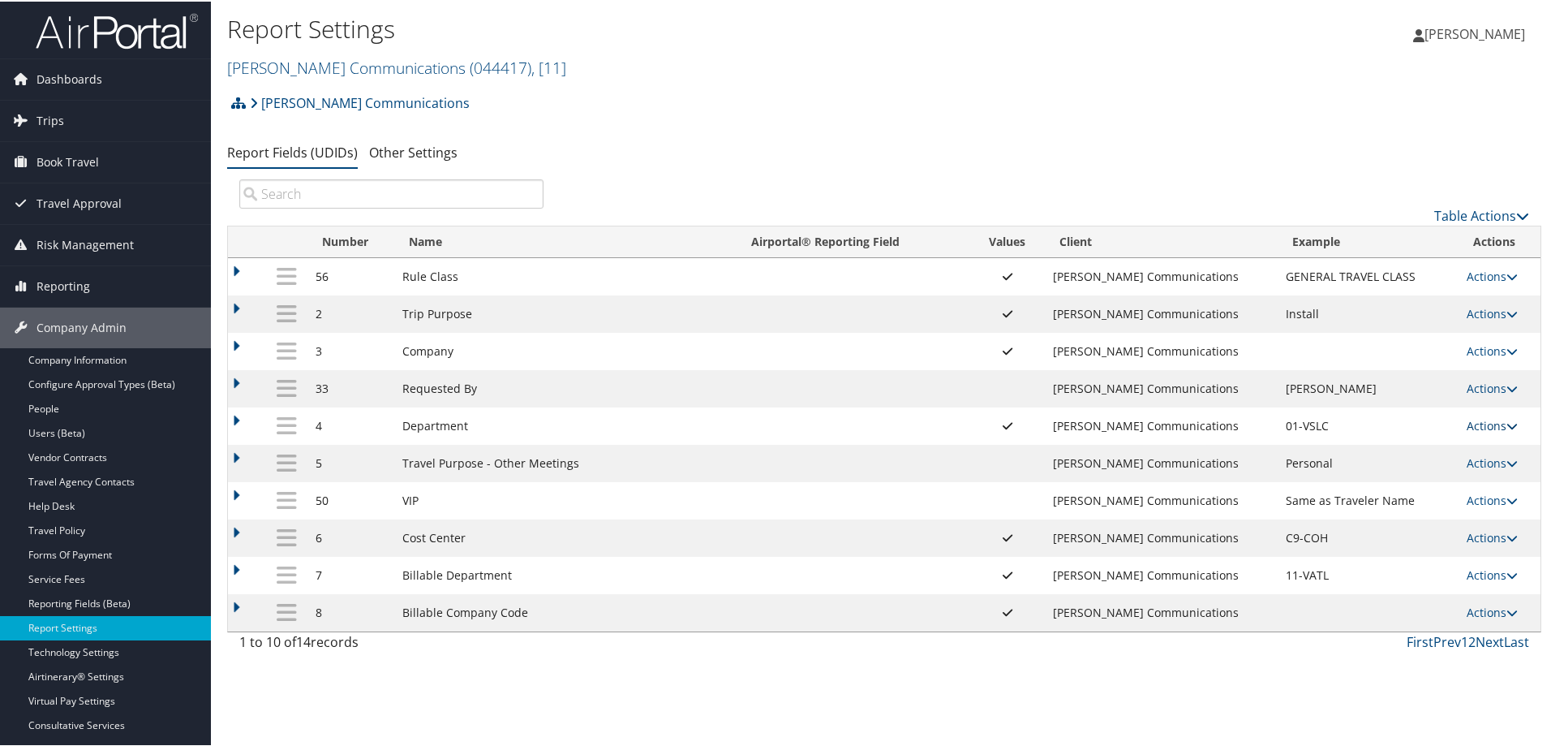
click at [1473, 425] on link "Actions" at bounding box center [1492, 423] width 51 height 15
click at [1407, 445] on link "Update Report Field Values" at bounding box center [1421, 449] width 175 height 28
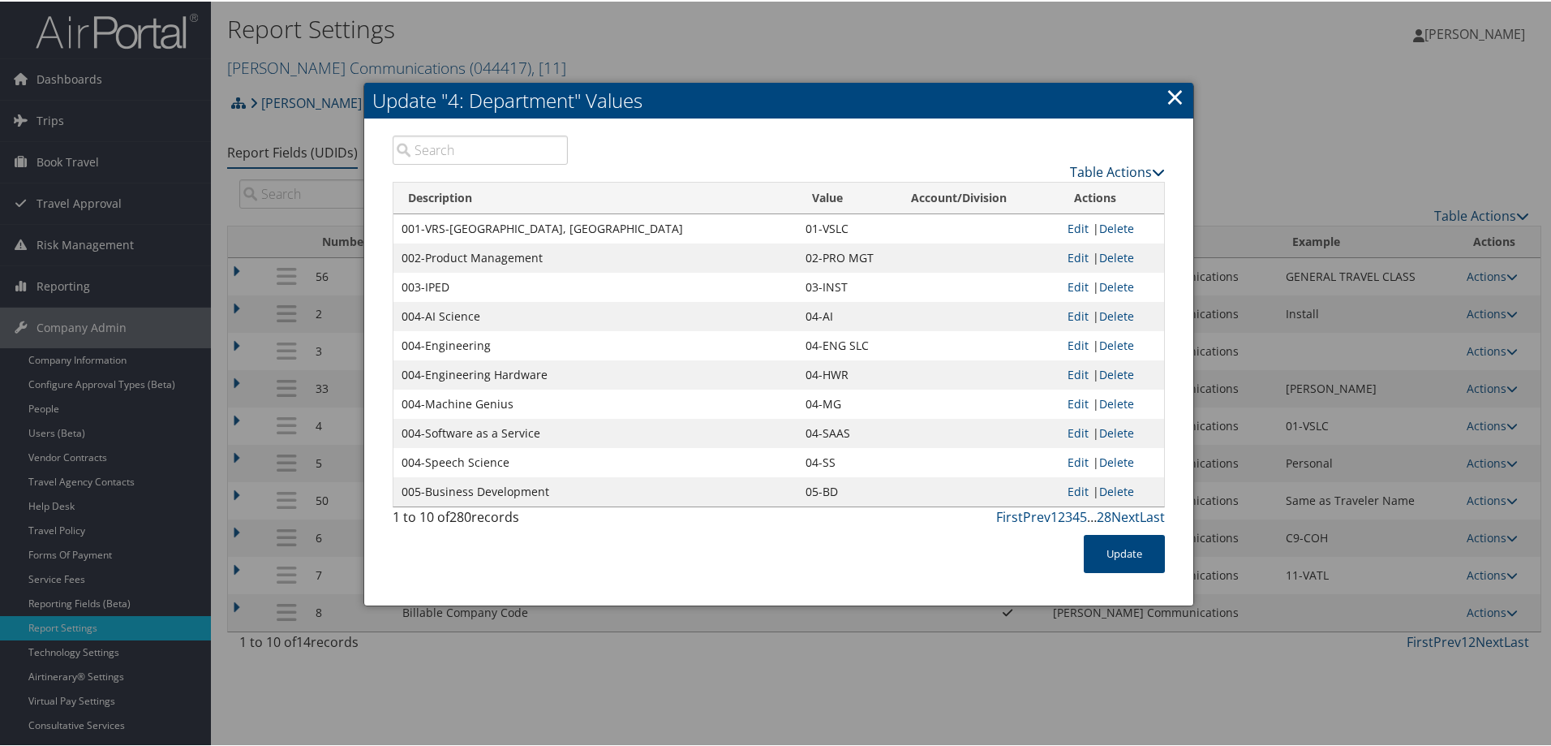
click at [1115, 170] on link "Table Actions" at bounding box center [1117, 170] width 95 height 18
click at [1010, 215] on link "Download Report" at bounding box center [1054, 223] width 213 height 28
click at [1095, 164] on link "Table Actions" at bounding box center [1117, 170] width 95 height 18
click at [1000, 193] on link "New Record" at bounding box center [1054, 196] width 213 height 28
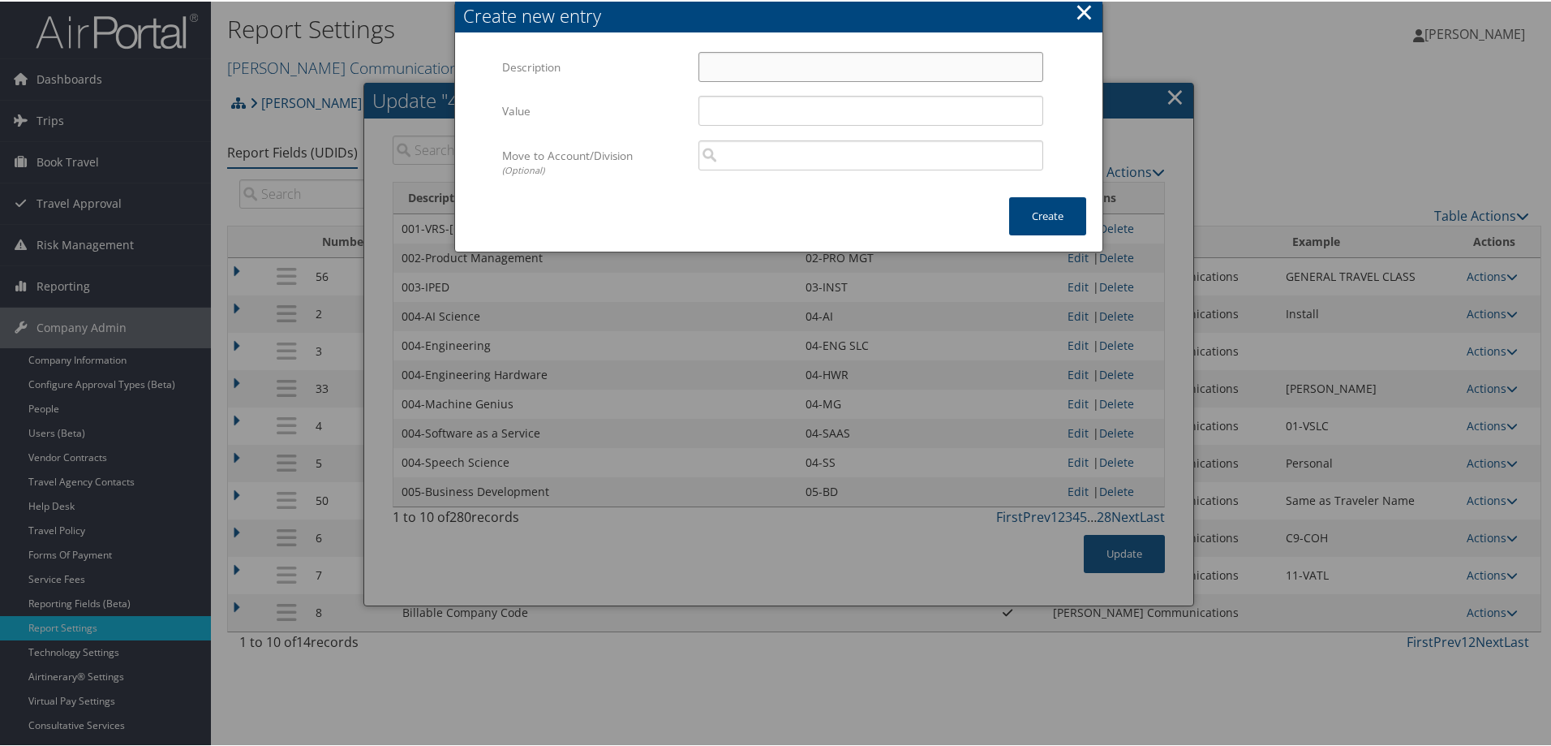
click at [735, 66] on input "Description" at bounding box center [870, 65] width 345 height 30
click at [737, 72] on input "Description" at bounding box center [870, 65] width 345 height 30
paste input "004-AST Engineering"
type input "004-AST Engineering"
click at [731, 108] on input "Value" at bounding box center [870, 109] width 345 height 30
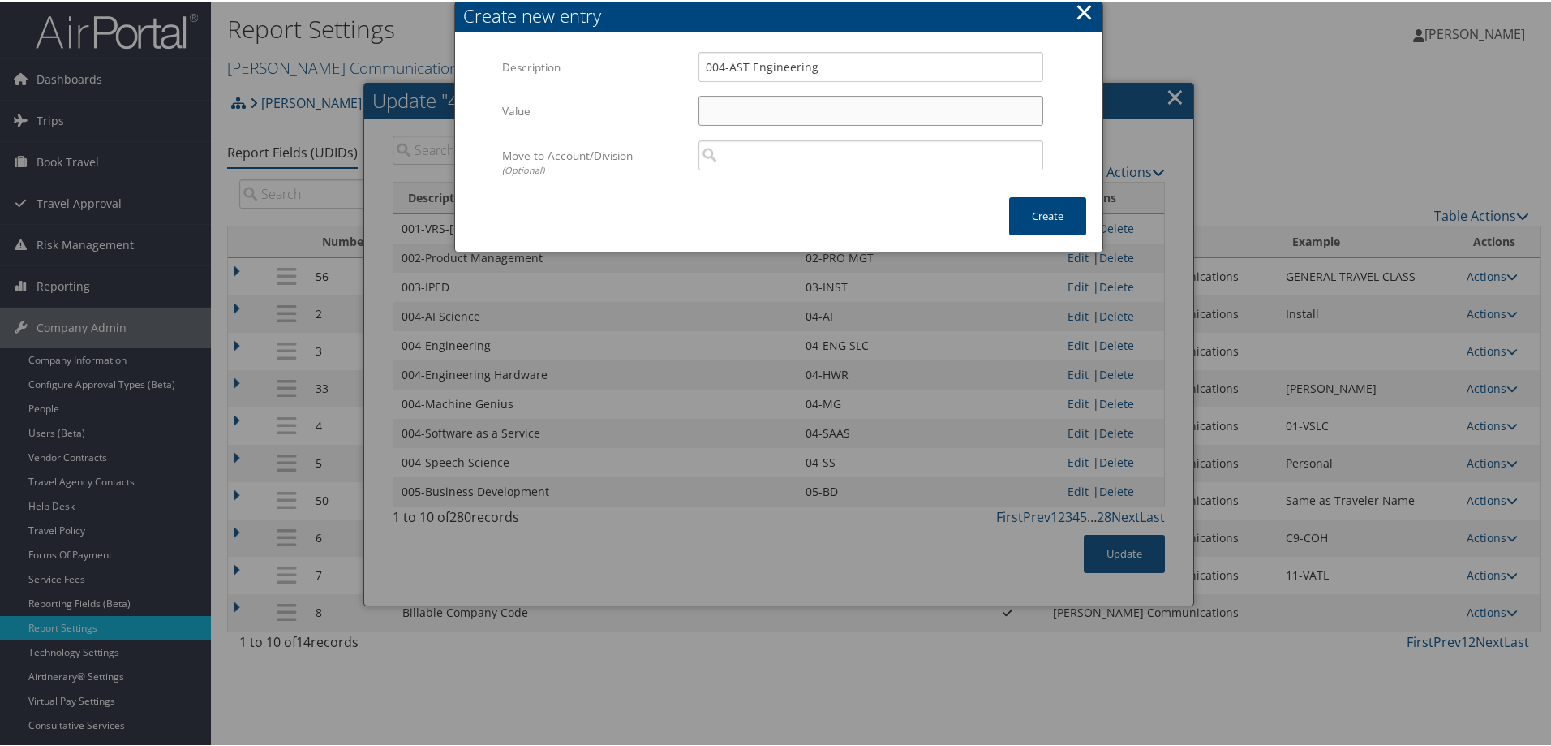
paste input "04-AST ENG"
type input "04-AST ENG"
click at [1055, 212] on button "Create" at bounding box center [1047, 215] width 77 height 38
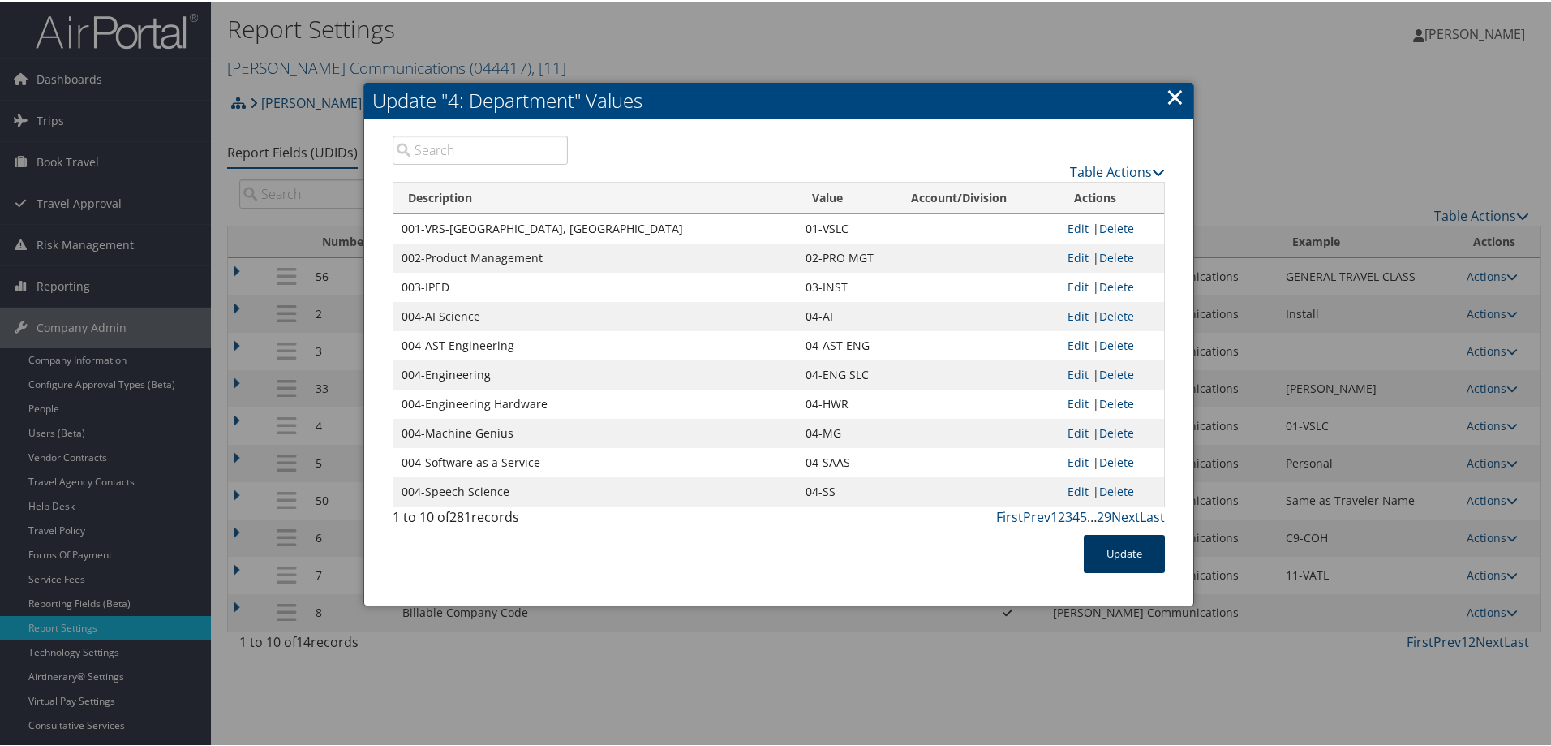
click at [1150, 560] on button "Update" at bounding box center [1124, 552] width 81 height 38
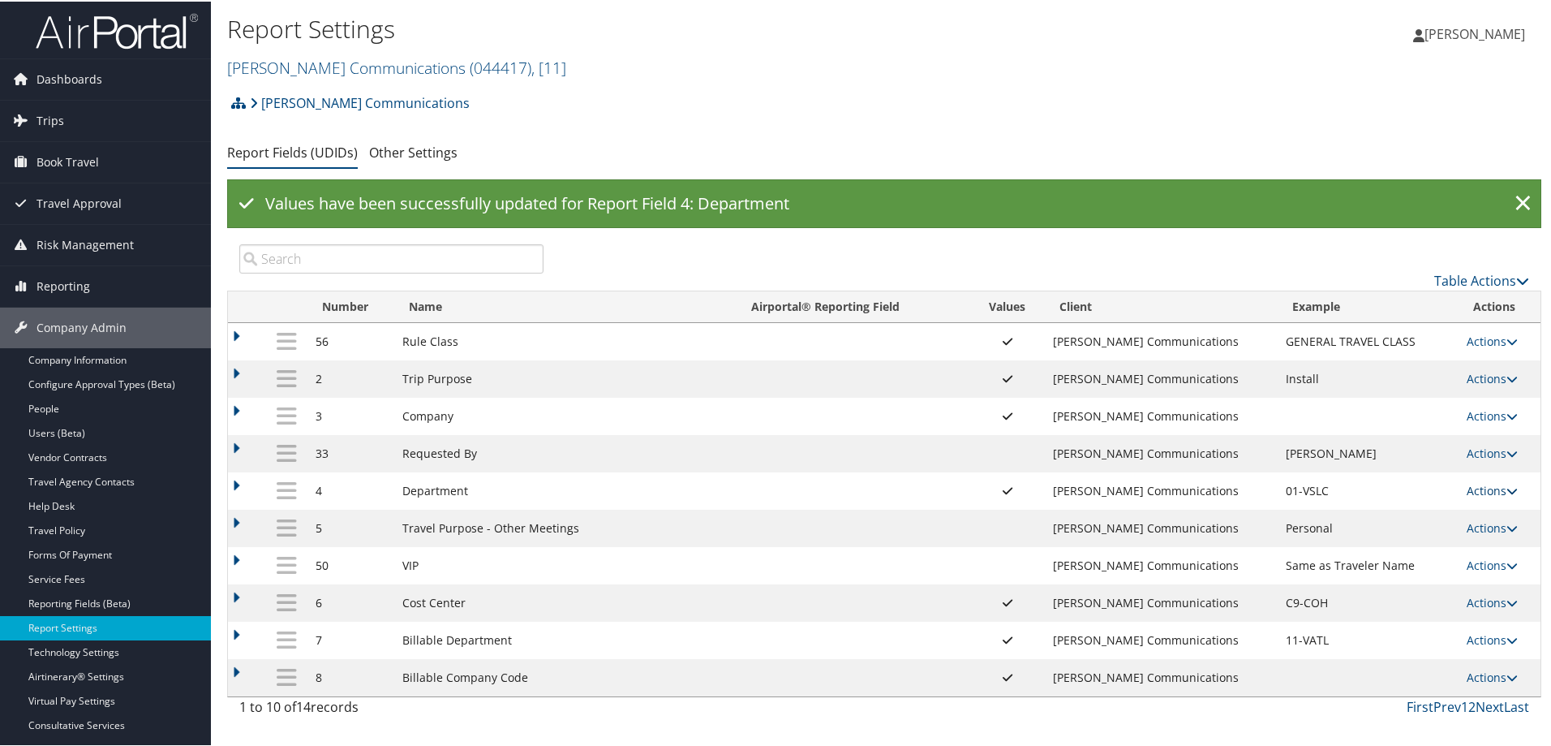
click at [1484, 485] on link "Actions" at bounding box center [1492, 488] width 51 height 15
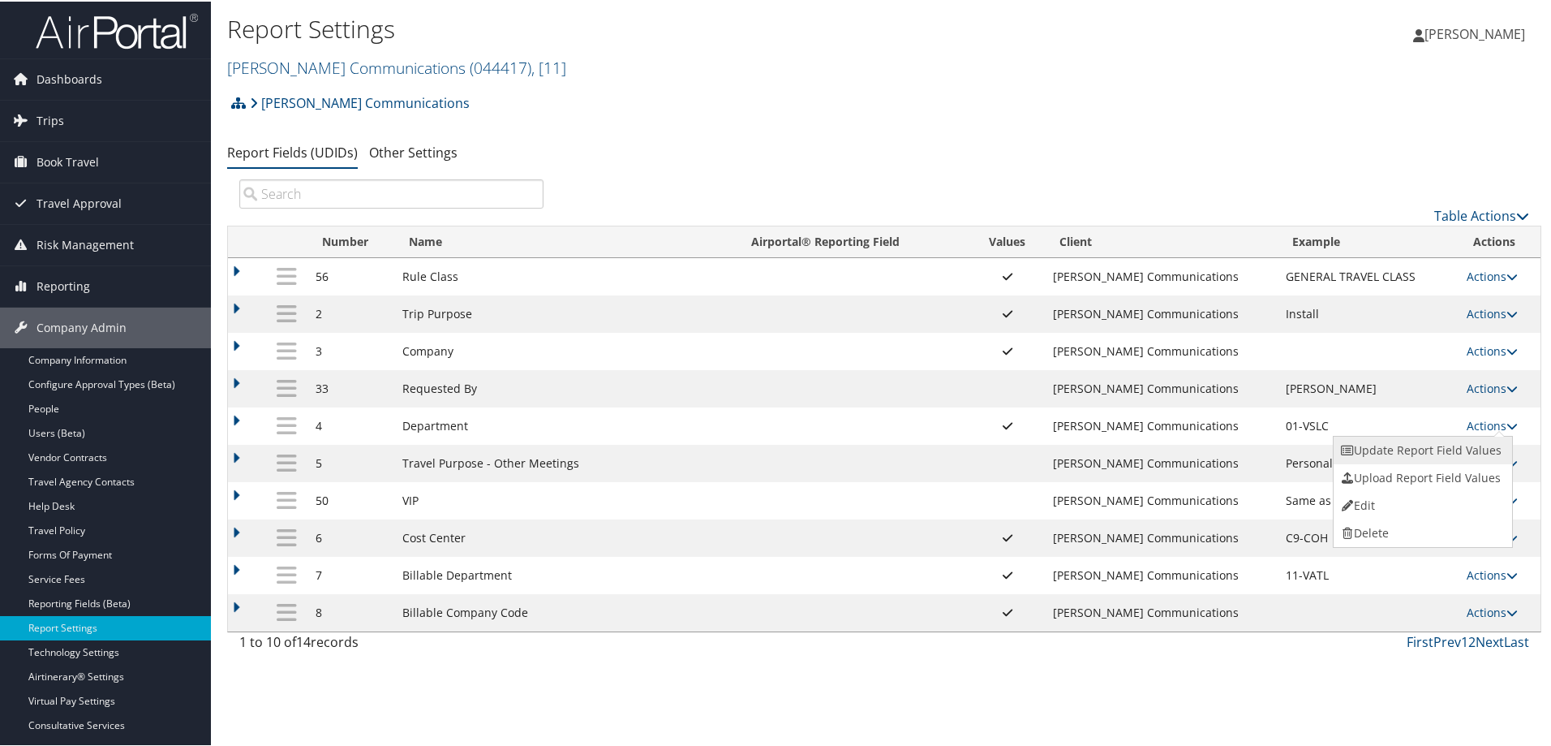
click at [1390, 454] on link "Update Report Field Values" at bounding box center [1421, 449] width 175 height 28
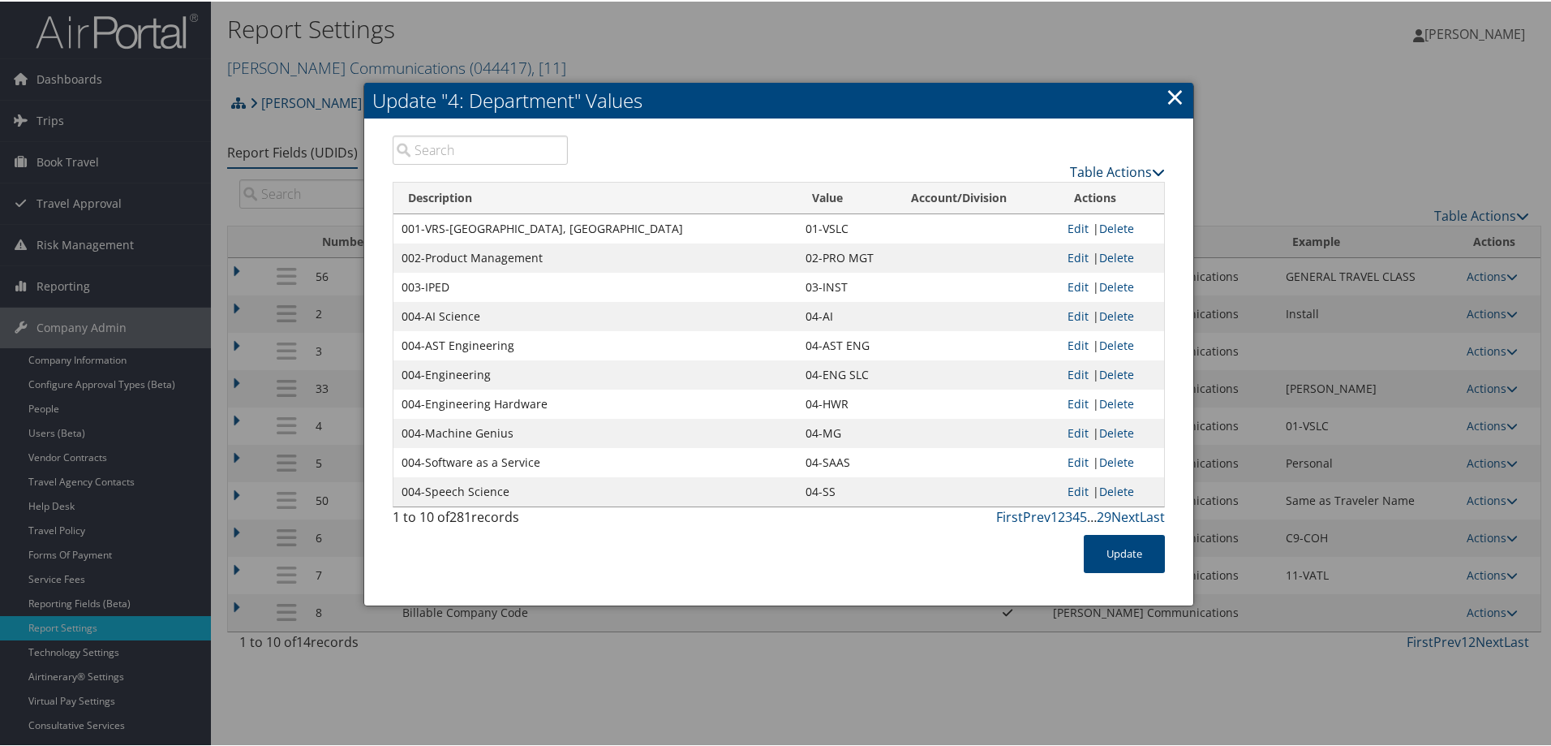
click at [1112, 169] on link "Table Actions" at bounding box center [1117, 170] width 95 height 18
click at [993, 197] on link "New Record" at bounding box center [1054, 196] width 213 height 28
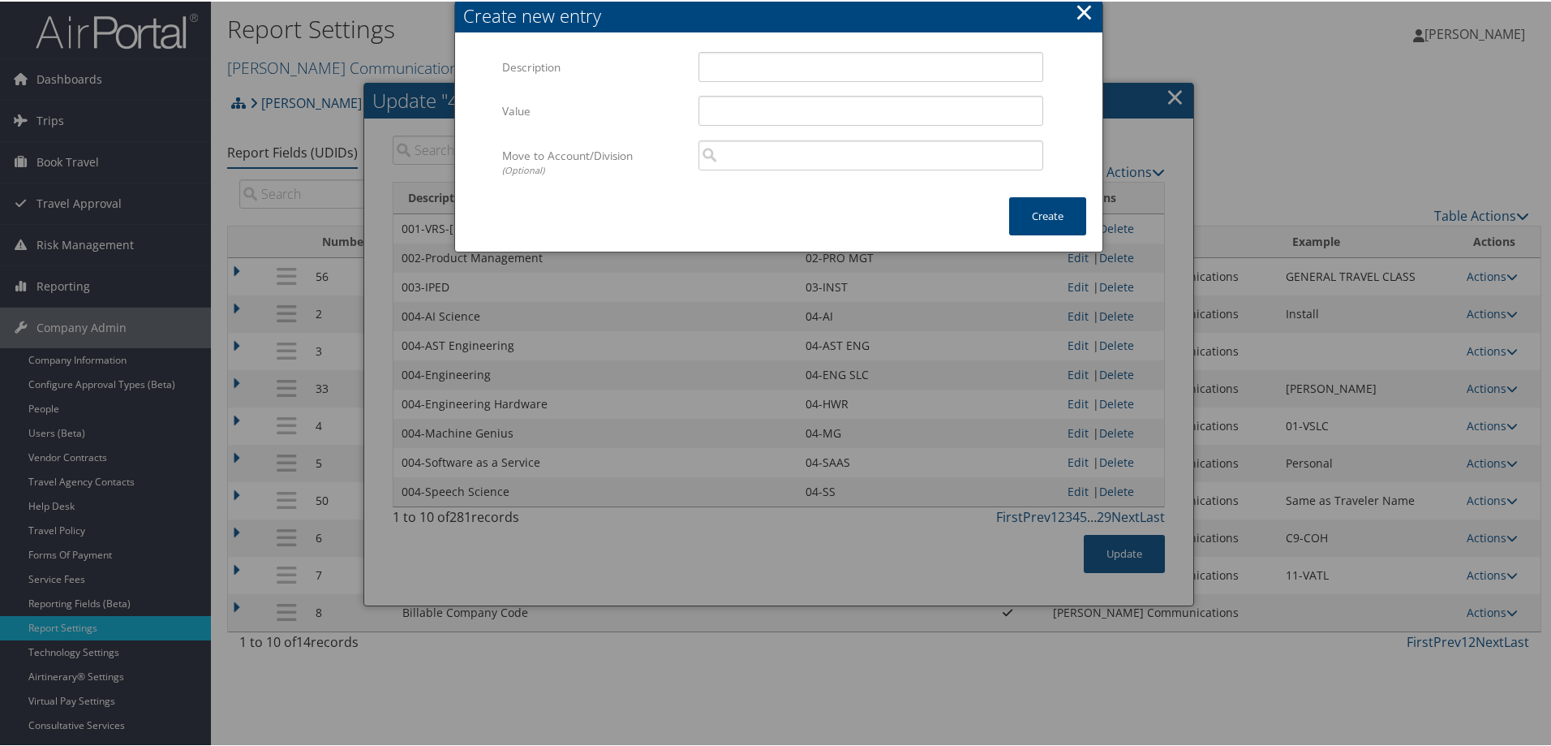
click at [1083, 7] on button "×" at bounding box center [1084, 10] width 19 height 32
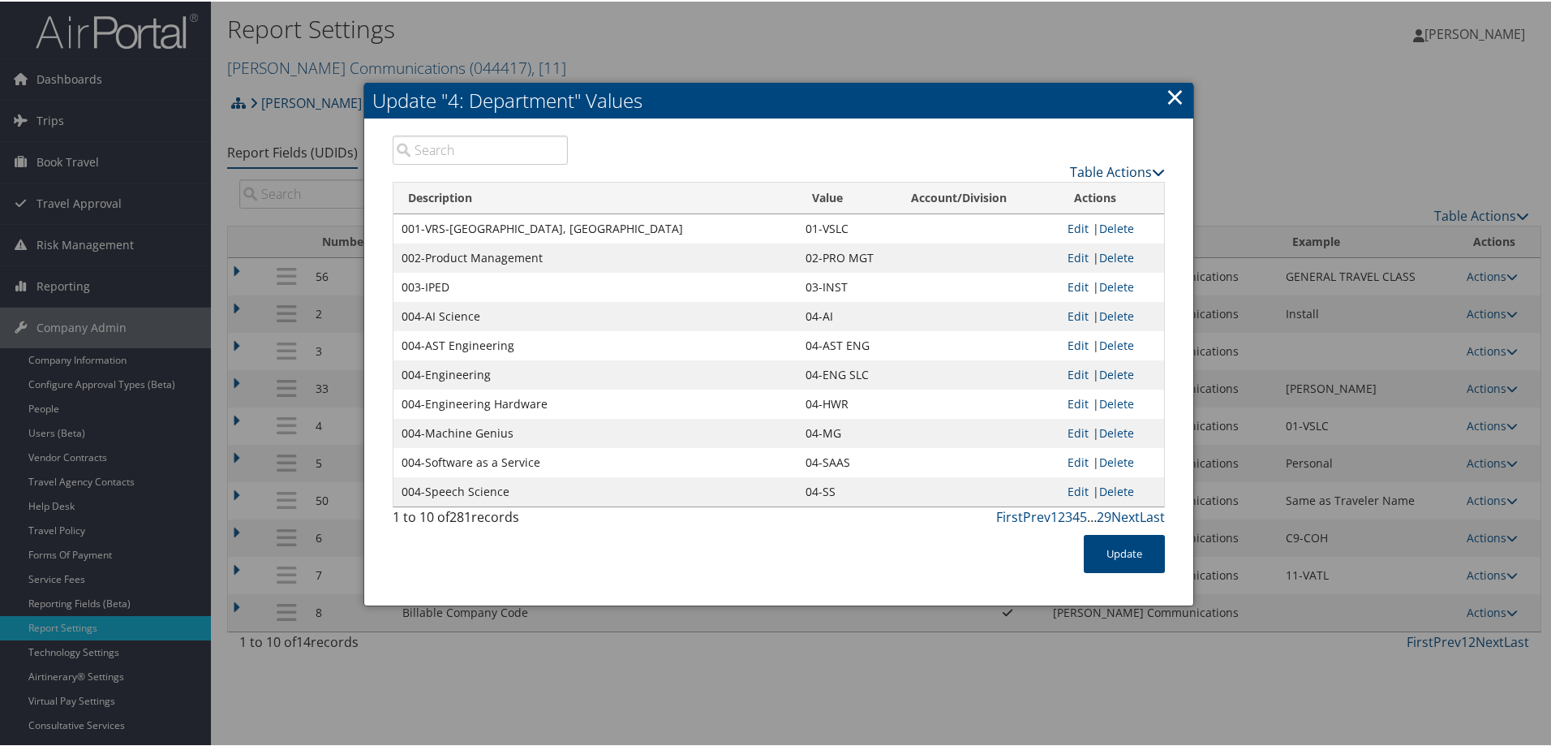
click at [1108, 166] on link "Table Actions" at bounding box center [1117, 170] width 95 height 18
click at [997, 223] on link "Download Report" at bounding box center [1054, 223] width 213 height 28
click at [1137, 549] on button "Update" at bounding box center [1124, 552] width 81 height 38
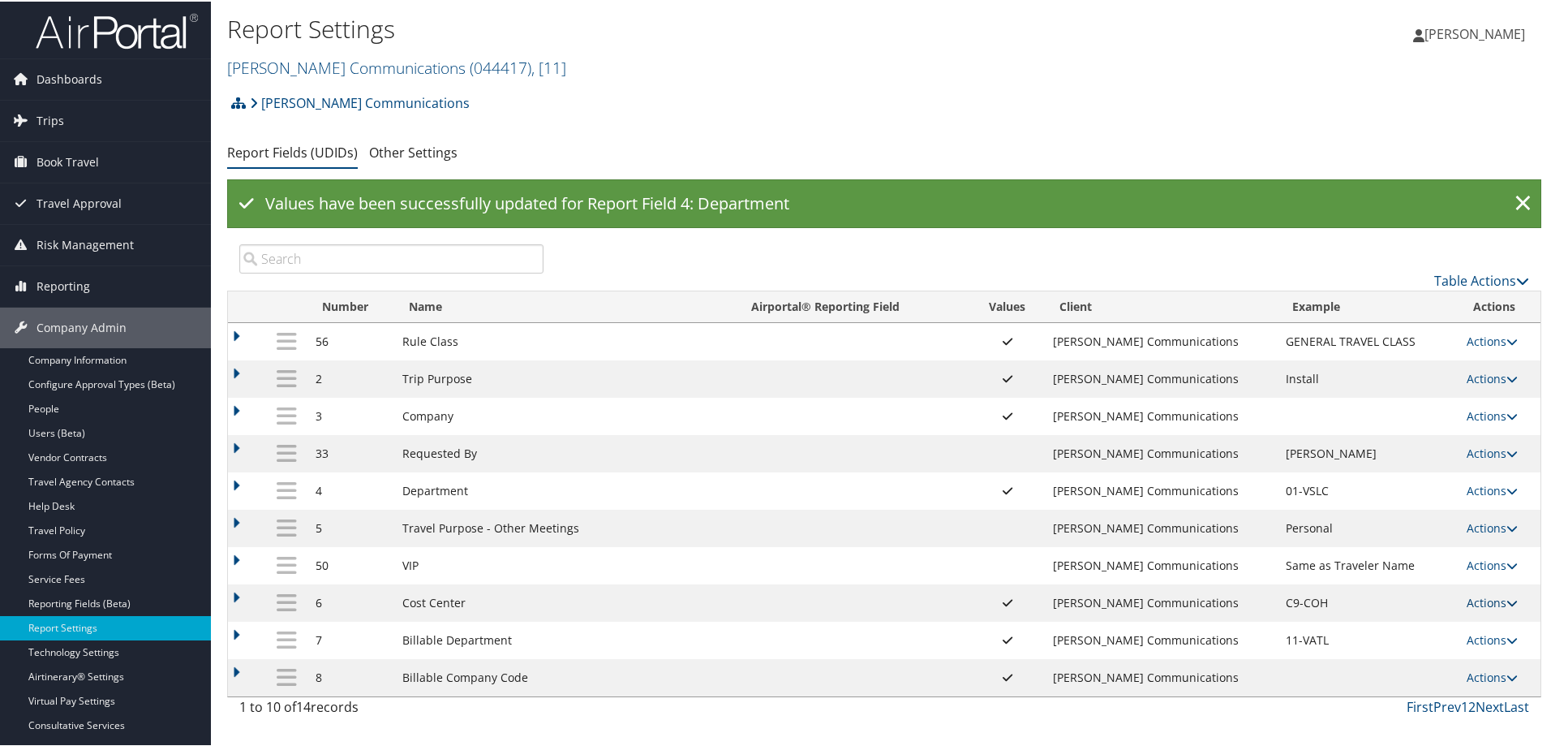
click at [1474, 600] on link "Actions" at bounding box center [1492, 600] width 51 height 15
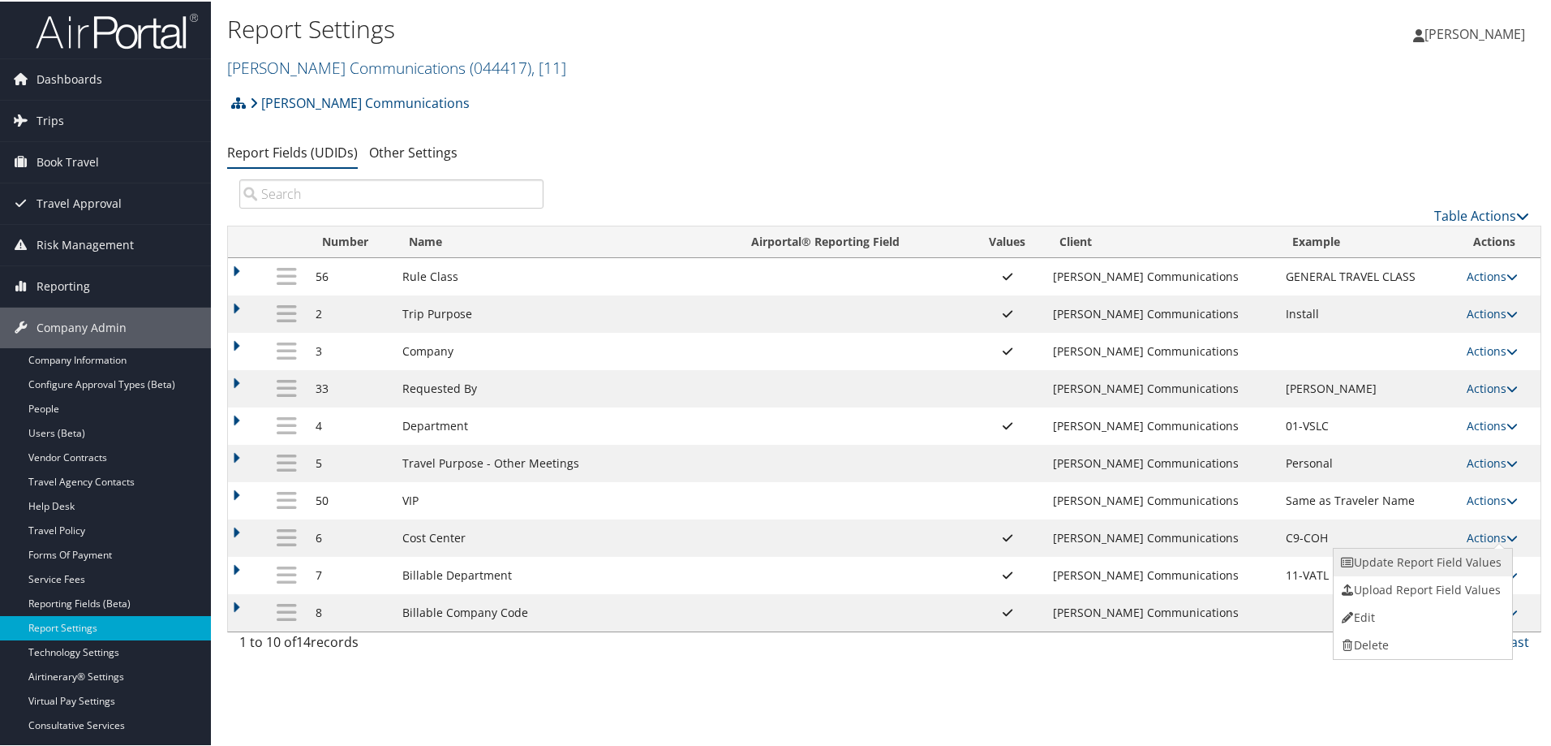
click at [1391, 561] on link "Update Report Field Values" at bounding box center [1421, 561] width 175 height 28
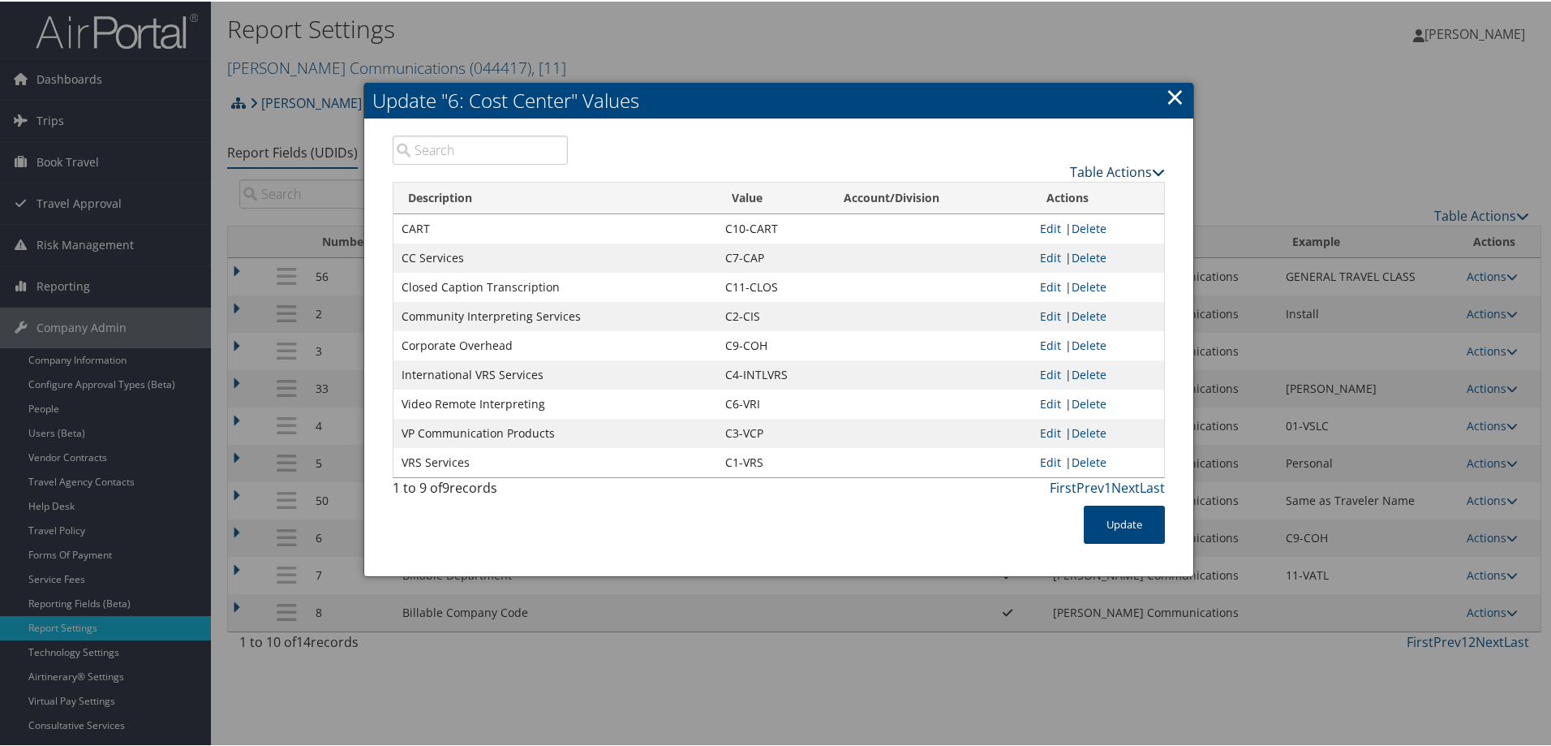
click at [1109, 169] on link "Table Actions" at bounding box center [1117, 170] width 95 height 18
click at [1015, 195] on link "New Record" at bounding box center [1054, 196] width 213 height 28
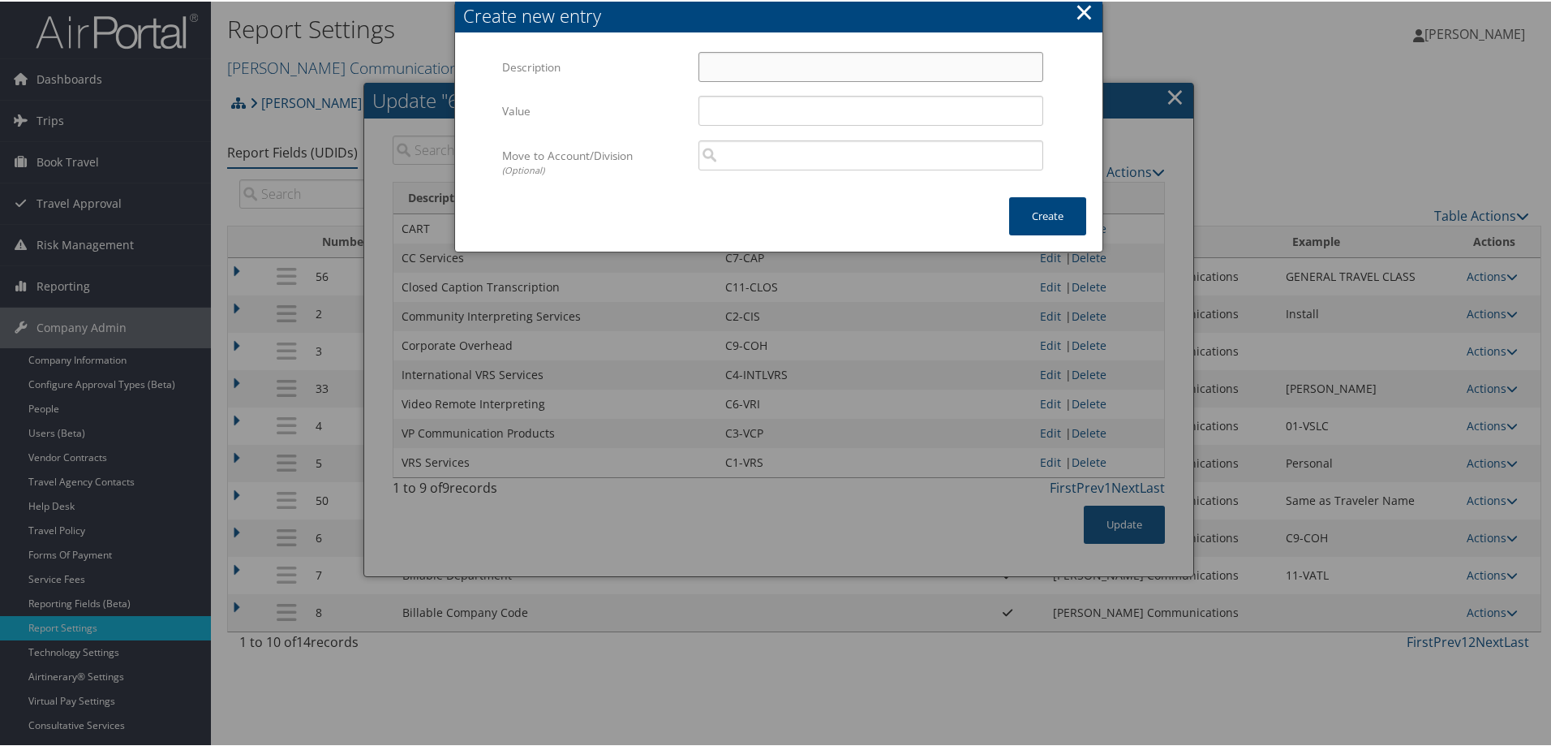
click at [720, 72] on input "Description" at bounding box center [870, 65] width 345 height 30
type input "AST"
paste input "C17-AST"
type input "C17-AST"
click at [1057, 210] on button "Create" at bounding box center [1047, 215] width 77 height 38
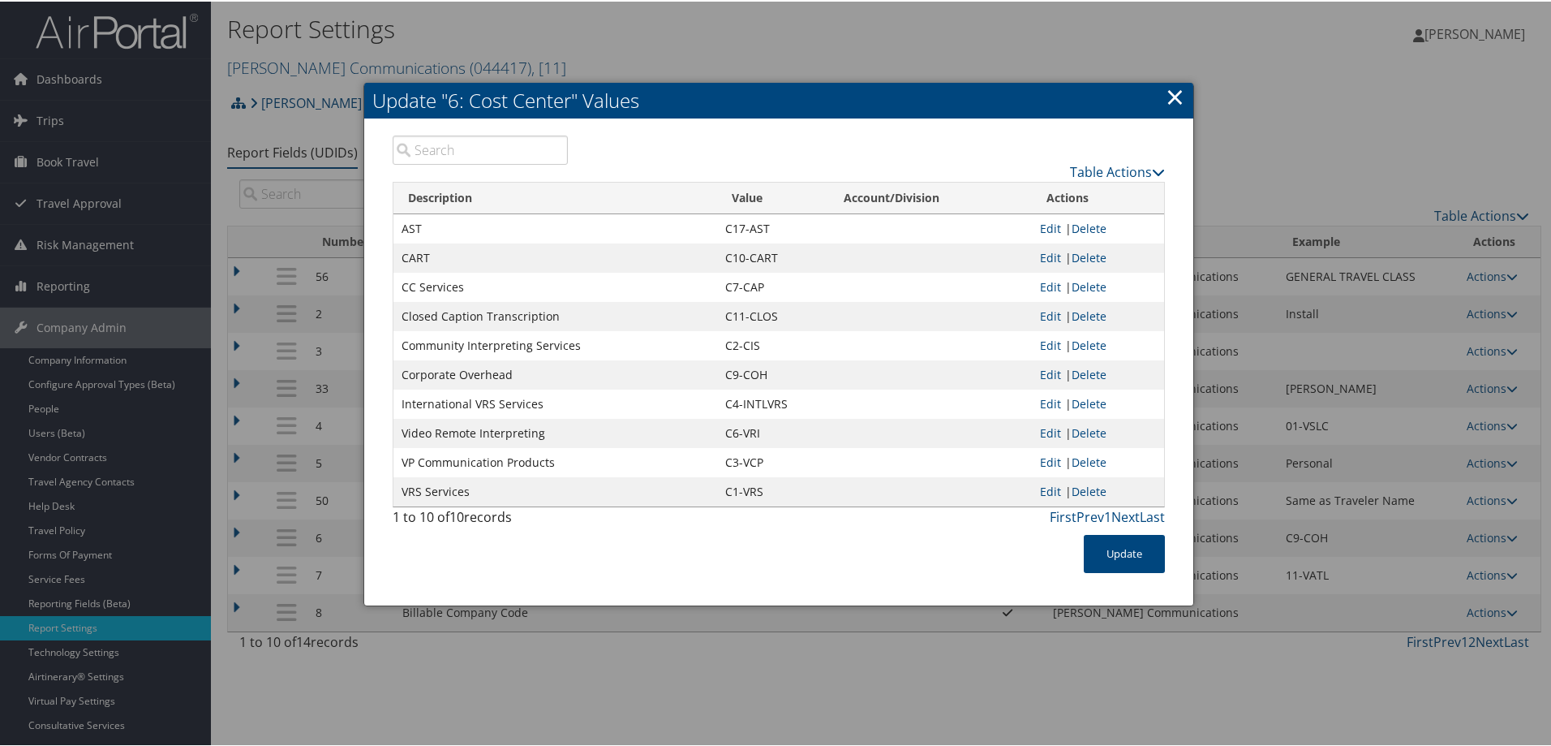
click at [487, 144] on input "search" at bounding box center [480, 148] width 175 height 29
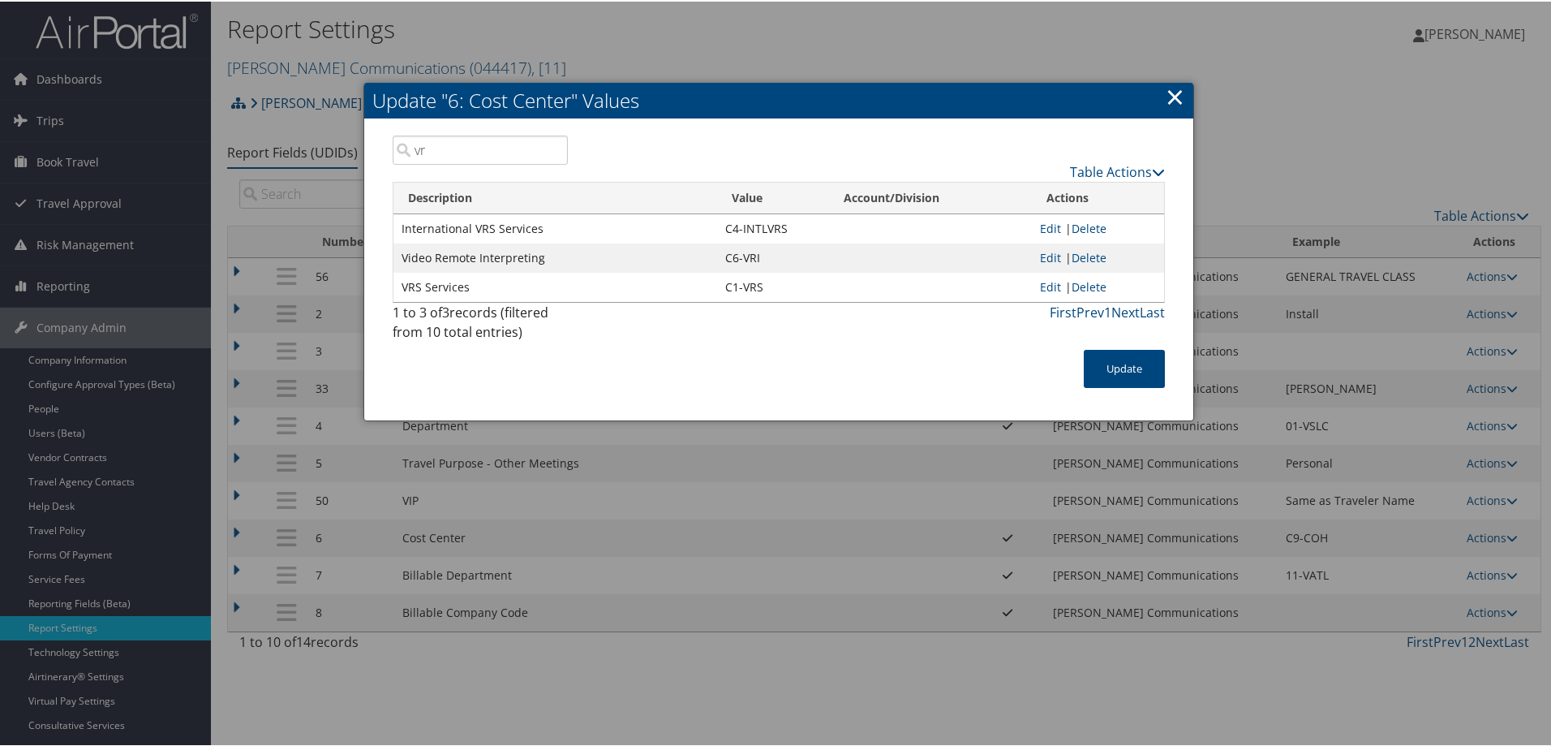
type input "v"
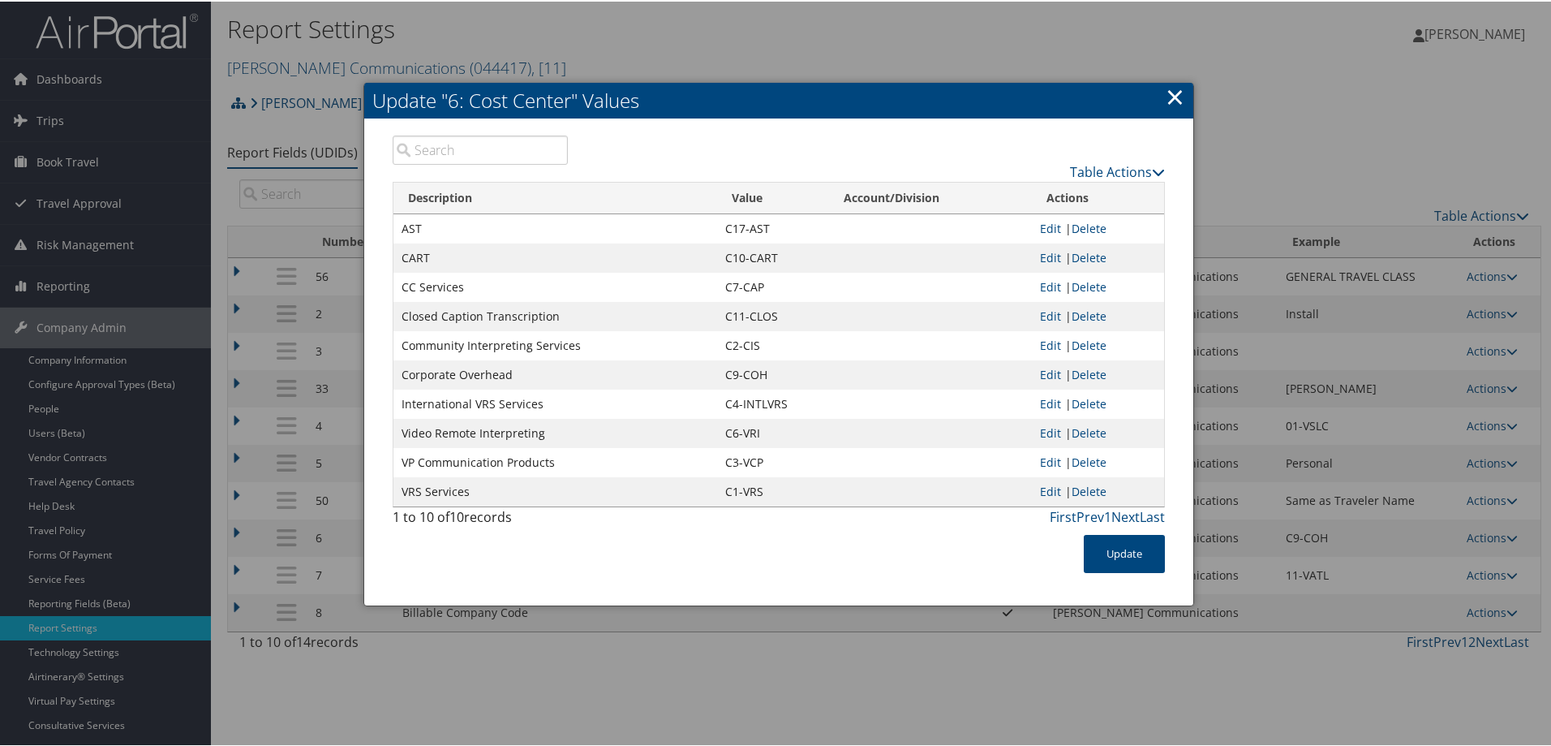
click at [1047, 224] on link "Edit" at bounding box center [1050, 226] width 21 height 15
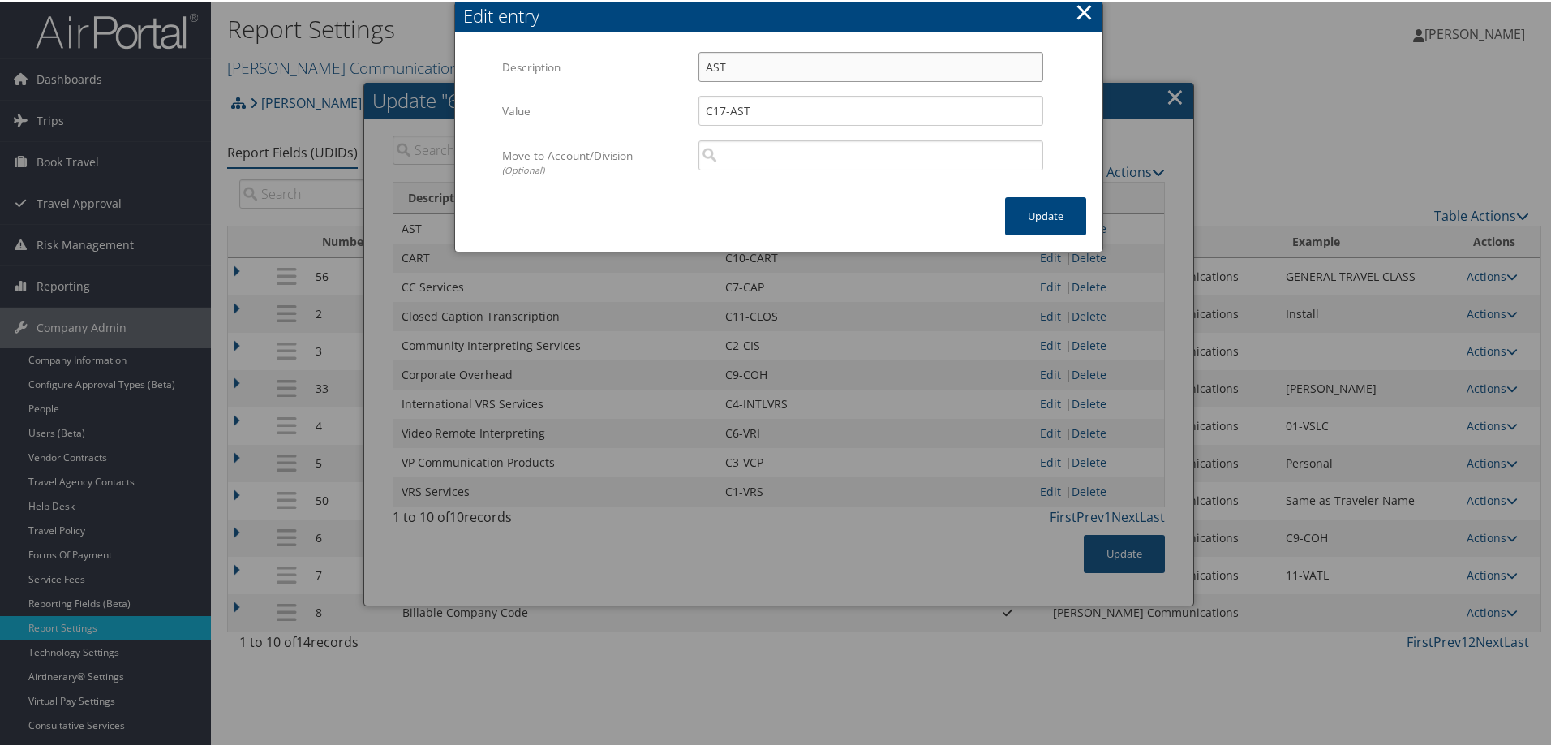
click at [738, 68] on input "AST" at bounding box center [870, 65] width 345 height 30
type input "AST Engineering"
click at [863, 183] on div "Move to Account/Division (Optional) Multiple values The selected items contain …" at bounding box center [778, 168] width 553 height 58
click at [1022, 212] on button "Update" at bounding box center [1045, 215] width 81 height 38
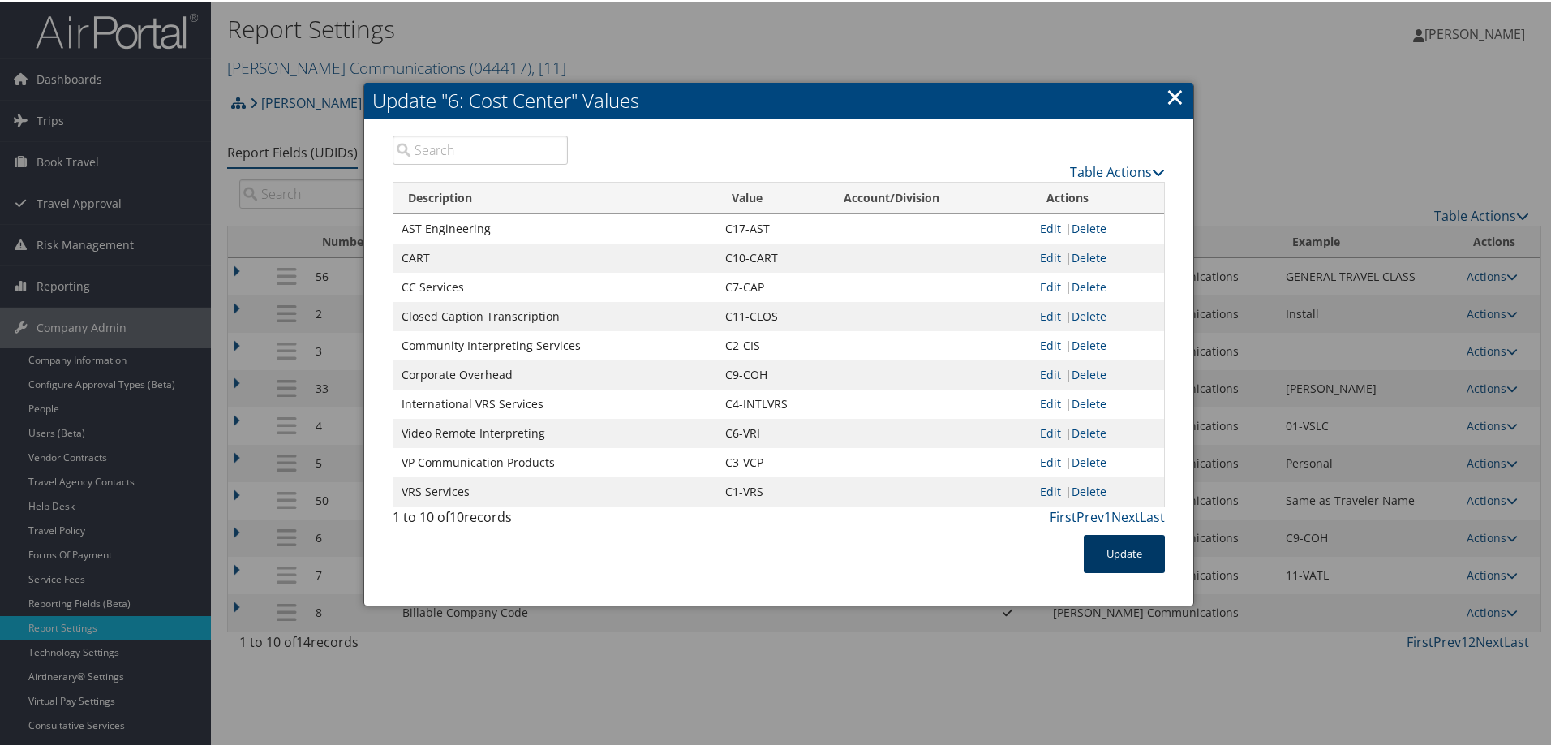
click at [1135, 563] on button "Update" at bounding box center [1124, 552] width 81 height 38
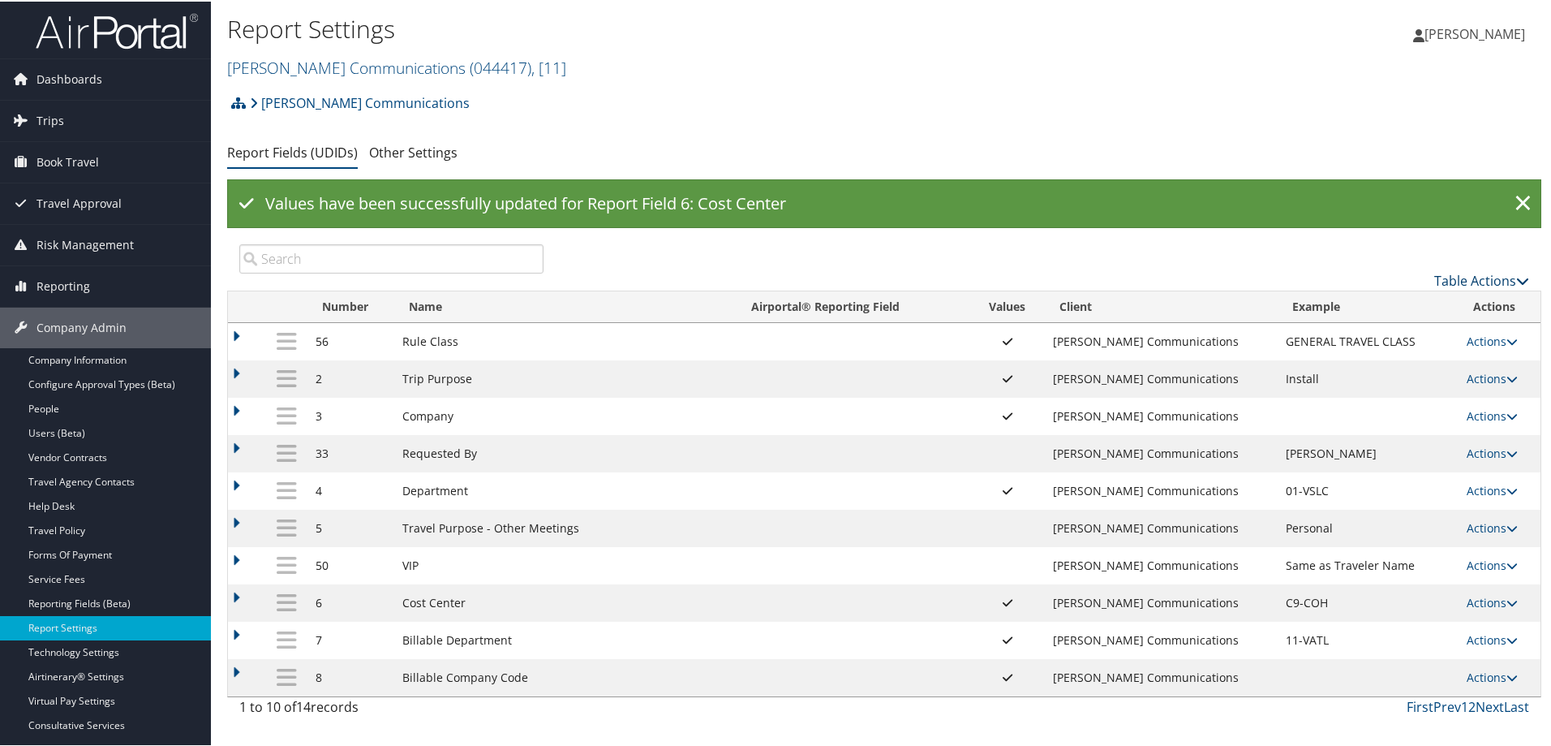
click at [1460, 275] on link "Table Actions" at bounding box center [1481, 279] width 95 height 18
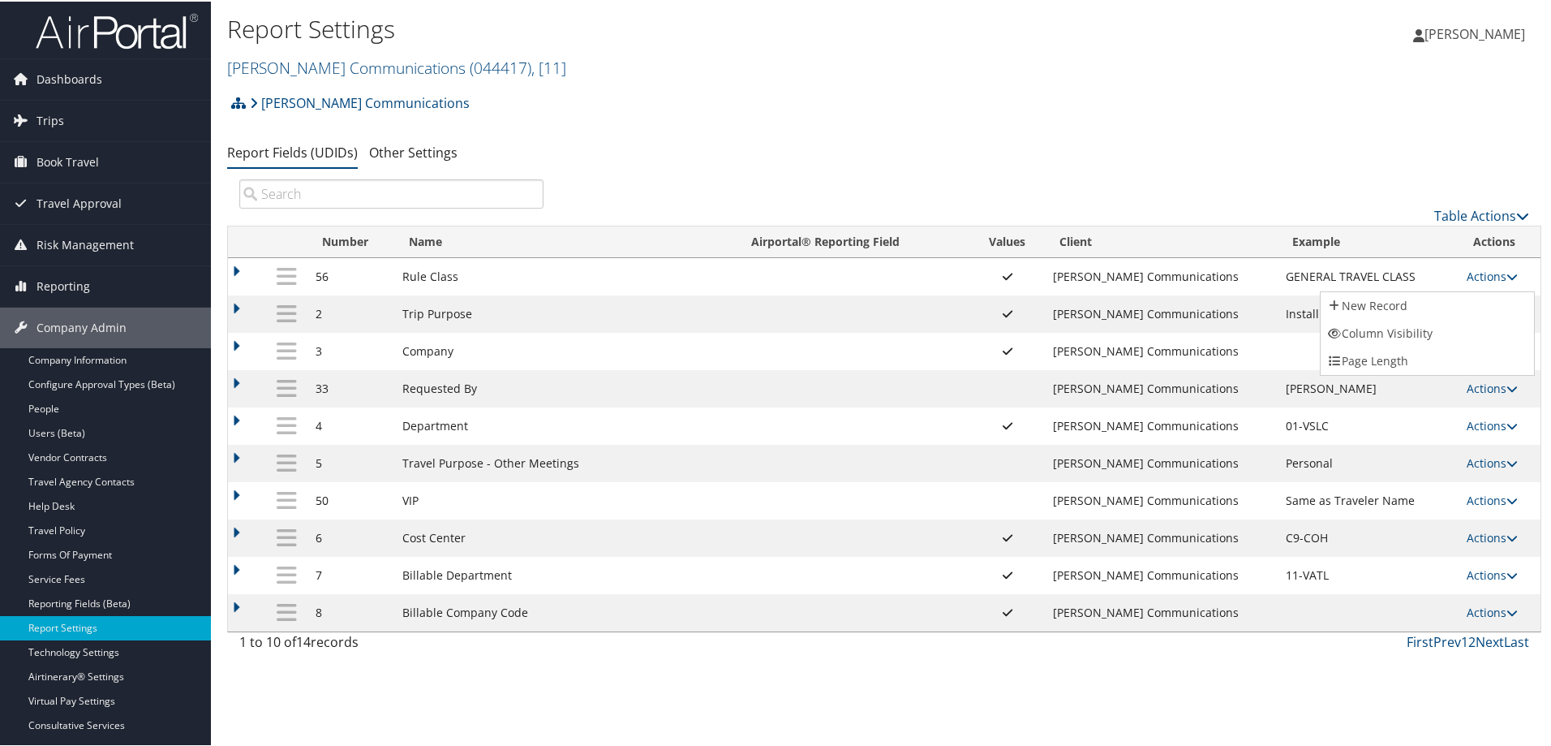
click at [1274, 148] on div at bounding box center [779, 373] width 1558 height 746
click at [1485, 534] on link "Actions" at bounding box center [1492, 535] width 51 height 15
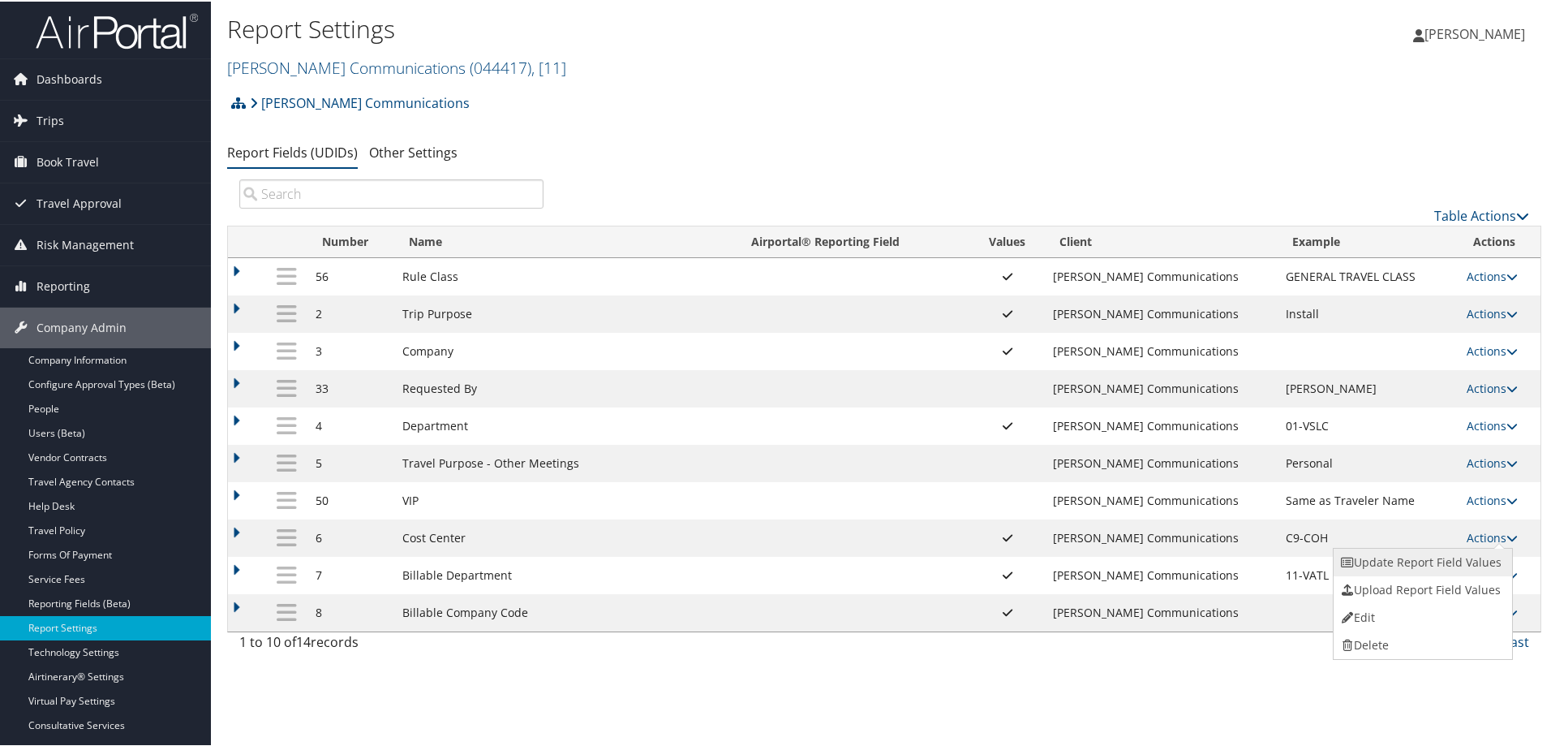
click at [1394, 557] on link "Update Report Field Values" at bounding box center [1421, 561] width 175 height 28
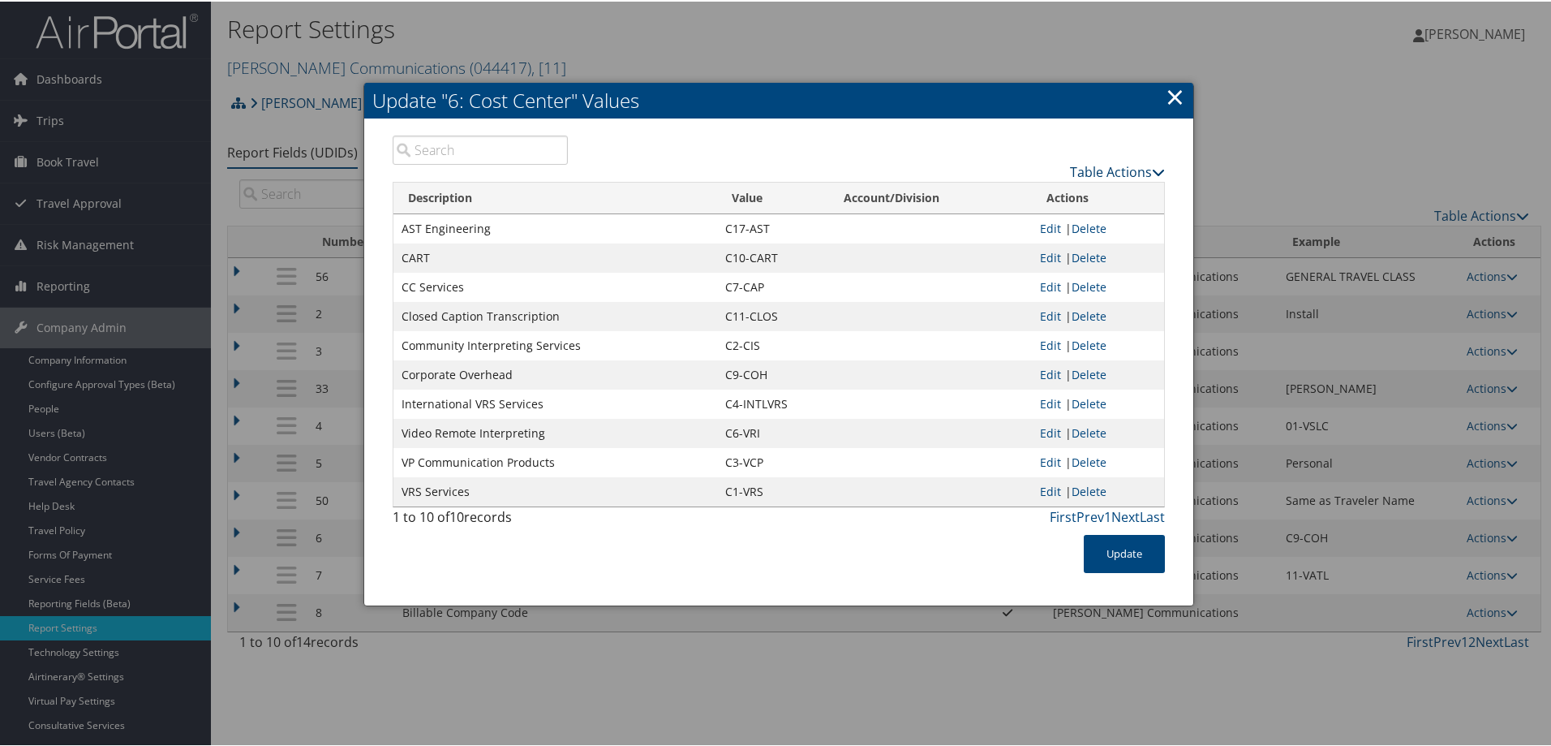
click at [1119, 175] on link "Table Actions" at bounding box center [1117, 170] width 95 height 18
click at [1020, 220] on link "Download Report" at bounding box center [1054, 223] width 213 height 28
click at [1098, 170] on link "Table Actions" at bounding box center [1117, 170] width 95 height 18
click at [1013, 197] on link "New Record" at bounding box center [1054, 196] width 213 height 28
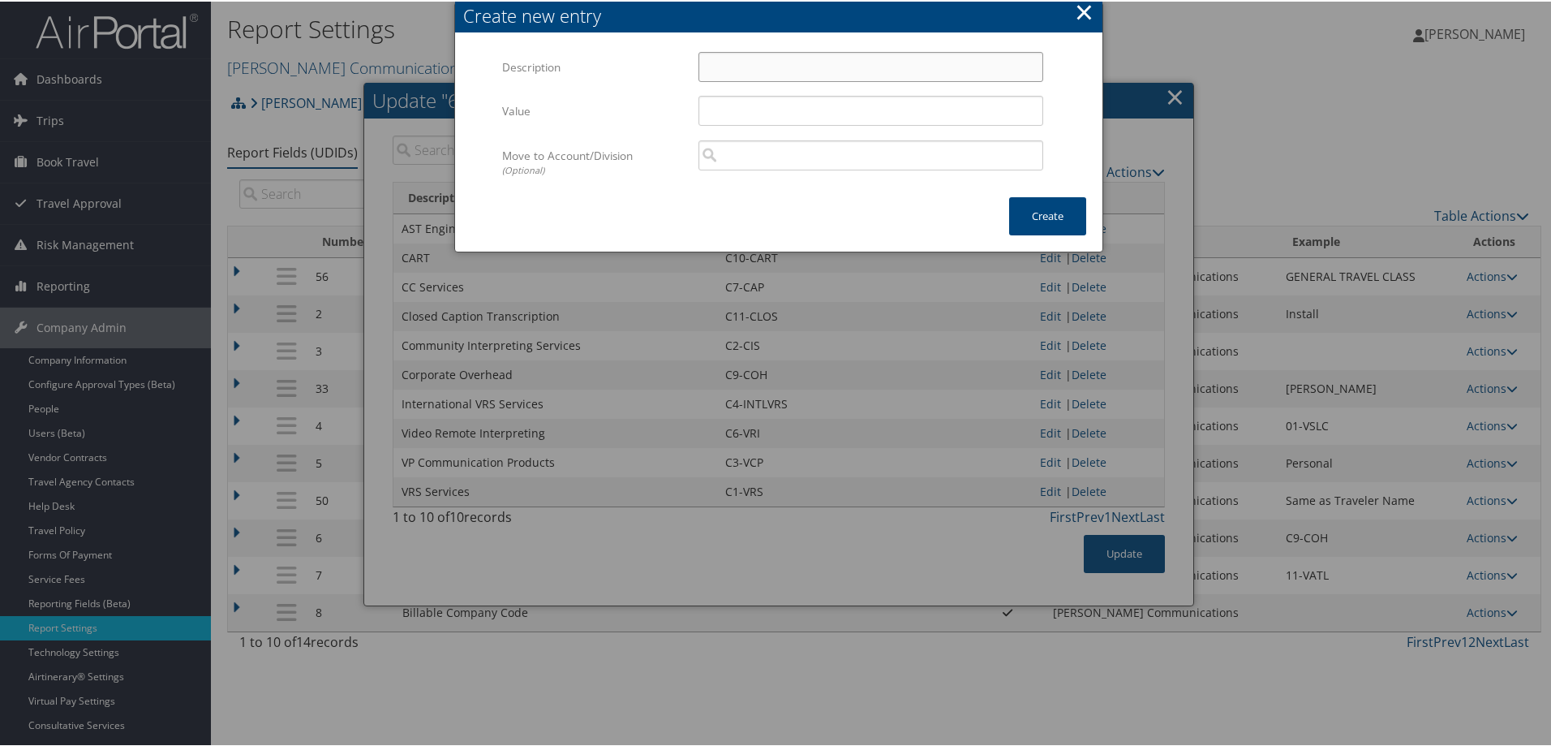
click at [727, 70] on input "Description" at bounding box center [870, 65] width 345 height 30
paste input "C16-VRIONDEMAND"
type input "C16-VRIONDEMAND"
click at [737, 116] on input "Value" at bounding box center [870, 109] width 345 height 30
click at [755, 118] on input "Value" at bounding box center [870, 109] width 345 height 30
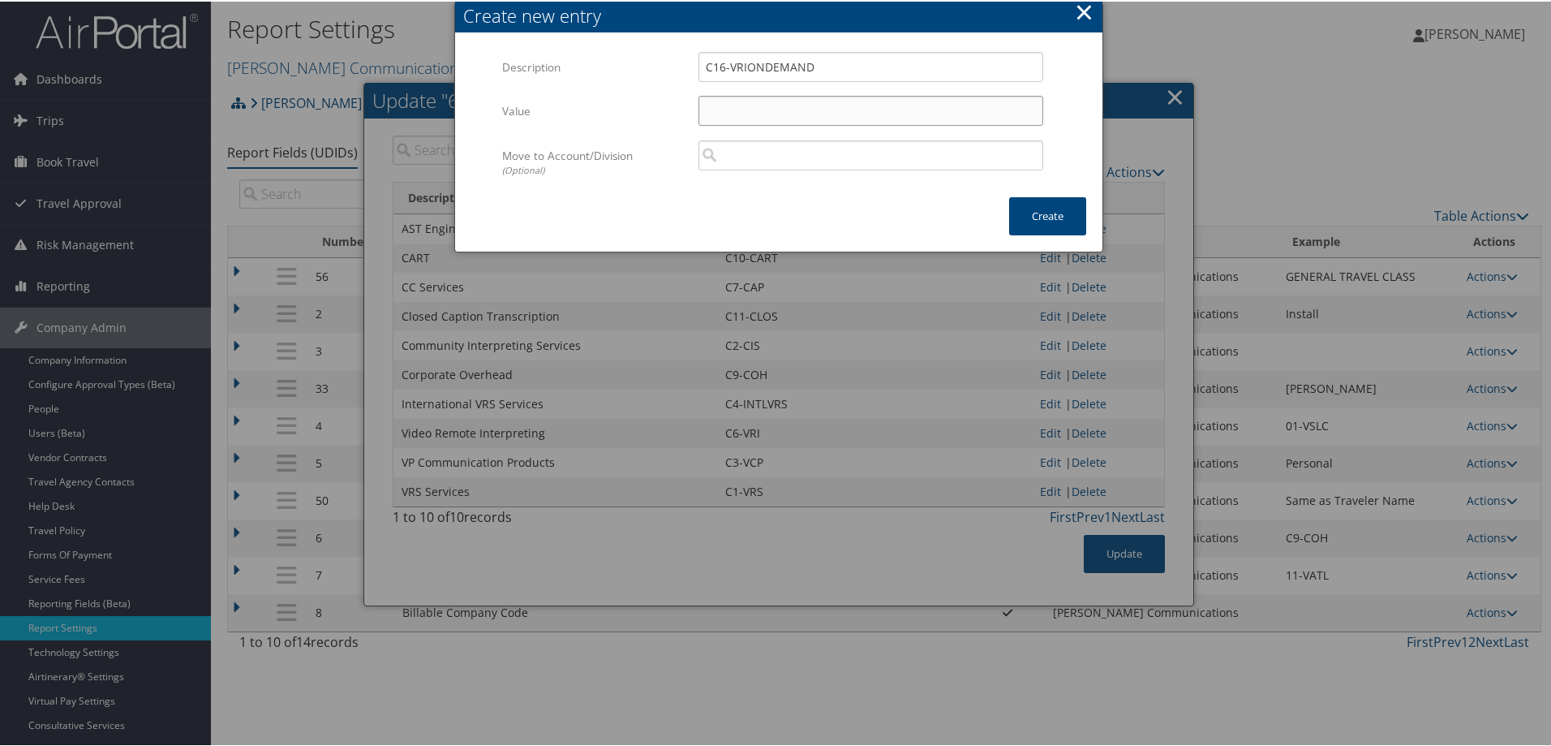
paste input "C16-VRIOnDemand"
type input "C16-VRIOnDemand"
drag, startPoint x: 829, startPoint y: 65, endPoint x: 642, endPoint y: 65, distance: 187.4
click at [642, 65] on div "Description C16-VRIONDEMAND Multiple values The selected items contain differen…" at bounding box center [778, 72] width 553 height 44
paste input "nDemand"
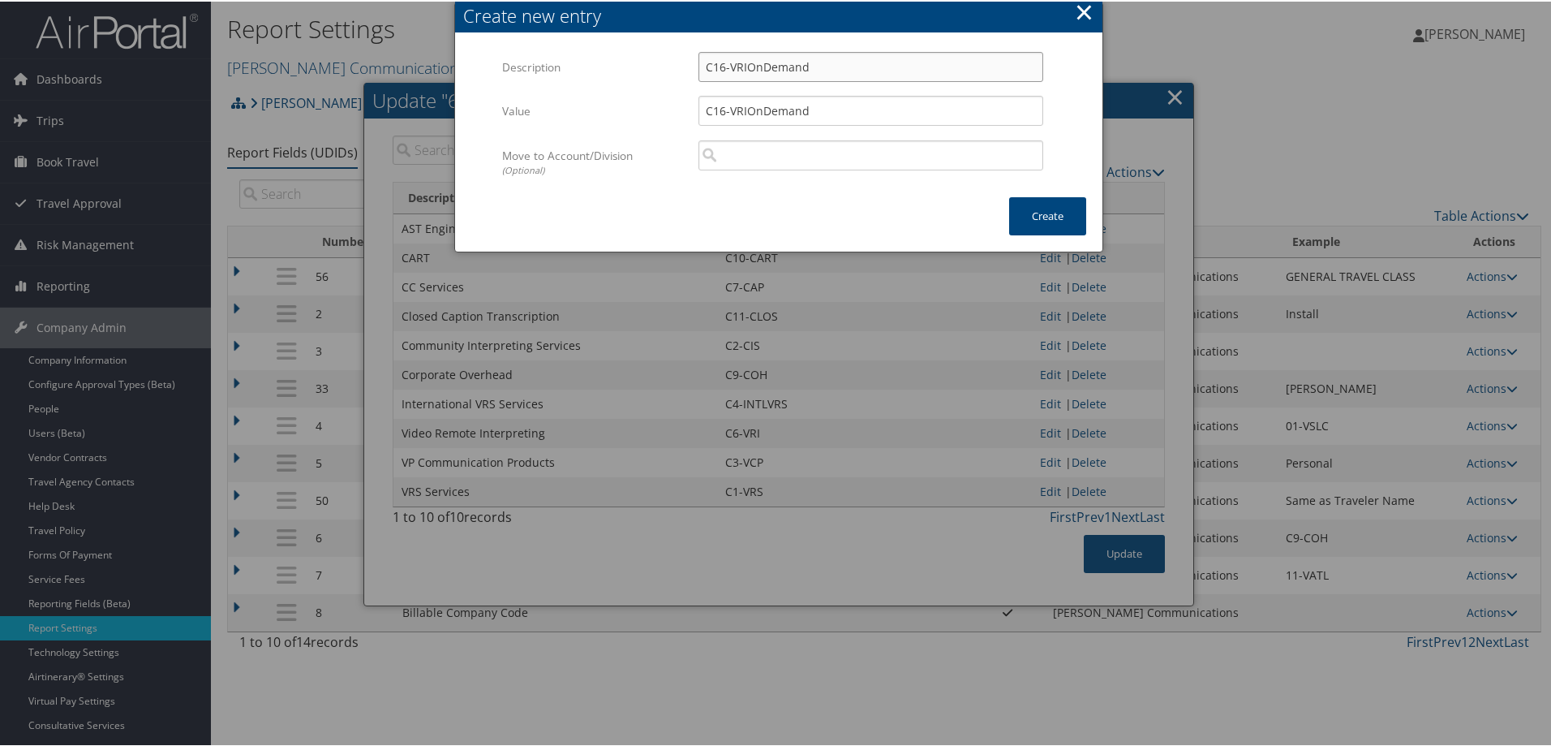
type input "C16-VRIOnDemand"
drag, startPoint x: 840, startPoint y: 116, endPoint x: 656, endPoint y: 118, distance: 184.2
click at [656, 118] on div "Value C16-VRIOnDemand Multiple values The selected items contain different valu…" at bounding box center [778, 116] width 553 height 44
click at [728, 113] on input "Value" at bounding box center [870, 109] width 345 height 30
paste input "C16-VRIONDEMAND"
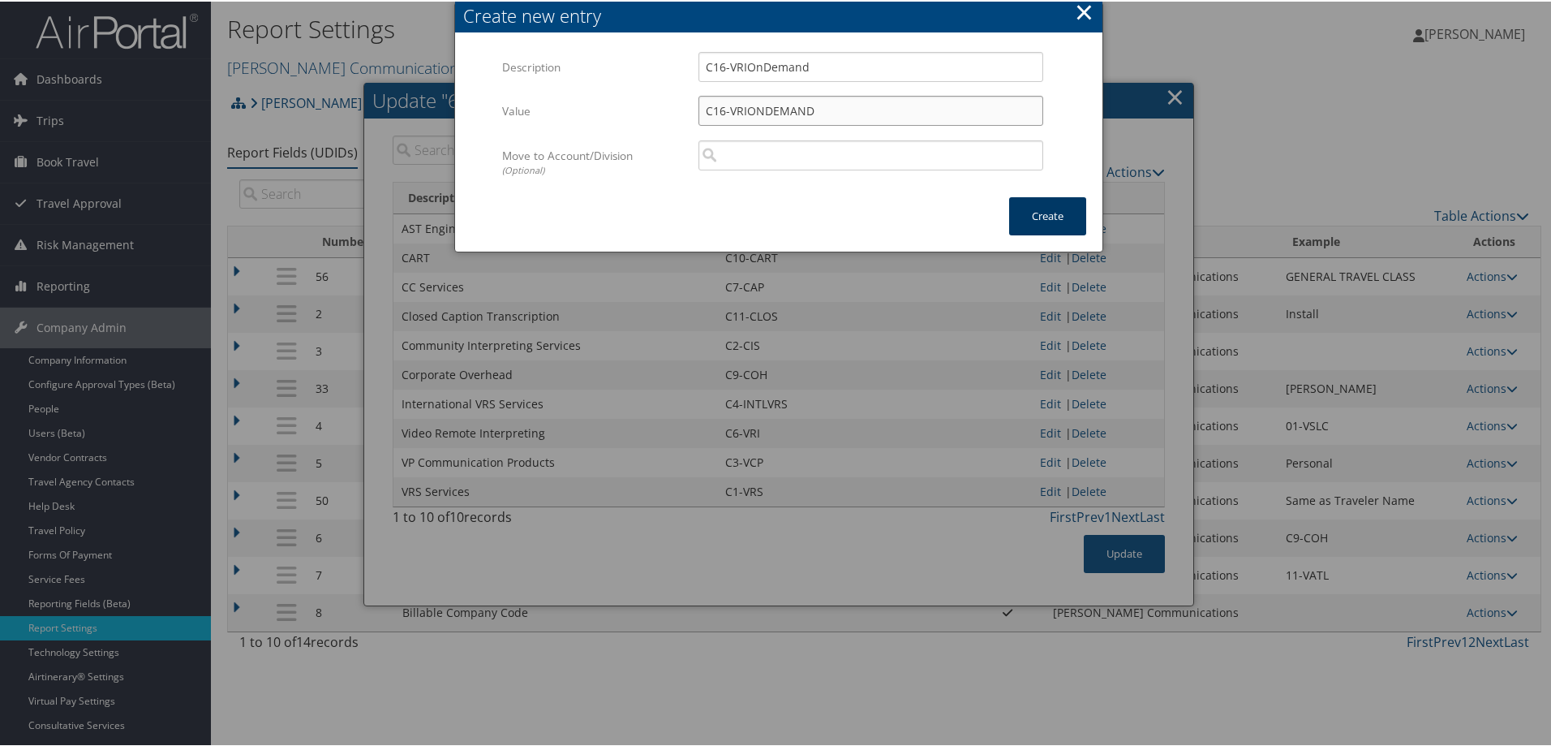
type input "C16-VRIONDEMAND"
click at [1043, 211] on button "Create" at bounding box center [1047, 215] width 77 height 38
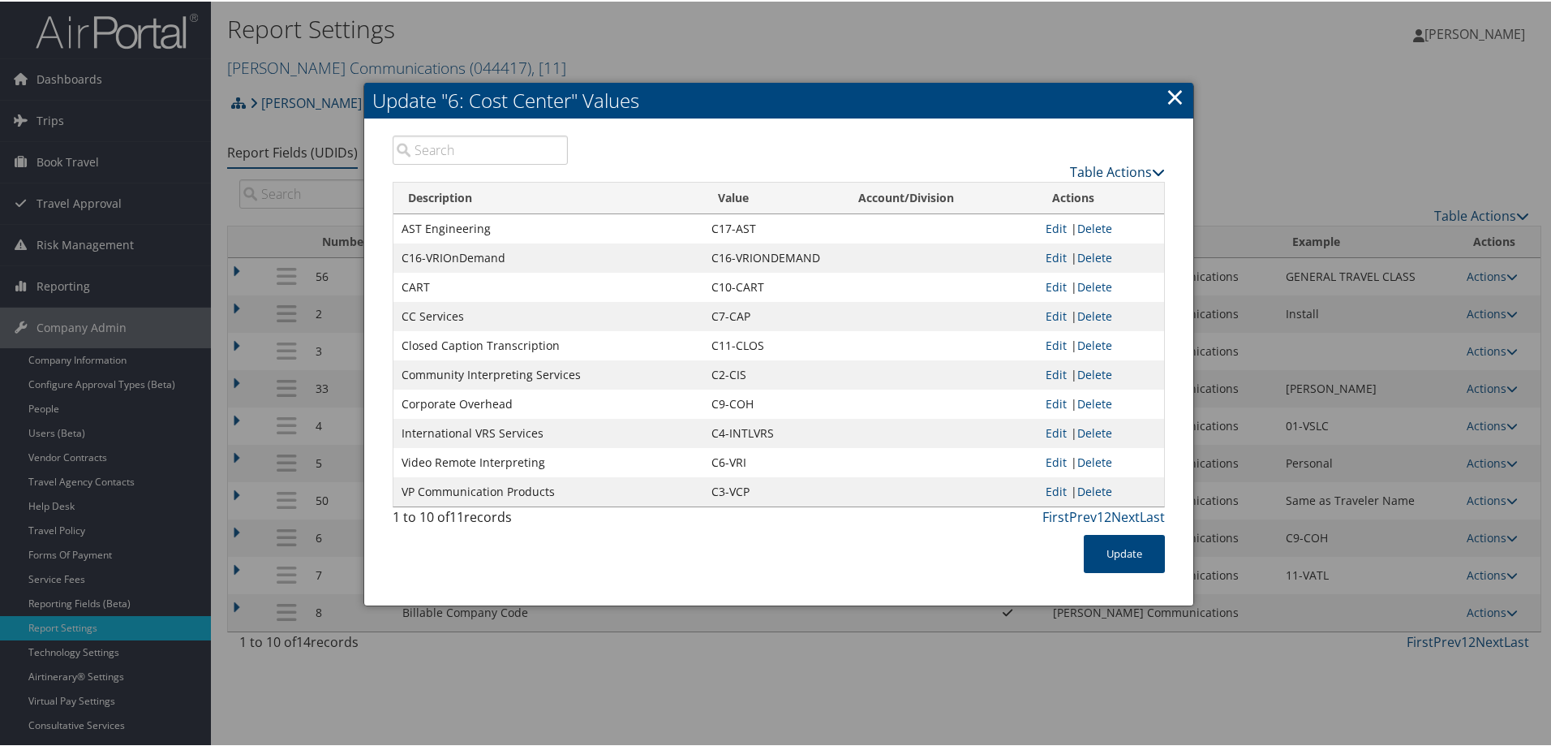
click at [1138, 169] on link "Table Actions" at bounding box center [1117, 170] width 95 height 18
drag, startPoint x: 1033, startPoint y: 188, endPoint x: 984, endPoint y: 191, distance: 48.8
click at [1032, 189] on link "New Record" at bounding box center [1054, 196] width 213 height 28
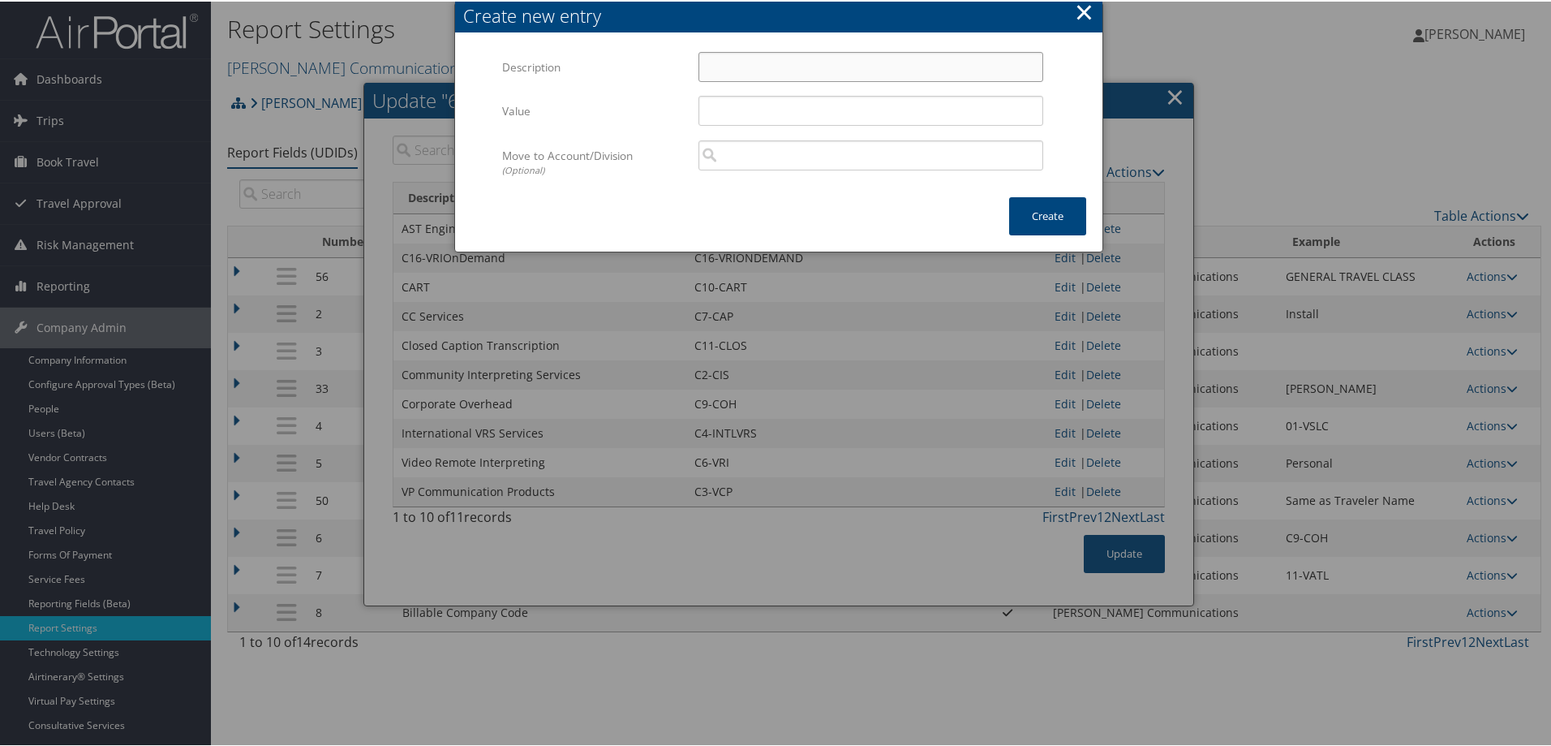
click at [720, 70] on input "Description" at bounding box center [870, 65] width 345 height 30
paste input "C8-Tele-Health Services"
type input "C8-Tele-Health Services"
drag, startPoint x: 711, startPoint y: 109, endPoint x: 770, endPoint y: 116, distance: 59.7
click at [711, 109] on input "Value" at bounding box center [870, 109] width 345 height 30
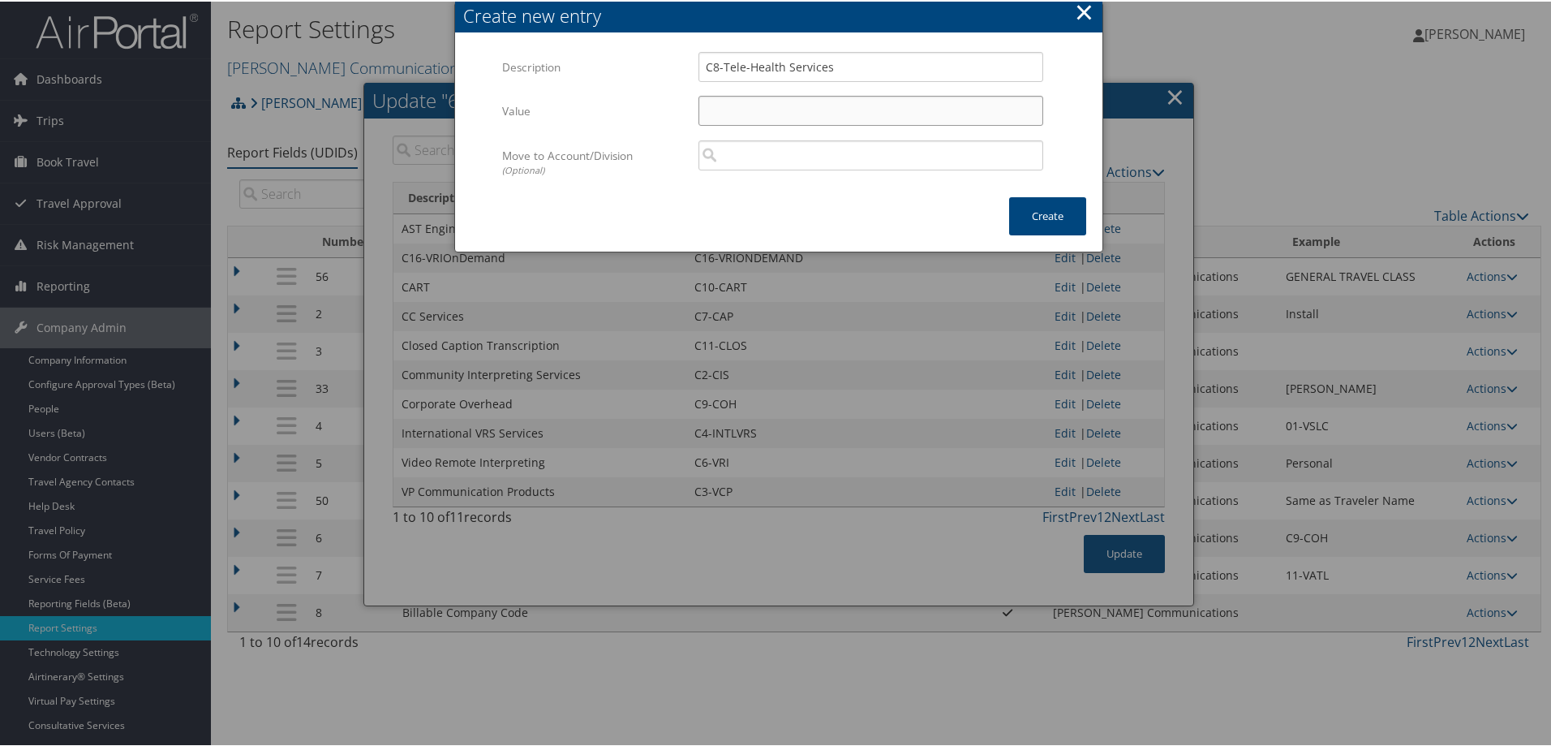
paste input "C8-HEA"
type input "C8-HEA"
click at [1050, 222] on button "Create" at bounding box center [1047, 215] width 77 height 38
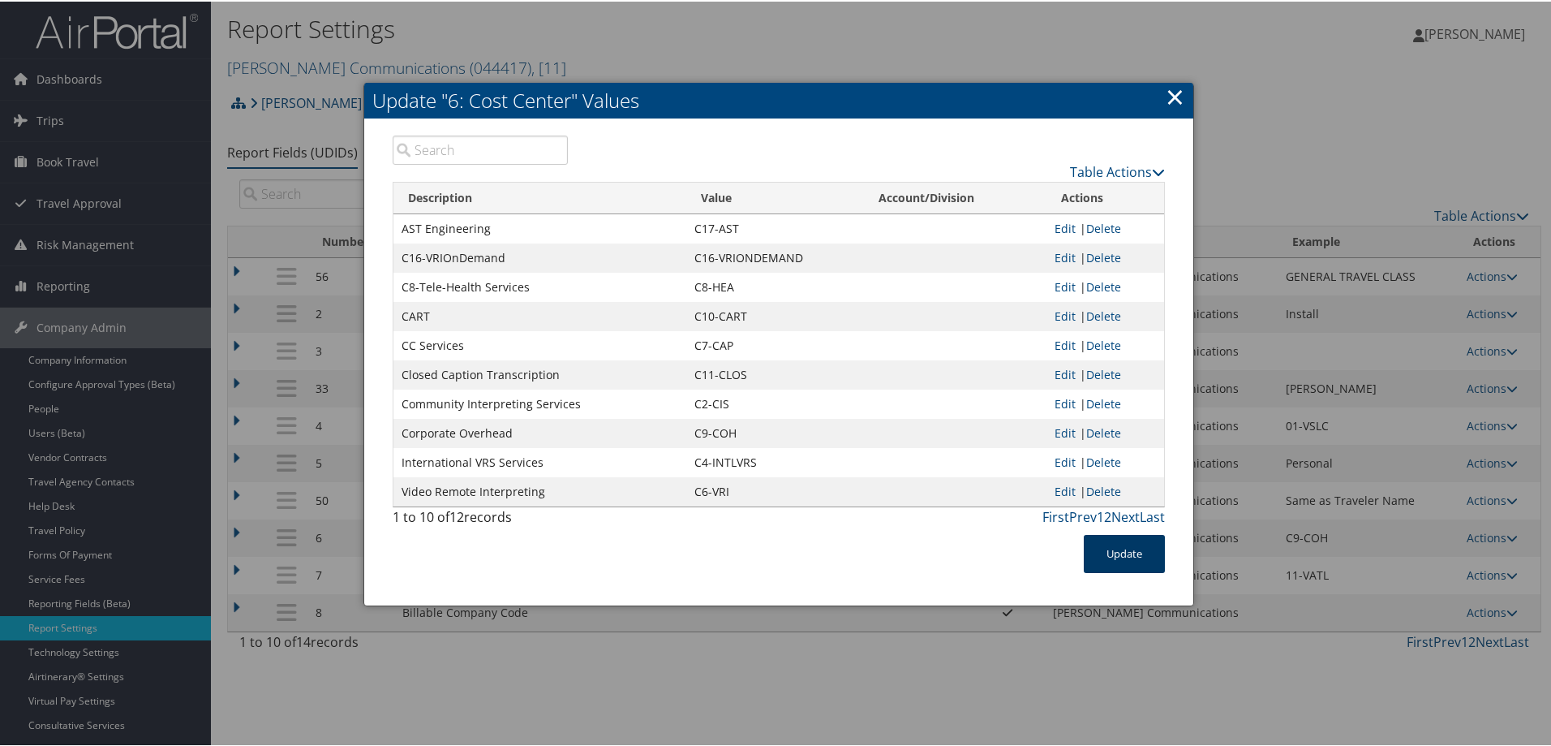
click at [1121, 548] on button "Update" at bounding box center [1124, 552] width 81 height 38
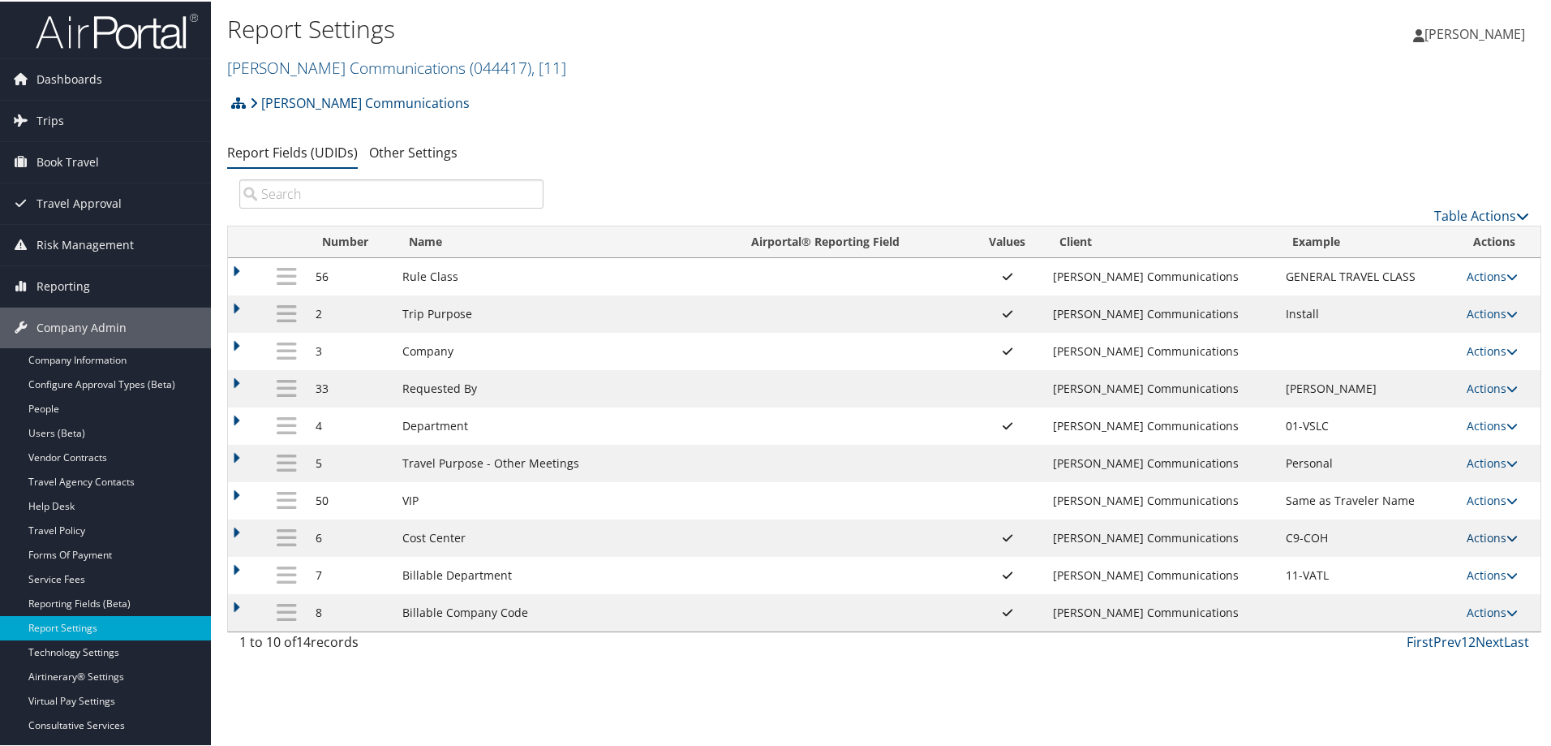
click at [1478, 536] on link "Actions" at bounding box center [1492, 535] width 51 height 15
click at [1393, 555] on link "Update Report Field Values" at bounding box center [1421, 561] width 175 height 28
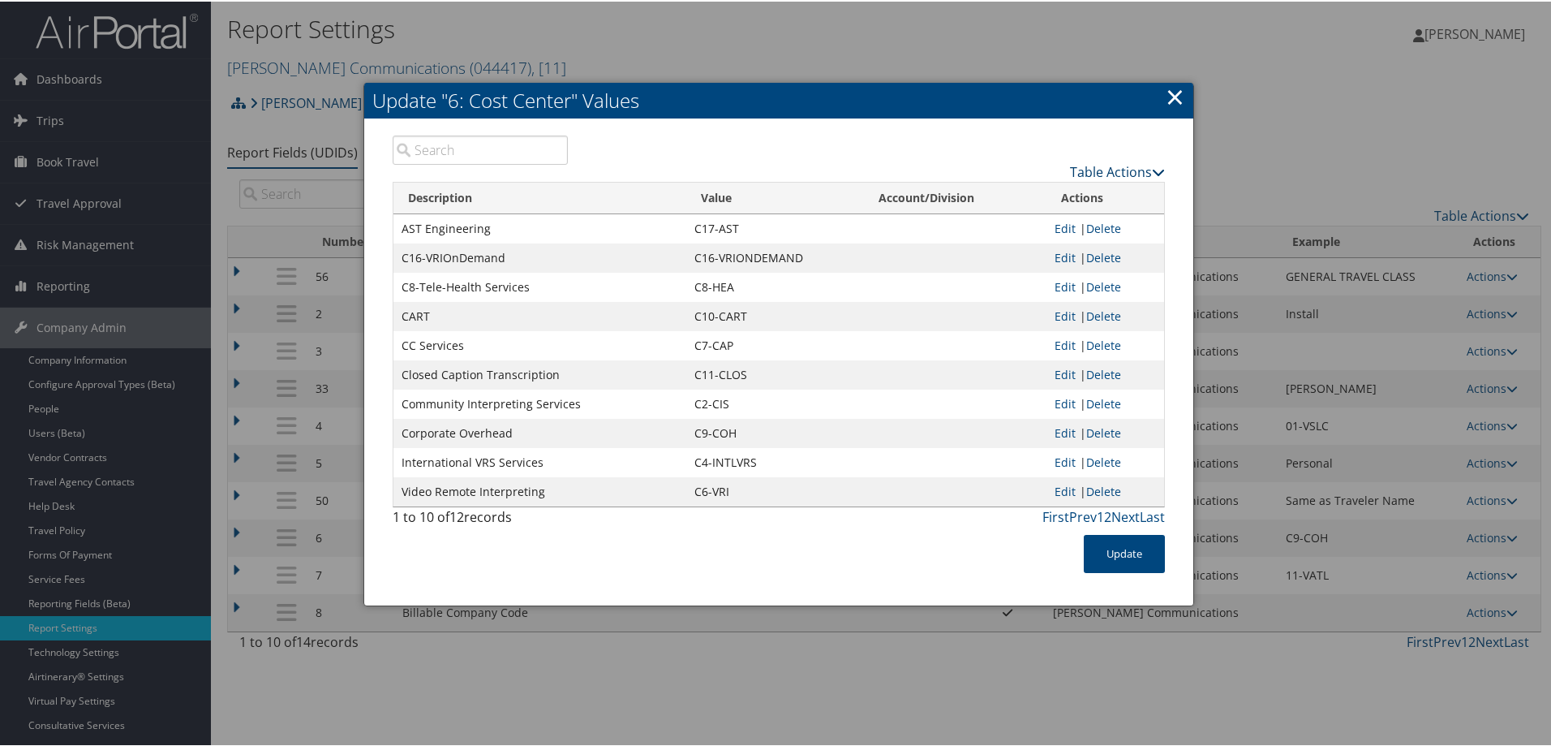
click at [1106, 167] on link "Table Actions" at bounding box center [1117, 170] width 95 height 18
click at [1012, 216] on link "Download Report" at bounding box center [1054, 223] width 213 height 28
click at [1143, 563] on button "Update" at bounding box center [1124, 552] width 81 height 38
